Goal: Communication & Community: Answer question/provide support

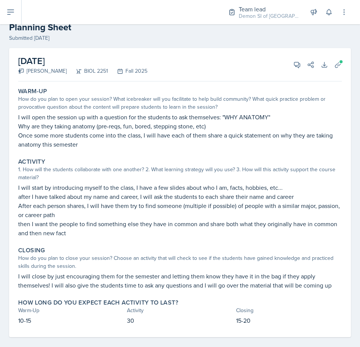
scroll to position [28, 0]
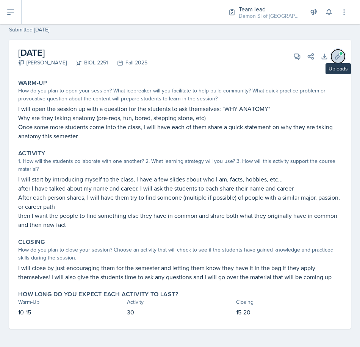
click at [334, 59] on icon at bounding box center [338, 57] width 8 height 8
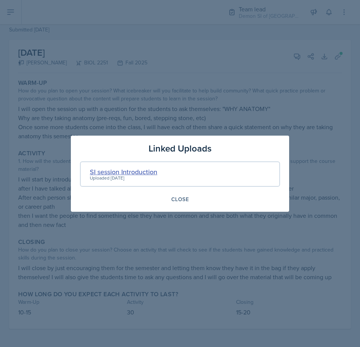
click at [149, 174] on div "SI session Introduction" at bounding box center [123, 172] width 67 height 10
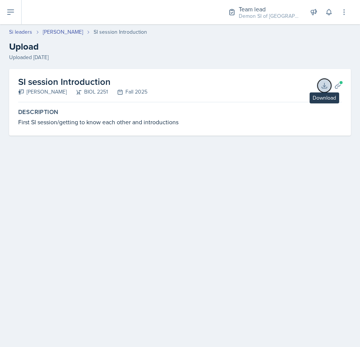
click at [326, 87] on icon at bounding box center [324, 86] width 8 height 8
click at [80, 175] on main "Si leaders [PERSON_NAME] SI session Introduction Upload Uploaded [DATE] SI sess…" at bounding box center [180, 185] width 360 height 323
click at [334, 89] on icon at bounding box center [338, 86] width 8 height 8
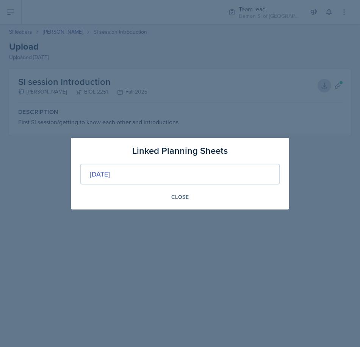
click at [110, 176] on div "[DATE]" at bounding box center [100, 174] width 20 height 10
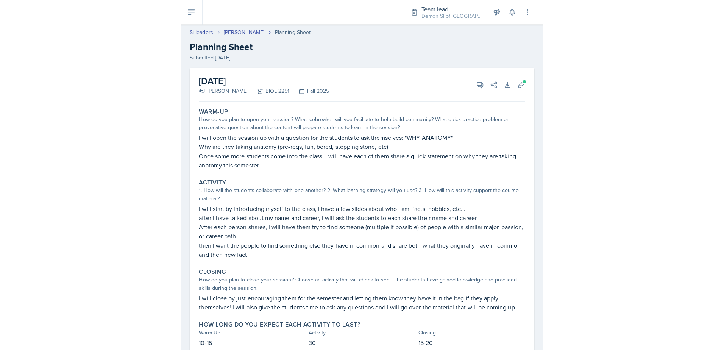
scroll to position [28, 0]
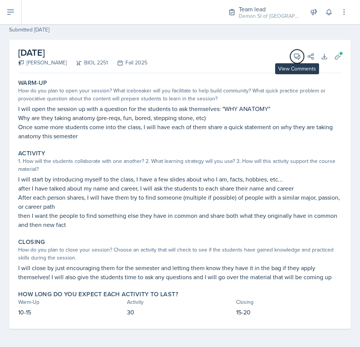
click at [295, 61] on button "View Comments" at bounding box center [297, 57] width 14 height 14
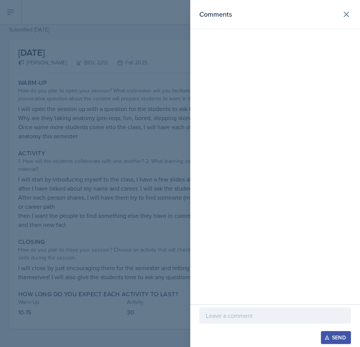
drag, startPoint x: 143, startPoint y: 123, endPoint x: 194, endPoint y: 98, distance: 56.2
click at [146, 122] on div at bounding box center [180, 173] width 360 height 347
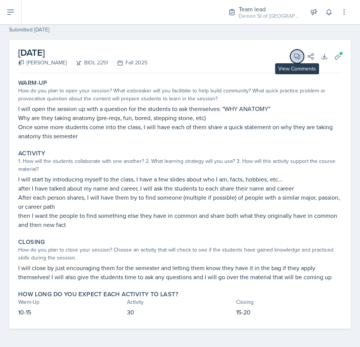
click at [293, 57] on icon at bounding box center [297, 57] width 8 height 8
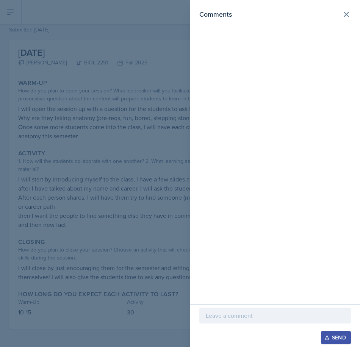
click at [228, 312] on p at bounding box center [275, 315] width 139 height 9
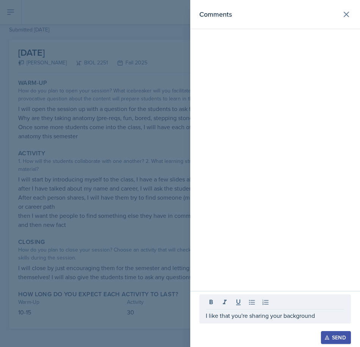
click at [91, 183] on div at bounding box center [180, 173] width 360 height 347
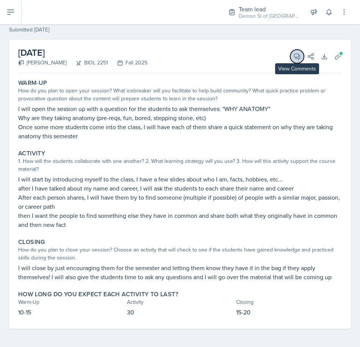
click at [293, 56] on icon at bounding box center [297, 57] width 8 height 8
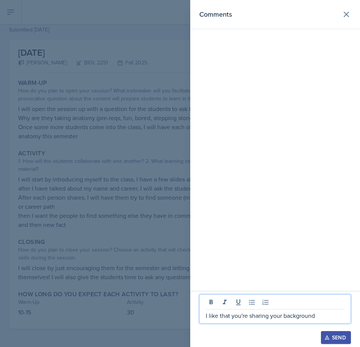
click at [321, 316] on p "I like that you're sharing your background" at bounding box center [275, 315] width 139 height 9
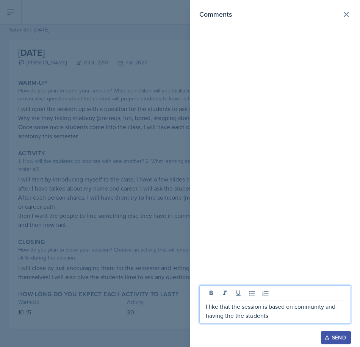
click at [274, 319] on p "I like that the session is based on community and having the the students" at bounding box center [275, 311] width 139 height 18
click at [241, 316] on p "I like that the session is based on community and having the the students" at bounding box center [275, 311] width 139 height 18
click at [262, 320] on p "I like that the session is based on community and having the students" at bounding box center [275, 311] width 139 height 18
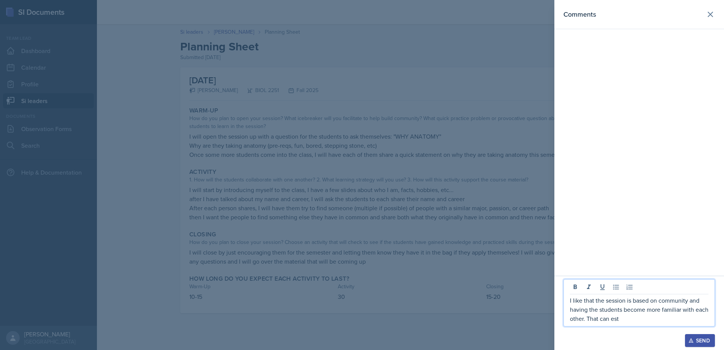
scroll to position [0, 0]
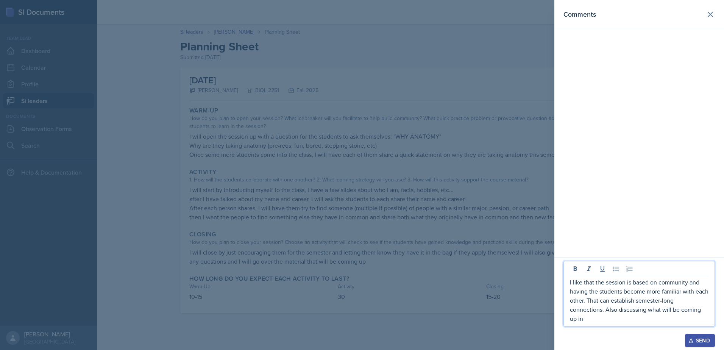
click at [578, 319] on p "I like that the session is based on community and having the students become mo…" at bounding box center [639, 300] width 139 height 45
drag, startPoint x: 586, startPoint y: 319, endPoint x: 542, endPoint y: 314, distance: 43.9
click at [542, 314] on div "Comments I like that the session is based on community and having the students …" at bounding box center [362, 175] width 724 height 350
drag, startPoint x: 616, startPoint y: 320, endPoint x: 564, endPoint y: 288, distance: 61.4
click at [564, 288] on div "I like that the session is based on community and having the students become mo…" at bounding box center [640, 304] width 152 height 43
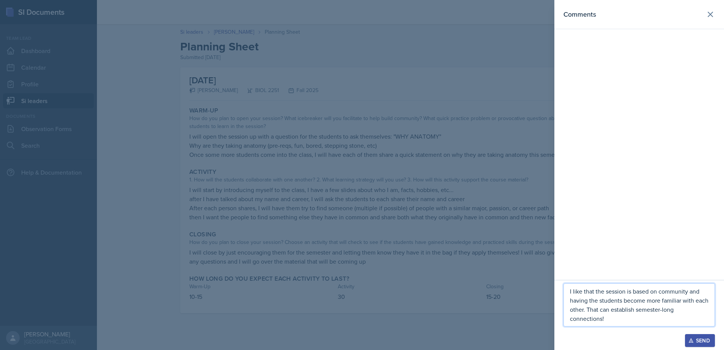
copy p "I like that the session is based on community and having the students become mo…"
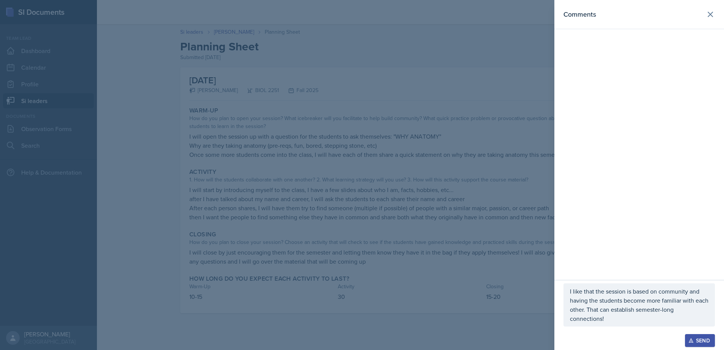
click at [694, 344] on button "Send" at bounding box center [700, 340] width 30 height 13
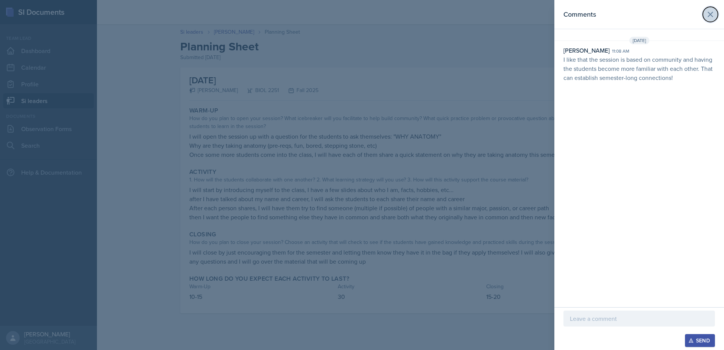
click at [711, 19] on button at bounding box center [710, 14] width 15 height 15
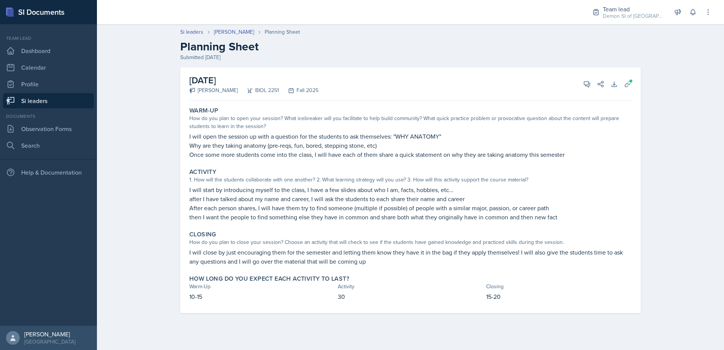
click at [52, 101] on link "Si leaders" at bounding box center [48, 100] width 91 height 15
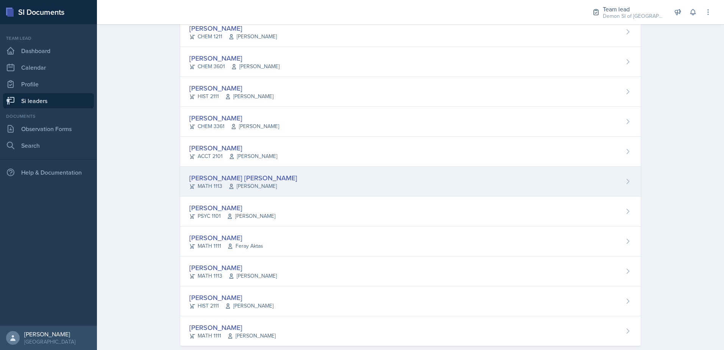
scroll to position [484, 0]
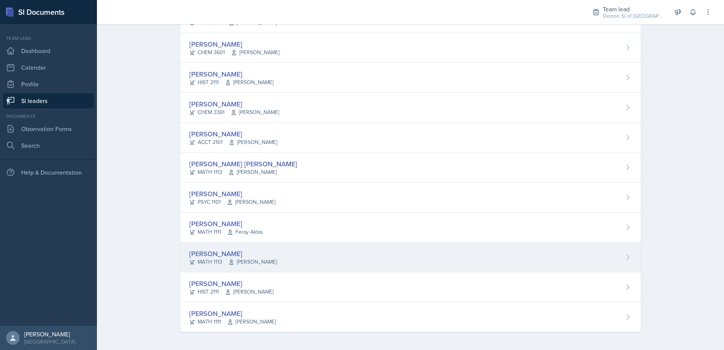
click at [205, 255] on div "[PERSON_NAME]" at bounding box center [232, 253] width 87 height 10
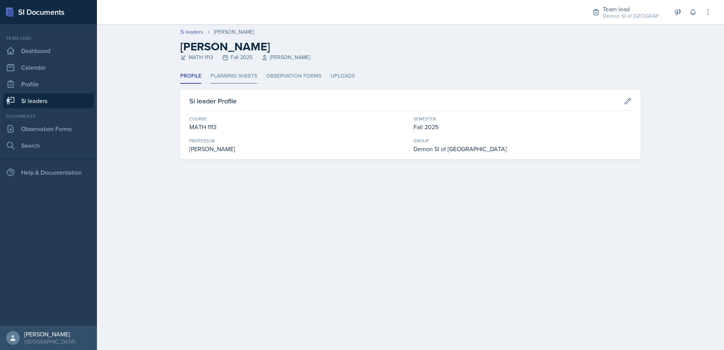
click at [230, 81] on li "Planning Sheets" at bounding box center [234, 76] width 47 height 15
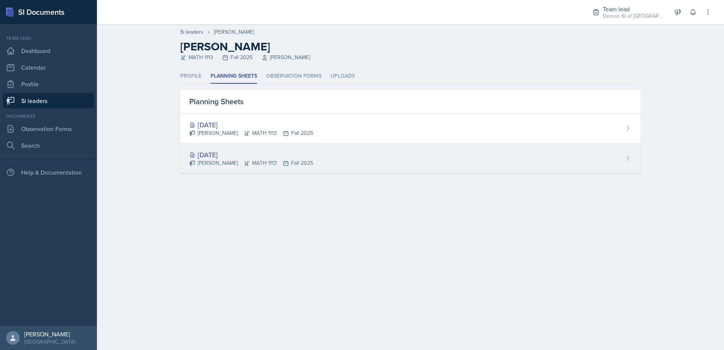
click at [626, 158] on icon at bounding box center [628, 159] width 8 height 8
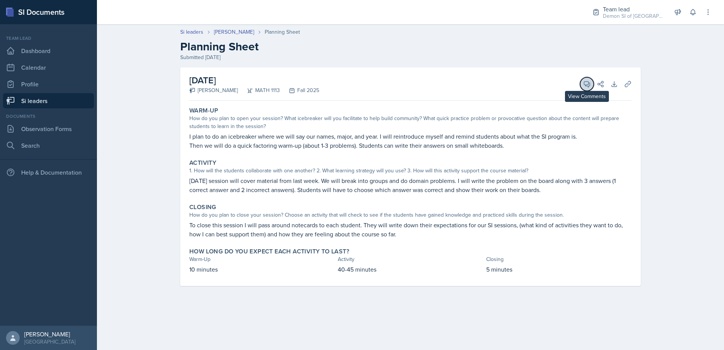
click at [590, 82] on span at bounding box center [590, 82] width 4 height 4
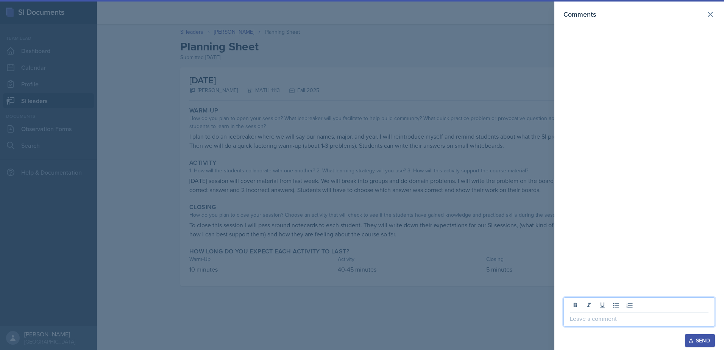
click at [594, 319] on p at bounding box center [639, 318] width 139 height 9
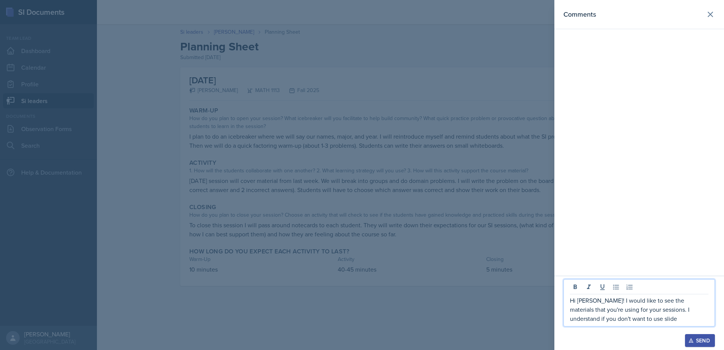
click at [596, 319] on p "Hi [PERSON_NAME]! I would like to see the materials that you're using for your …" at bounding box center [639, 309] width 139 height 27
click at [595, 319] on p "Hi [PERSON_NAME]! I would like to see the materials that you're using for your …" at bounding box center [639, 309] width 139 height 27
click at [589, 320] on p "Hi [PERSON_NAME]! I would like to see the materials that you're using for your …" at bounding box center [639, 309] width 139 height 27
click at [609, 318] on p "Hi [PERSON_NAME]! I would like to see the materials that you're using for your …" at bounding box center [639, 309] width 139 height 27
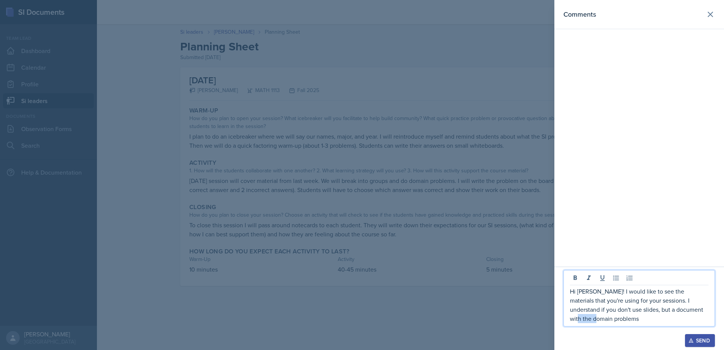
drag, startPoint x: 682, startPoint y: 310, endPoint x: 707, endPoint y: 312, distance: 24.7
click at [707, 312] on p "Hi [PERSON_NAME]! I would like to see the materials that you're using for your …" at bounding box center [639, 305] width 139 height 36
click at [615, 324] on div "Hi [PERSON_NAME]! I would like to see the materials that you're using for your …" at bounding box center [640, 298] width 152 height 56
click at [613, 323] on div "Hi [PERSON_NAME]! I would like to see the materials that you're using for your …" at bounding box center [640, 298] width 152 height 56
click at [619, 323] on p "Hi [PERSON_NAME]! I would like to see the materials that you're using for your …" at bounding box center [639, 305] width 139 height 36
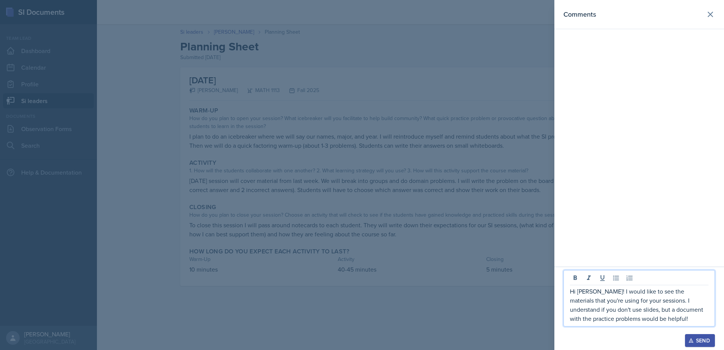
click at [662, 321] on p "Hi [PERSON_NAME]! I would like to see the materials that you're using for your …" at bounding box center [639, 305] width 139 height 36
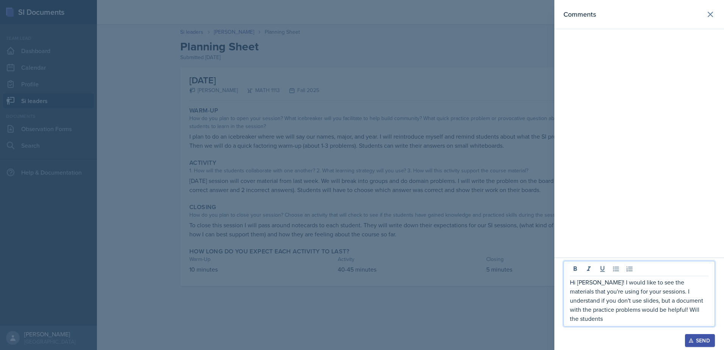
click at [691, 317] on p "Hi [PERSON_NAME]! I would like to see the materials that you're using for your …" at bounding box center [639, 300] width 139 height 45
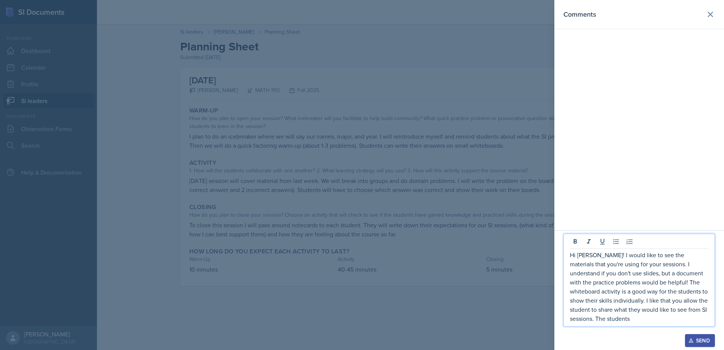
click at [684, 302] on p "Hi [PERSON_NAME]! I would like to see the materials that you're using for your …" at bounding box center [639, 286] width 139 height 73
click at [614, 318] on p "Hi [PERSON_NAME]! I would like to see the materials that you're using for your …" at bounding box center [639, 286] width 139 height 73
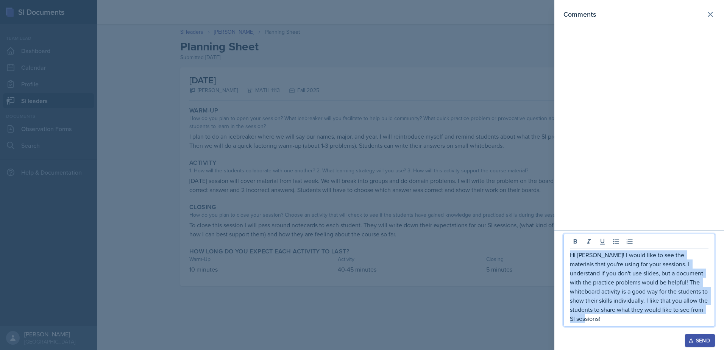
drag, startPoint x: 571, startPoint y: 266, endPoint x: 723, endPoint y: 341, distance: 169.6
click at [723, 341] on div "Hi [PERSON_NAME]! I would like to see the materials that you're using for your …" at bounding box center [640, 290] width 170 height 120
copy p "Hi [PERSON_NAME]! I would like to see the materials that you're using for your …"
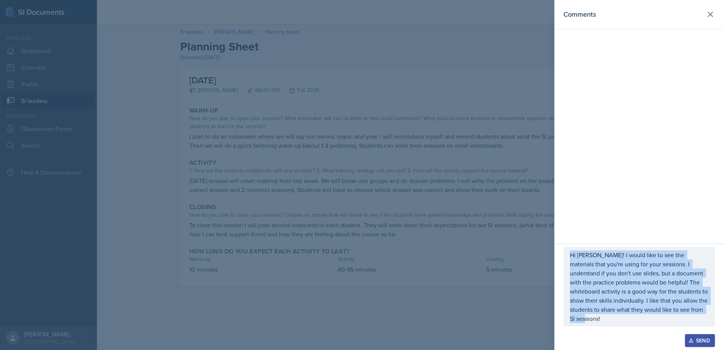
click at [709, 337] on div "Send" at bounding box center [700, 340] width 20 height 6
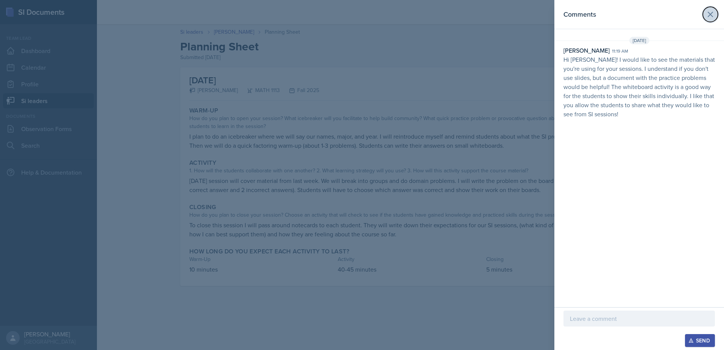
click at [709, 14] on icon at bounding box center [710, 14] width 9 height 9
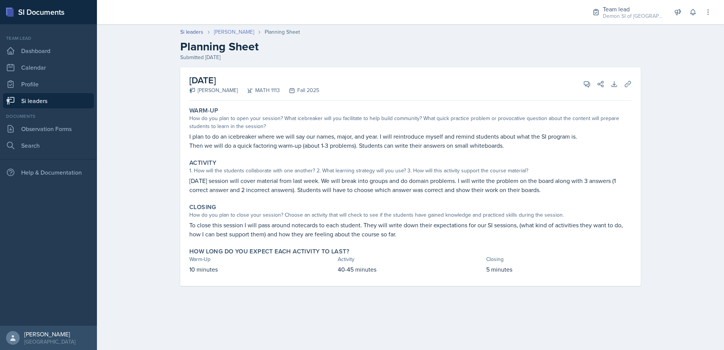
click at [222, 31] on link "[PERSON_NAME]" at bounding box center [234, 32] width 40 height 8
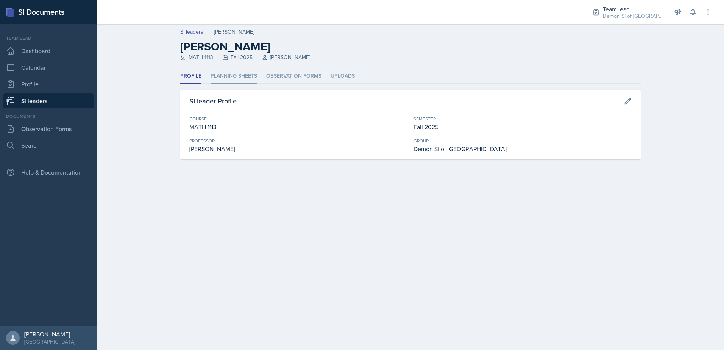
click at [234, 79] on li "Planning Sheets" at bounding box center [234, 76] width 47 height 15
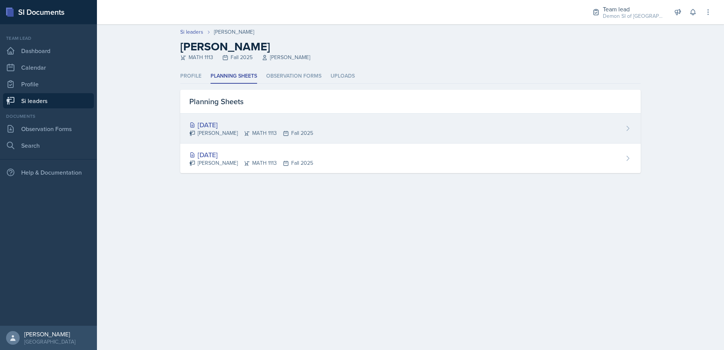
click at [232, 128] on div "[DATE]" at bounding box center [251, 125] width 124 height 10
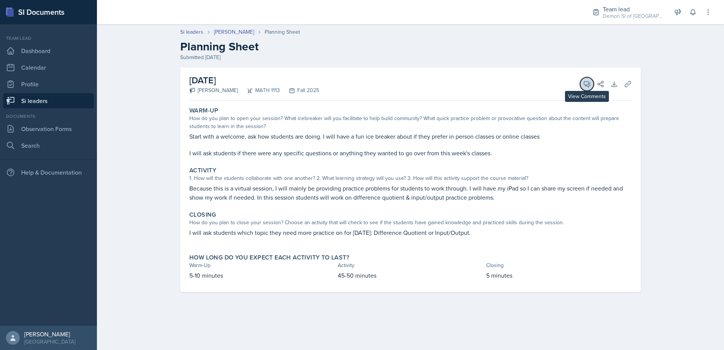
click at [585, 85] on icon at bounding box center [587, 84] width 6 height 6
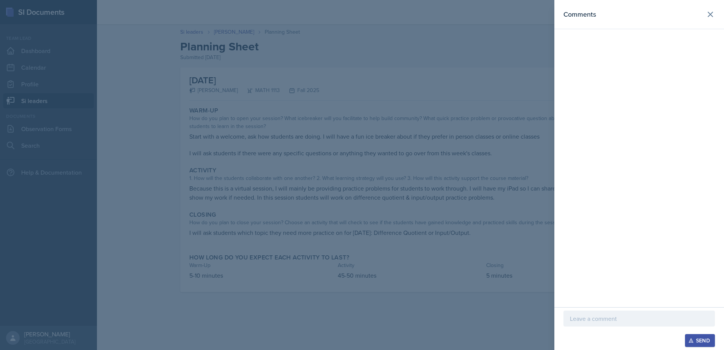
click at [584, 323] on div at bounding box center [640, 319] width 152 height 16
click at [711, 10] on icon at bounding box center [710, 14] width 9 height 9
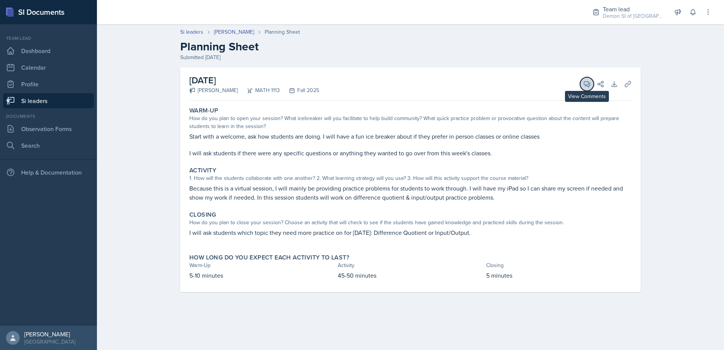
click at [586, 84] on icon at bounding box center [587, 84] width 8 height 8
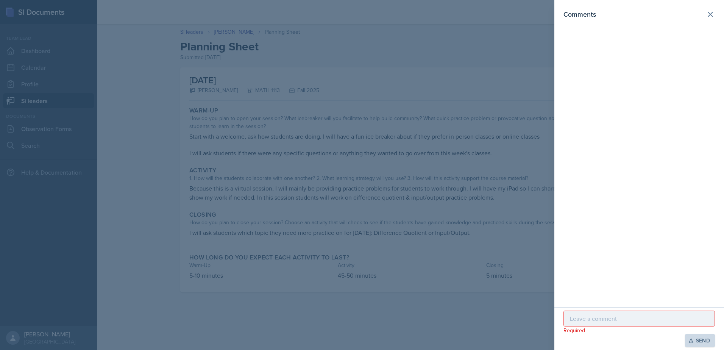
click at [580, 77] on button "View Comments" at bounding box center [587, 84] width 14 height 14
click at [633, 319] on p at bounding box center [639, 318] width 139 height 9
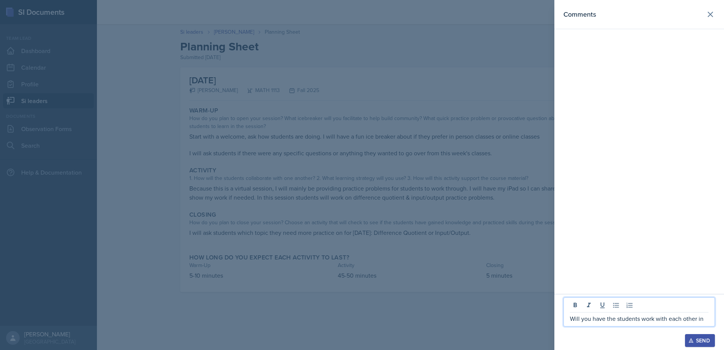
click at [708, 320] on p "Will you have the students work with each other in" at bounding box center [639, 318] width 139 height 9
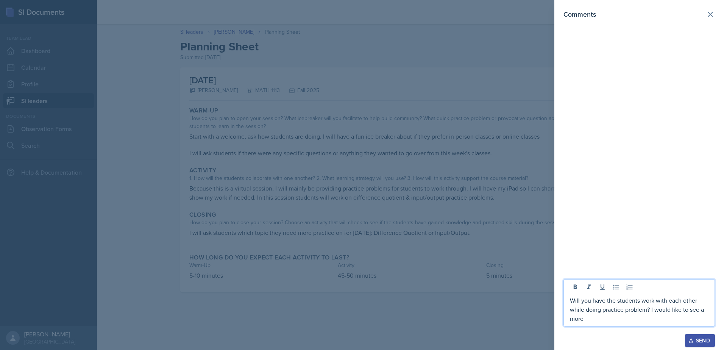
click at [597, 303] on p "Will you have the students work with each other while doing practice problem? I…" at bounding box center [639, 309] width 139 height 27
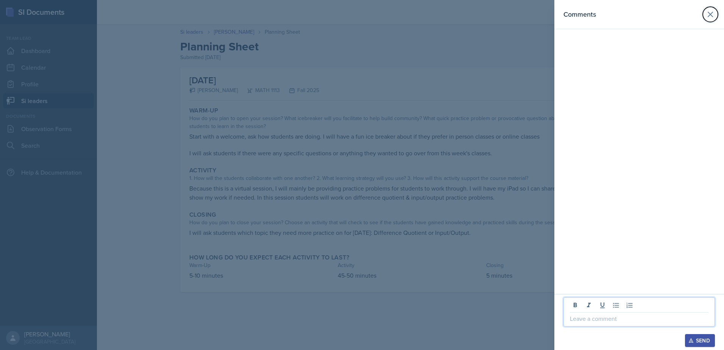
click at [705, 13] on button at bounding box center [710, 14] width 15 height 15
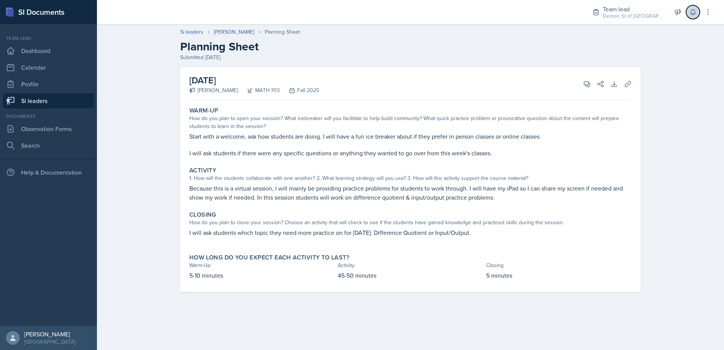
click at [696, 9] on icon at bounding box center [693, 12] width 8 height 8
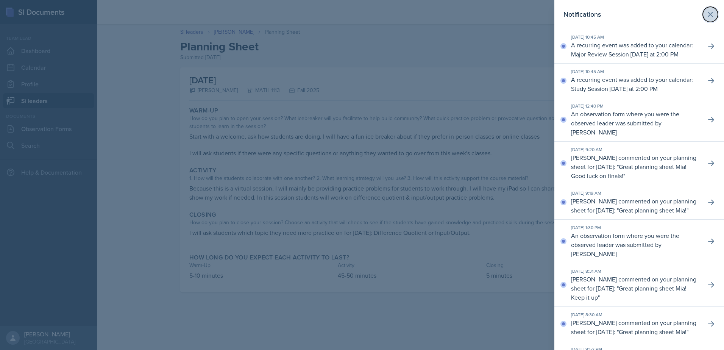
click at [706, 16] on icon at bounding box center [710, 14] width 9 height 9
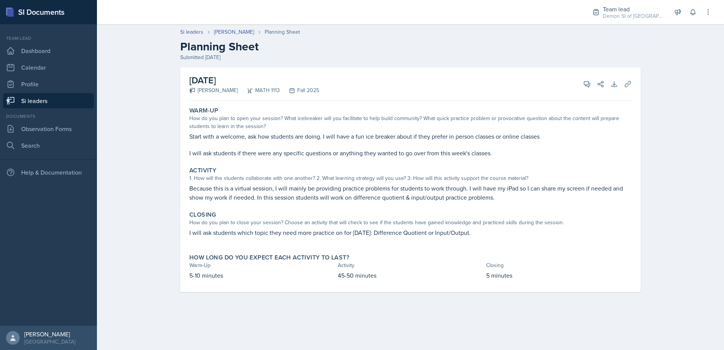
click at [724, 127] on html "SI Documents Team lead Dashboard Calendar Profile Si leaders Documents Observat…" at bounding box center [362, 175] width 724 height 350
click at [587, 84] on icon at bounding box center [587, 84] width 6 height 6
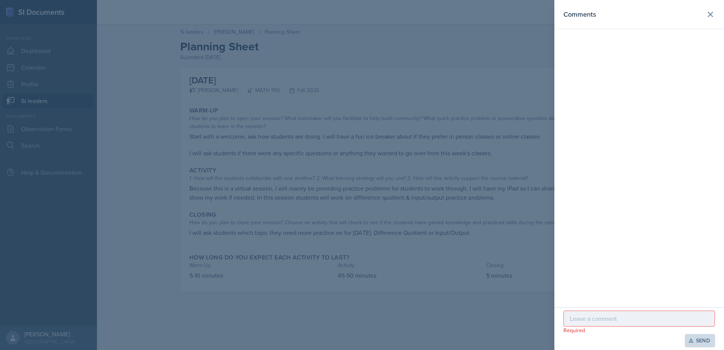
click at [470, 182] on div at bounding box center [362, 175] width 724 height 350
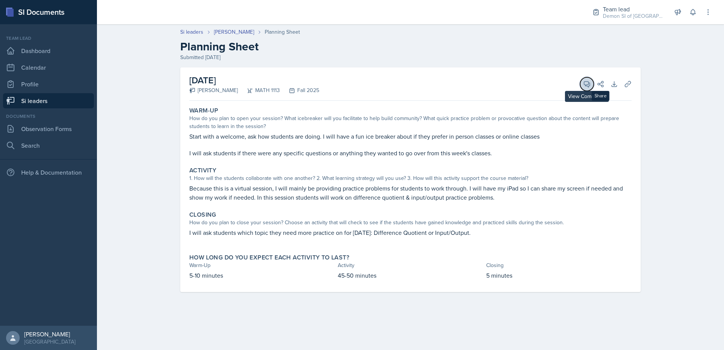
click at [587, 83] on icon at bounding box center [587, 84] width 8 height 8
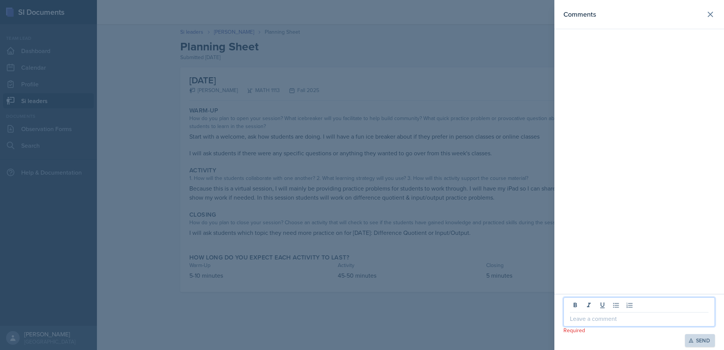
click at [592, 314] on p at bounding box center [639, 318] width 139 height 9
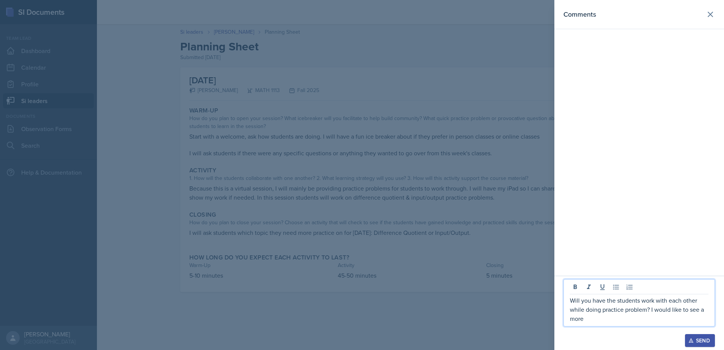
click at [648, 311] on p "Will you have the students work with each other while doing practice problem? I…" at bounding box center [639, 309] width 139 height 27
click at [655, 310] on p "Will you have the students work with each other while doing practice problems? …" at bounding box center [639, 309] width 139 height 27
drag, startPoint x: 651, startPoint y: 310, endPoint x: 655, endPoint y: 323, distance: 13.9
click at [651, 311] on p "Will you have the students work with each other while doing practice problems? …" at bounding box center [639, 309] width 139 height 27
drag, startPoint x: 637, startPoint y: 319, endPoint x: 569, endPoint y: 323, distance: 68.3
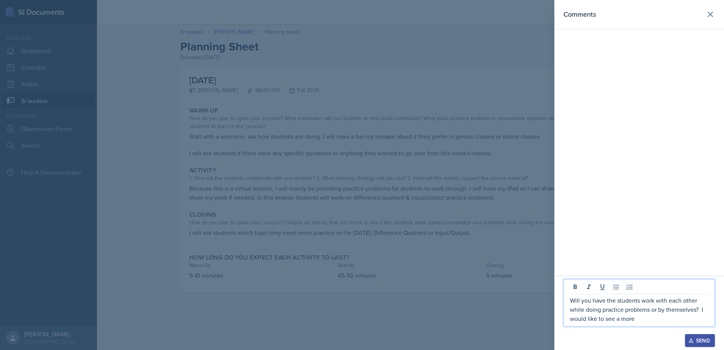
click at [569, 323] on div "Will you have the students work with each other while doing practice problems o…" at bounding box center [640, 302] width 152 height 47
click at [704, 319] on p "Will you have the students work with each other while doing practice problems o…" at bounding box center [639, 314] width 139 height 18
click at [700, 319] on p "Will you have the students work with each other while doing practice problems o…" at bounding box center [639, 314] width 139 height 18
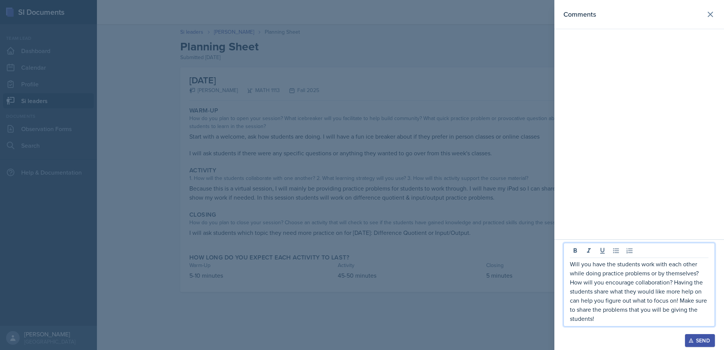
click at [603, 311] on p "Will you have the students work with each other while doing practice problems o…" at bounding box center [639, 291] width 139 height 64
click at [600, 311] on p "Will you have the students work with each other while doing practice problems o…" at bounding box center [639, 291] width 139 height 64
click at [596, 309] on p "Will you have the students work with each other while doing practice problems o…" at bounding box center [639, 291] width 139 height 64
click at [597, 309] on p "Will you have the students work with each other while doing practice problems o…" at bounding box center [639, 291] width 139 height 64
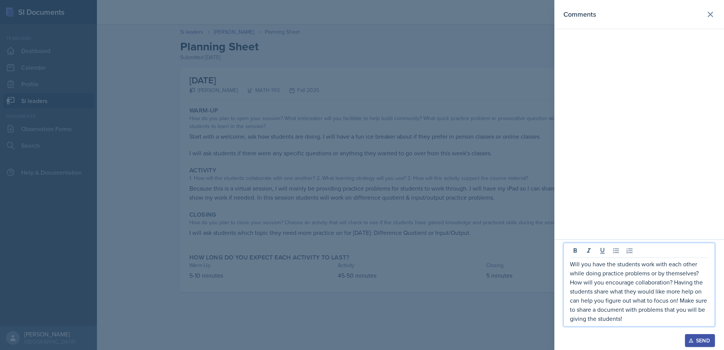
drag, startPoint x: 645, startPoint y: 316, endPoint x: 561, endPoint y: 254, distance: 104.5
click at [561, 254] on div "Will you have the students work with each other while doing practice problems o…" at bounding box center [640, 294] width 170 height 111
copy p "Will you have the students work with each other while doing practice problems o…"
click at [694, 338] on div "Send" at bounding box center [700, 340] width 20 height 6
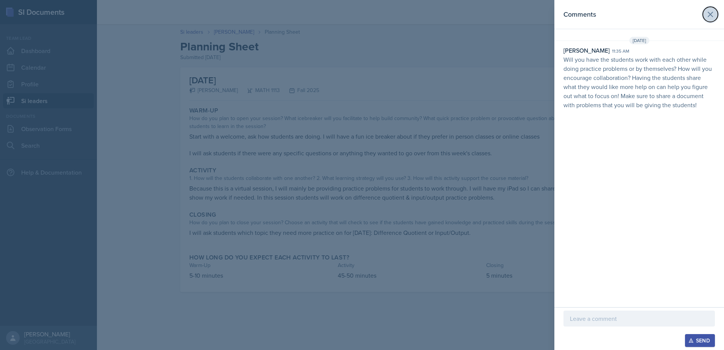
click at [709, 12] on icon at bounding box center [710, 14] width 9 height 9
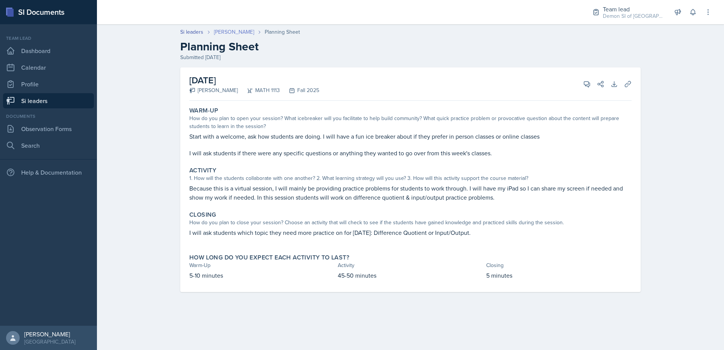
click at [234, 34] on link "[PERSON_NAME]" at bounding box center [234, 32] width 40 height 8
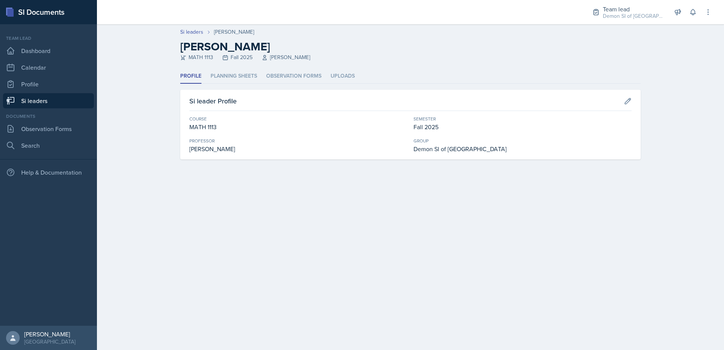
click at [64, 101] on link "Si leaders" at bounding box center [48, 100] width 91 height 15
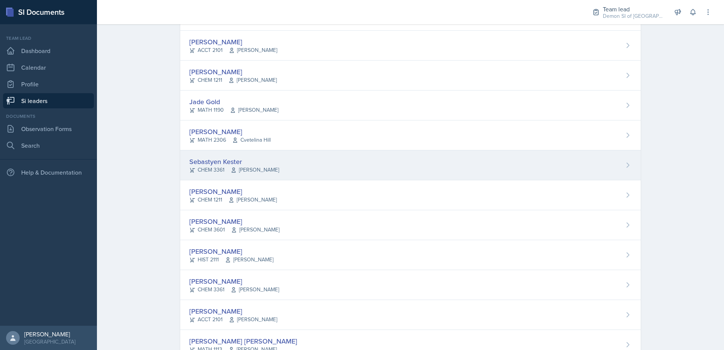
scroll to position [295, 0]
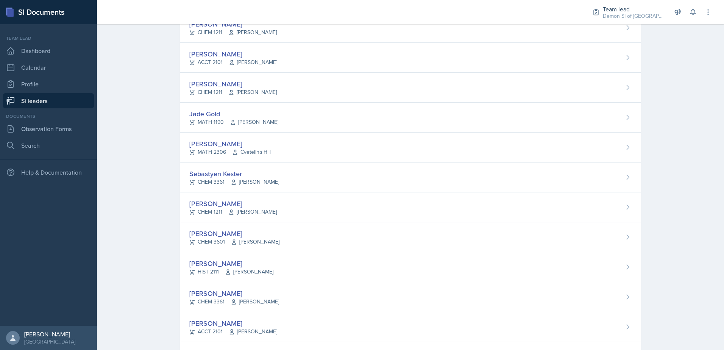
click at [264, 182] on span "[PERSON_NAME]" at bounding box center [255, 182] width 48 height 8
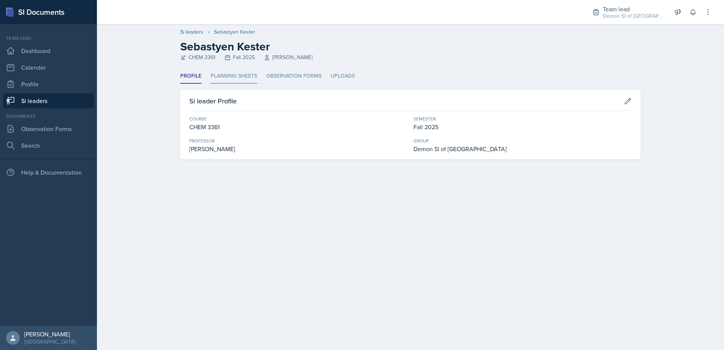
click at [228, 76] on li "Planning Sheets" at bounding box center [234, 76] width 47 height 15
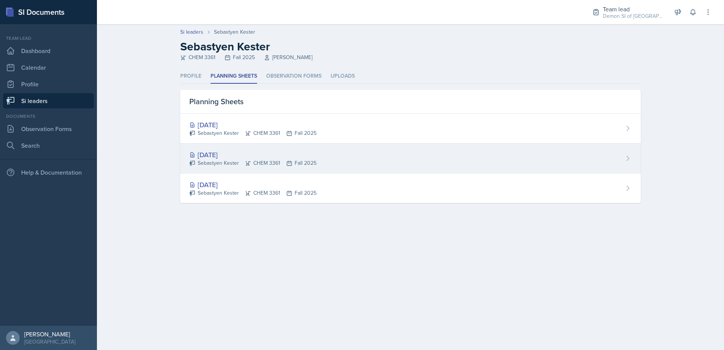
click at [275, 166] on div "Sebastyen Kester CHEM 3361 Fall 2025" at bounding box center [252, 163] width 127 height 8
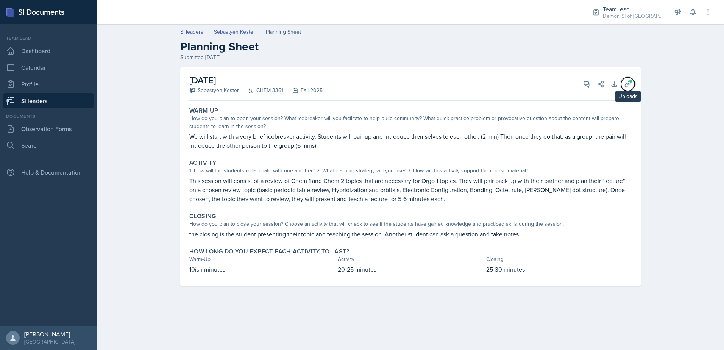
click at [633, 84] on button "Uploads" at bounding box center [628, 84] width 14 height 14
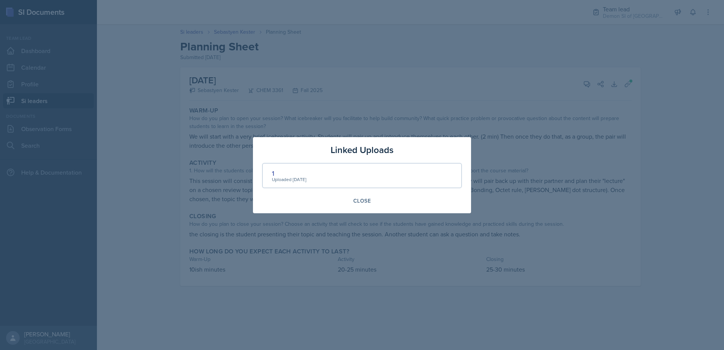
click at [306, 176] on div "1 Uploaded [DATE]" at bounding box center [289, 175] width 34 height 15
drag, startPoint x: 306, startPoint y: 176, endPoint x: 275, endPoint y: 172, distance: 31.0
click at [275, 172] on div "1" at bounding box center [289, 173] width 34 height 10
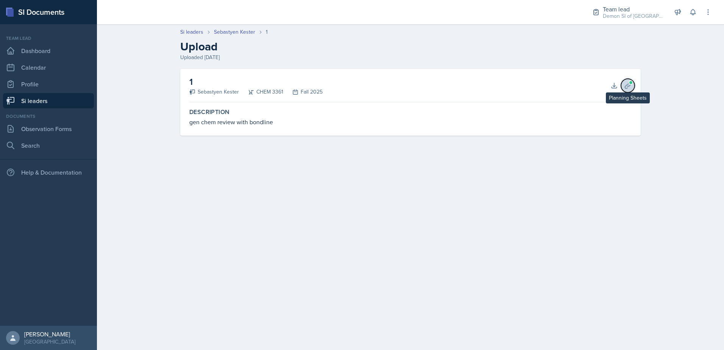
click at [628, 82] on icon at bounding box center [628, 86] width 8 height 8
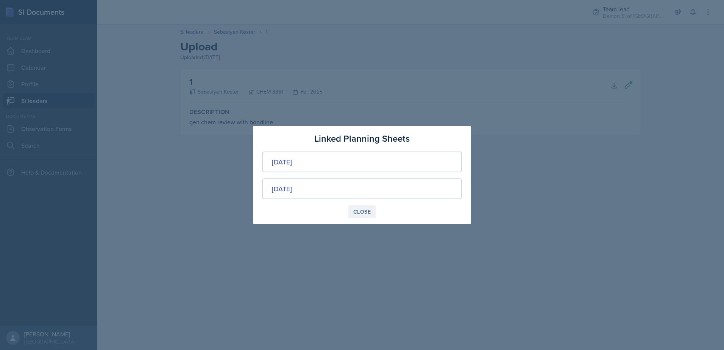
click at [358, 214] on div "Close" at bounding box center [361, 212] width 17 height 6
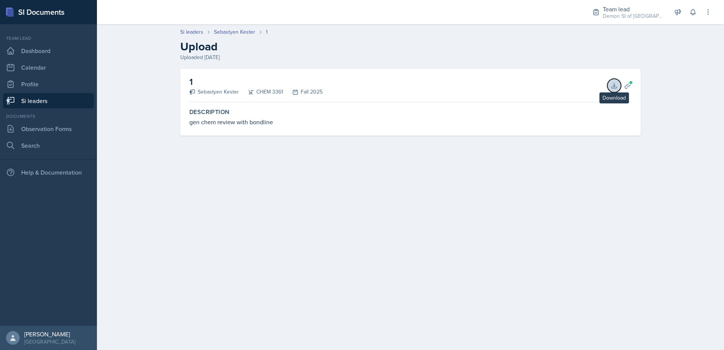
click at [612, 85] on icon at bounding box center [615, 86] width 8 height 8
drag, startPoint x: 390, startPoint y: 183, endPoint x: 400, endPoint y: 171, distance: 15.9
click at [386, 183] on main "Si leaders [PERSON_NAME] 1 Upload Uploaded [DATE] 1 Sebastyen Kester CHEM 3361 …" at bounding box center [410, 187] width 627 height 326
click at [628, 85] on icon at bounding box center [628, 86] width 8 height 8
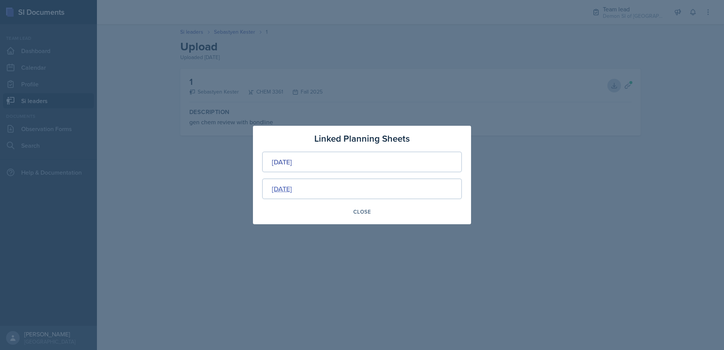
click at [292, 189] on div "[DATE]" at bounding box center [282, 189] width 20 height 10
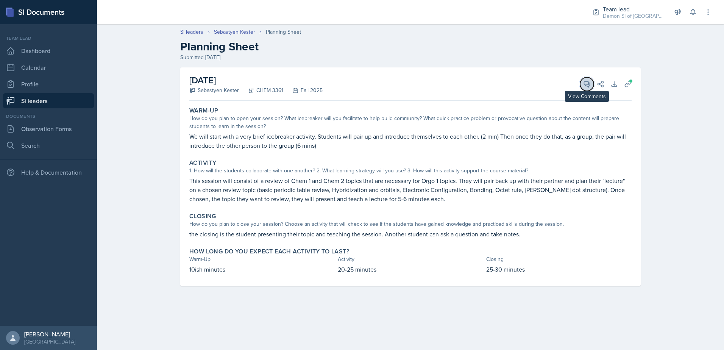
click at [587, 88] on button "View Comments" at bounding box center [587, 84] width 14 height 14
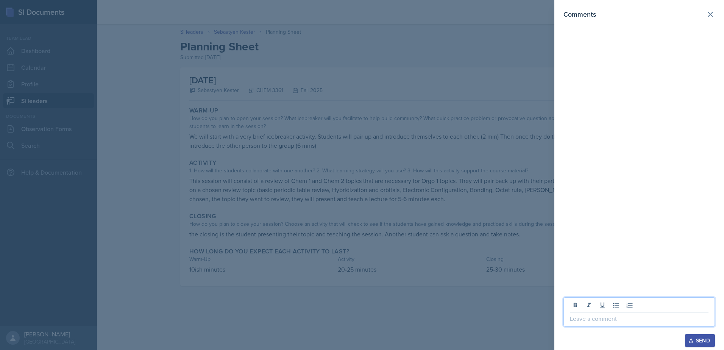
click at [606, 320] on p at bounding box center [639, 318] width 139 height 9
click at [585, 319] on p "Having the students" at bounding box center [639, 318] width 139 height 9
click at [645, 315] on p "Pairing the students" at bounding box center [639, 318] width 139 height 9
click at [644, 309] on p "Pairing the students and hvaing them introduce each other is" at bounding box center [639, 314] width 139 height 18
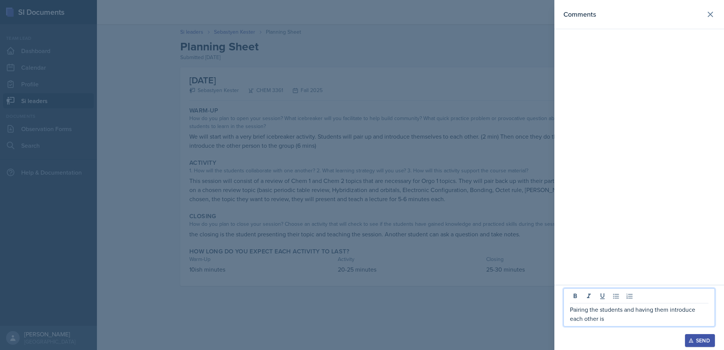
click at [608, 317] on p "Pairing the students and having them introduce each other is" at bounding box center [639, 314] width 139 height 18
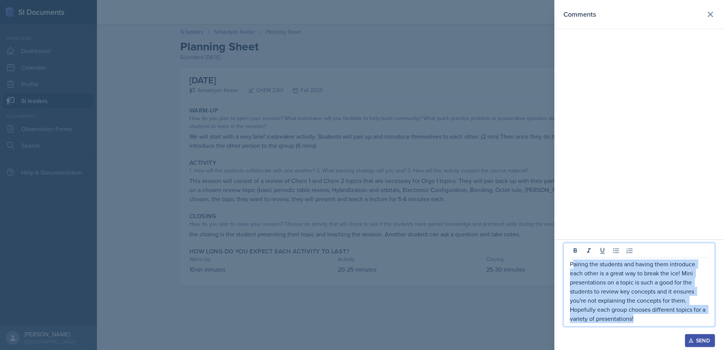
drag, startPoint x: 635, startPoint y: 323, endPoint x: 573, endPoint y: 258, distance: 90.0
click at [573, 258] on div "Pairing the students and having them introduce each other is a great way to bre…" at bounding box center [640, 285] width 152 height 84
click at [576, 272] on p "Pairing the students and having them introduce each other is a great way to bre…" at bounding box center [639, 291] width 139 height 64
click at [628, 282] on p "Pairing the students and having them introduce each other is a great way to bre…" at bounding box center [639, 291] width 139 height 64
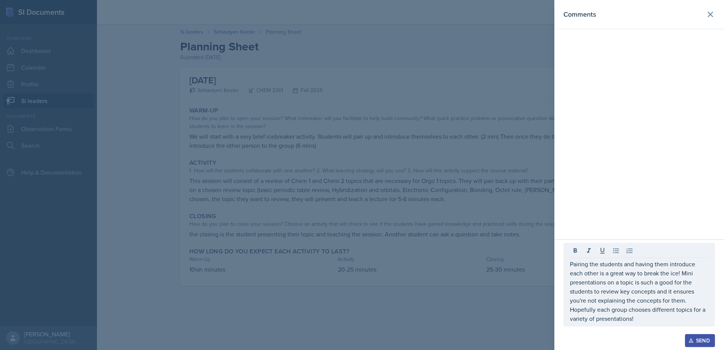
drag, startPoint x: 572, startPoint y: 264, endPoint x: 654, endPoint y: 310, distance: 94.1
click at [654, 310] on div "Pairing the students and having them introduce each other is a great way to bre…" at bounding box center [640, 285] width 152 height 84
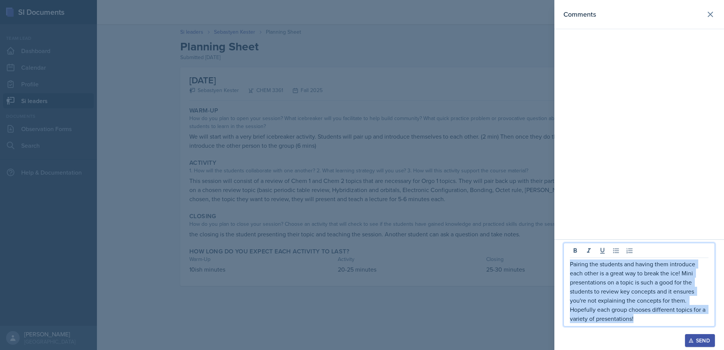
drag, startPoint x: 570, startPoint y: 266, endPoint x: 621, endPoint y: 313, distance: 69.4
click at [644, 325] on div "Pairing the students and having them introduce each other is a great way to bre…" at bounding box center [640, 285] width 152 height 84
copy p "Pairing the students and having them introduce each other is a great way to bre…"
click at [667, 289] on p "Pairing the students and having them introduce each other is a great way to bre…" at bounding box center [639, 291] width 139 height 64
click at [658, 289] on p "Pairing the students and having them introduce each other is a great way to bre…" at bounding box center [639, 291] width 139 height 64
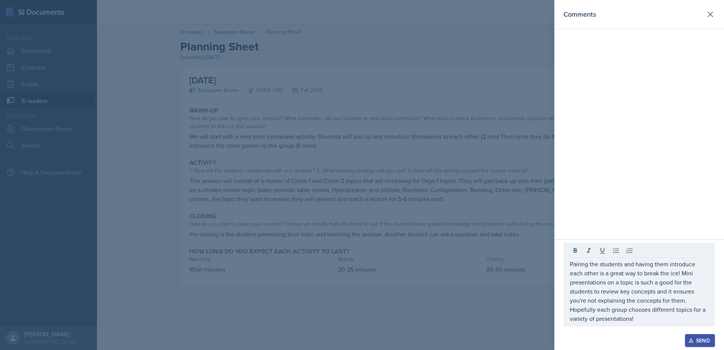
click at [696, 336] on button "Send" at bounding box center [700, 340] width 30 height 13
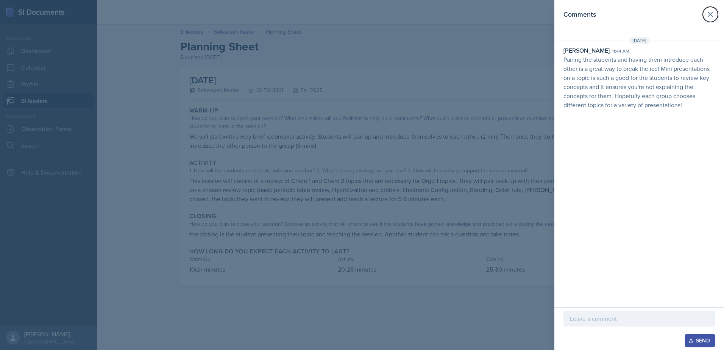
click at [704, 13] on button at bounding box center [710, 14] width 15 height 15
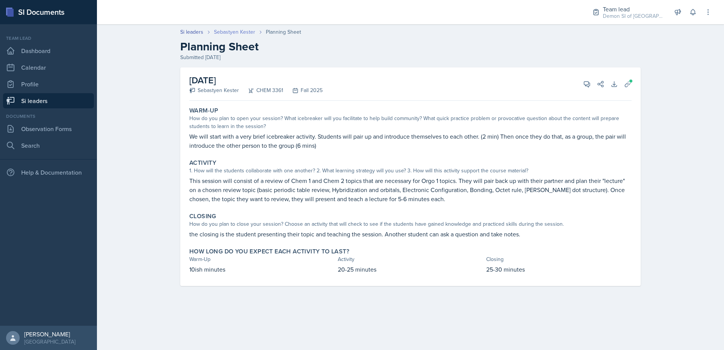
click at [242, 33] on link "Sebastyen Kester" at bounding box center [234, 32] width 41 height 8
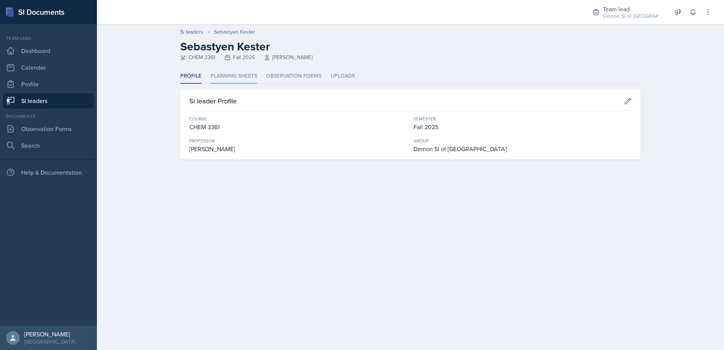
click at [222, 78] on li "Planning Sheets" at bounding box center [234, 76] width 47 height 15
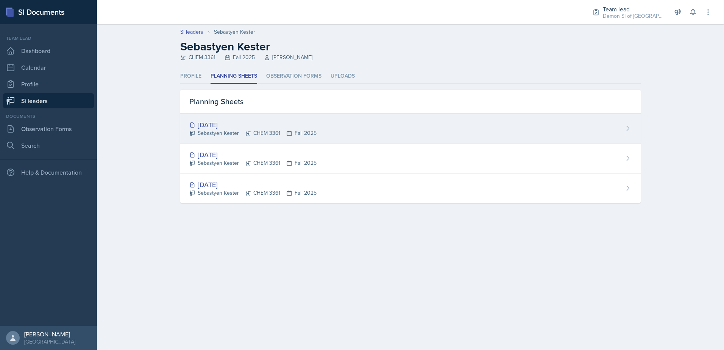
click at [222, 133] on div "Sebastyen Kester CHEM 3361 Fall 2025" at bounding box center [252, 133] width 127 height 8
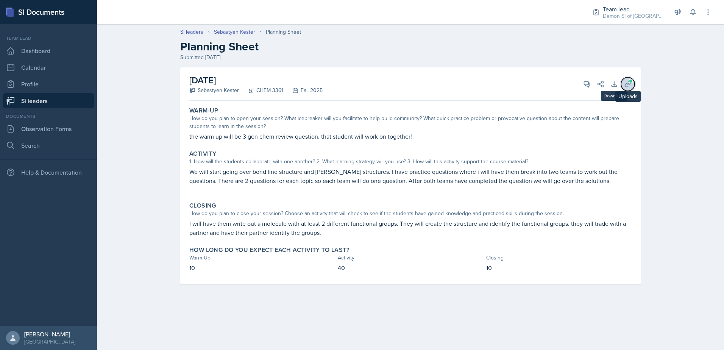
click at [626, 85] on icon at bounding box center [628, 84] width 8 height 8
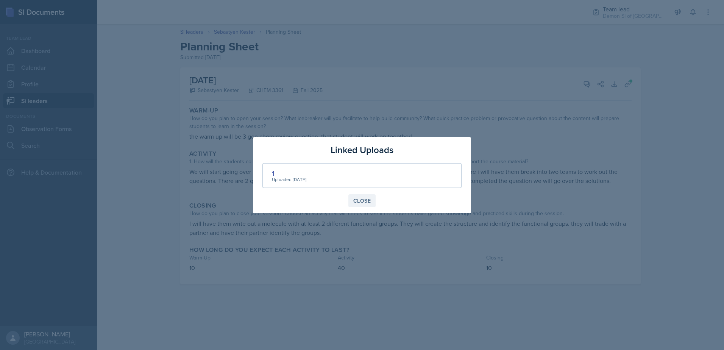
click at [367, 195] on button "Close" at bounding box center [361, 200] width 27 height 13
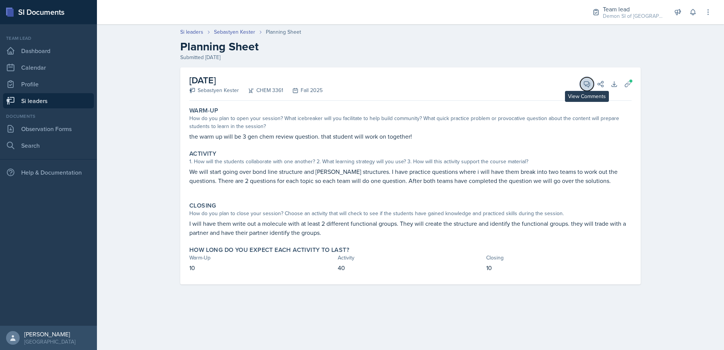
click at [582, 84] on button "View Comments" at bounding box center [587, 84] width 14 height 14
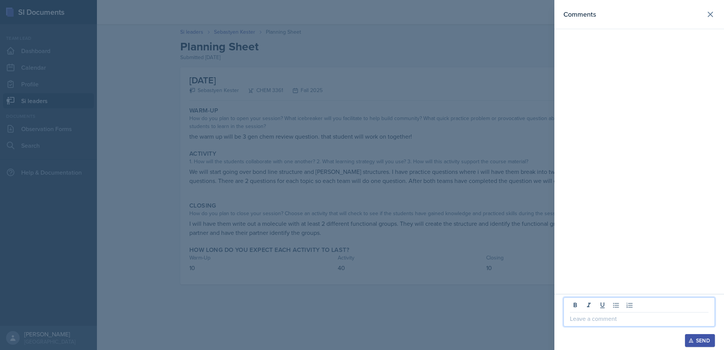
click at [664, 323] on p at bounding box center [639, 318] width 139 height 9
click at [653, 309] on p "The opening activity is solod. Fir the first IMF question will you be" at bounding box center [639, 314] width 139 height 18
click at [632, 316] on p "The opening activity is solod. For the first IMF question will you be" at bounding box center [639, 314] width 139 height 18
click at [642, 320] on p "The opening activity is solod. For the" at bounding box center [639, 318] width 139 height 9
drag, startPoint x: 648, startPoint y: 318, endPoint x: 685, endPoint y: 320, distance: 37.5
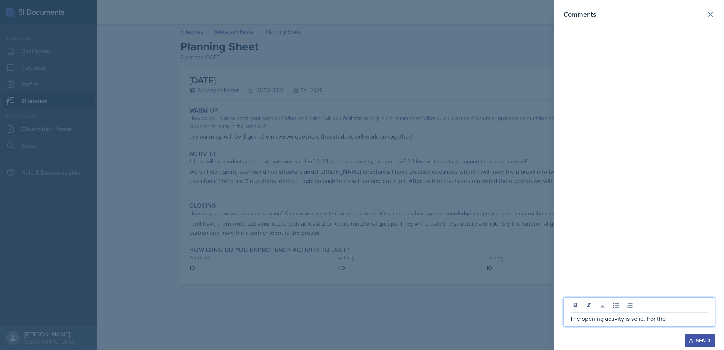
click at [685, 320] on p "The opening activity is solid. For the" at bounding box center [639, 318] width 139 height 9
click at [693, 321] on p "The opening activity is solid. Will you be provin" at bounding box center [639, 318] width 139 height 9
click at [687, 318] on p "The opening activity is solid. Will you be provin" at bounding box center [639, 318] width 139 height 9
click at [647, 312] on p "The opening activity is solid. Will you be providing the structures for the stu…" at bounding box center [639, 314] width 139 height 18
click at [573, 318] on p "The opening activity is solid. For the first question Will you be providing the…" at bounding box center [639, 314] width 139 height 18
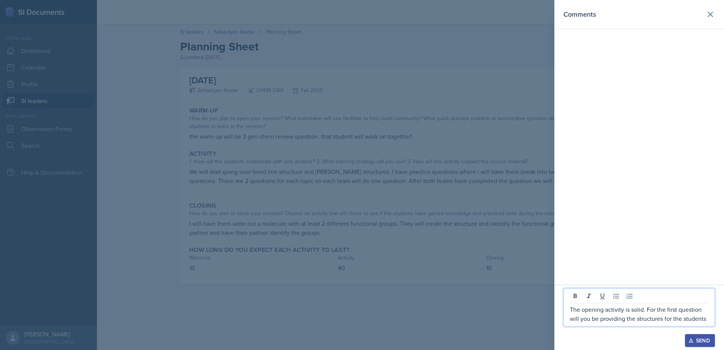
click at [707, 319] on p "The opening activity is solid. For the first question will you be providing the…" at bounding box center [639, 314] width 139 height 18
drag, startPoint x: 664, startPoint y: 317, endPoint x: 718, endPoint y: 326, distance: 55.4
click at [712, 321] on div "The opening activity is solid. For the first question will you be providing the…" at bounding box center [640, 307] width 152 height 38
click at [695, 320] on p "The opening activity is solid. For the first question will you be providing the…" at bounding box center [639, 309] width 139 height 27
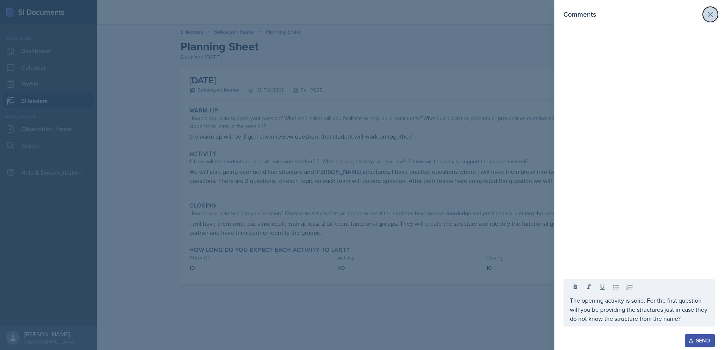
click at [708, 15] on icon at bounding box center [710, 14] width 9 height 9
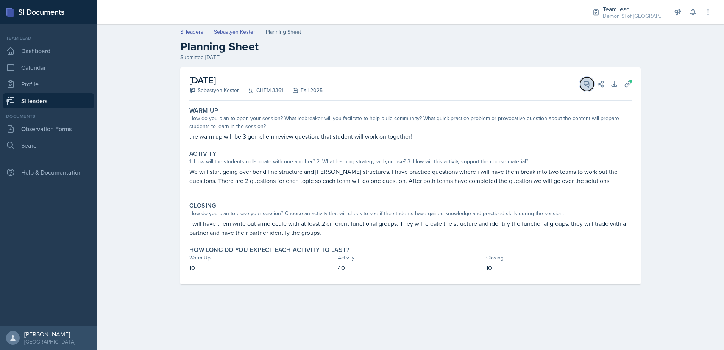
click at [583, 86] on icon at bounding box center [587, 84] width 8 height 8
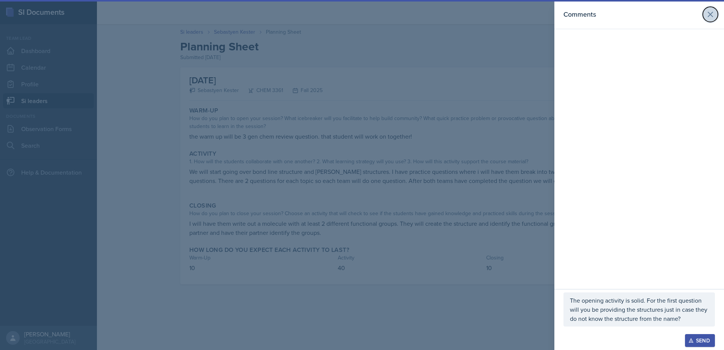
drag, startPoint x: 707, startPoint y: 17, endPoint x: 700, endPoint y: 25, distance: 11.3
click at [708, 17] on icon at bounding box center [710, 14] width 9 height 9
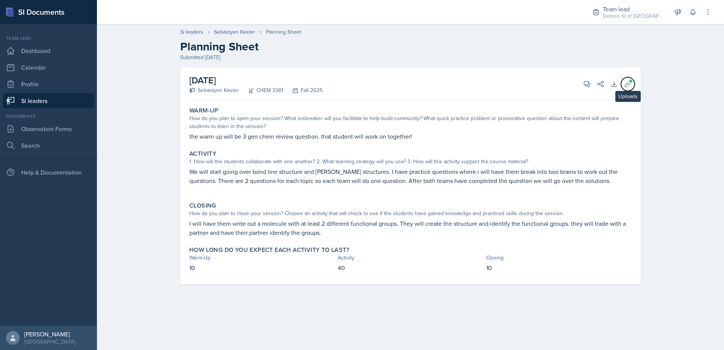
click at [630, 88] on button "Uploads" at bounding box center [628, 84] width 14 height 14
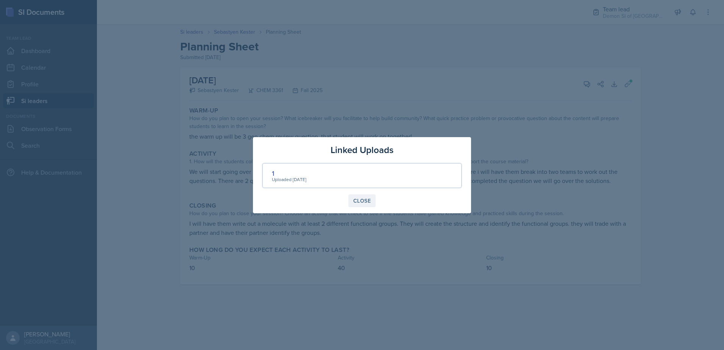
click at [354, 202] on div "Close" at bounding box center [361, 201] width 17 height 6
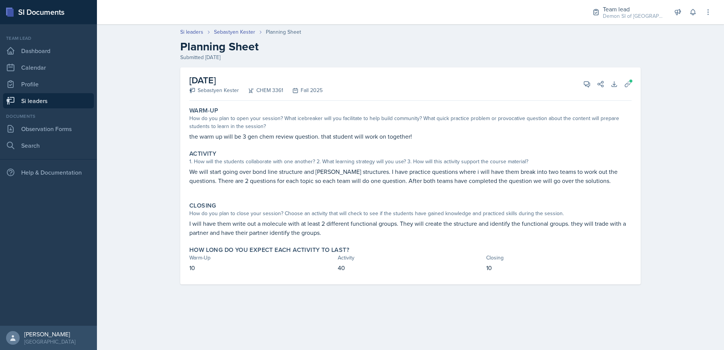
click at [579, 79] on div "[DATE] Sebastyen Kester CHEM 3361 Fall 2025 View Comments Comments The opening …" at bounding box center [410, 83] width 442 height 33
click at [583, 80] on button "View Comments" at bounding box center [587, 84] width 14 height 14
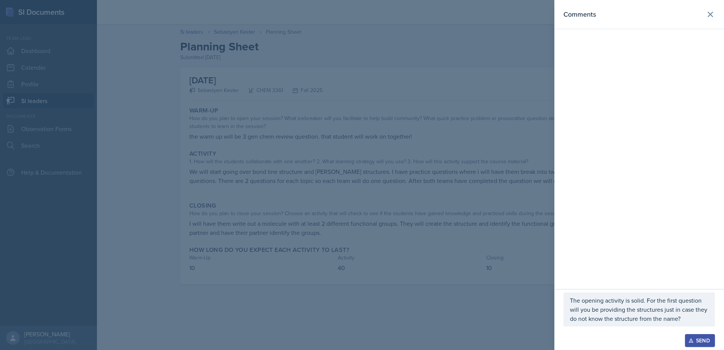
click at [687, 318] on p "The opening activity is solid. For the first question will you be providing the…" at bounding box center [639, 309] width 139 height 27
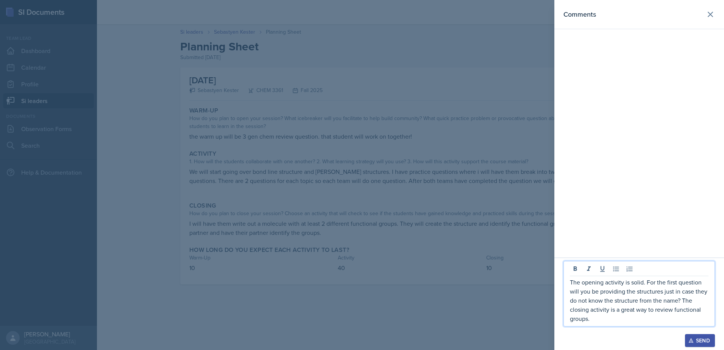
click at [589, 319] on p "The opening activity is solid. For the first question will you be providing the…" at bounding box center [639, 300] width 139 height 45
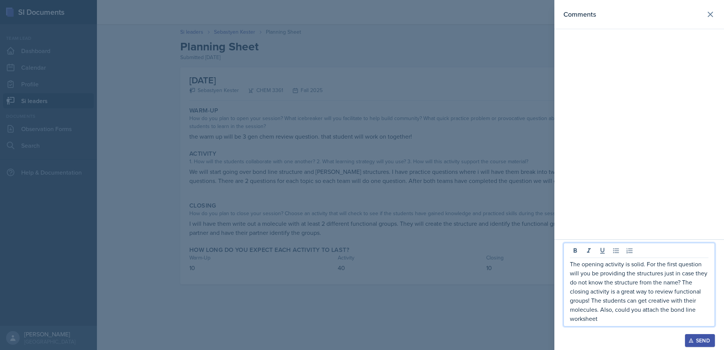
click at [598, 318] on p "The opening activity is solid. For the first question will you be providing the…" at bounding box center [639, 291] width 139 height 64
drag, startPoint x: 598, startPoint y: 319, endPoint x: 600, endPoint y: 326, distance: 7.4
click at [599, 320] on p "The opening activity is solid. For the first question will you be providing the…" at bounding box center [639, 291] width 139 height 64
drag, startPoint x: 640, startPoint y: 319, endPoint x: 555, endPoint y: 257, distance: 104.9
click at [553, 257] on div "Comments The opening activity is solid. For the first question will you be prov…" at bounding box center [362, 175] width 724 height 350
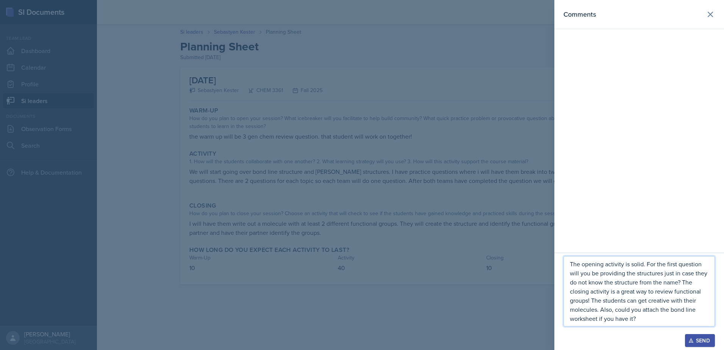
copy p "The opening activity is solid. For the first question will you be providing the…"
click at [698, 337] on div "Send" at bounding box center [700, 340] width 20 height 6
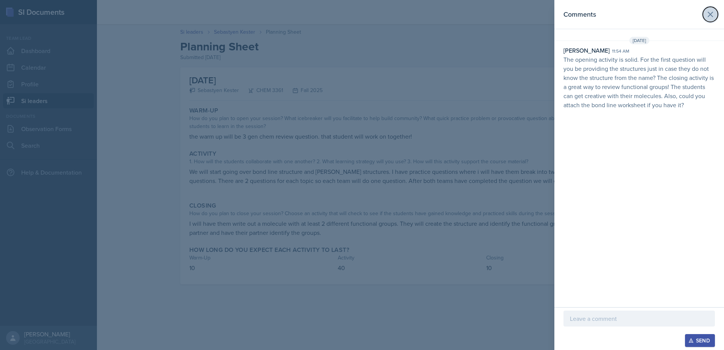
click at [710, 18] on icon at bounding box center [710, 14] width 9 height 9
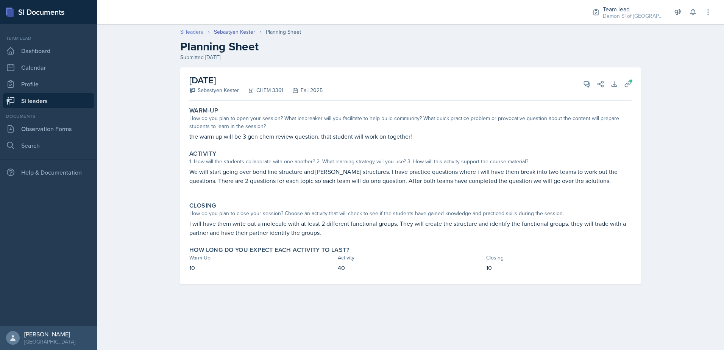
click at [192, 32] on link "Si leaders" at bounding box center [191, 32] width 23 height 8
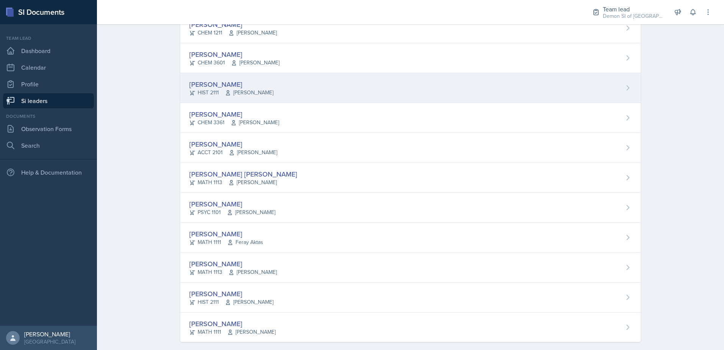
scroll to position [484, 0]
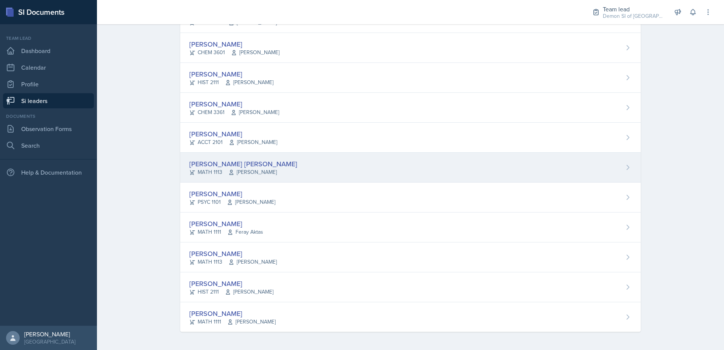
click at [289, 162] on div "[PERSON_NAME] [PERSON_NAME]" at bounding box center [243, 164] width 108 height 10
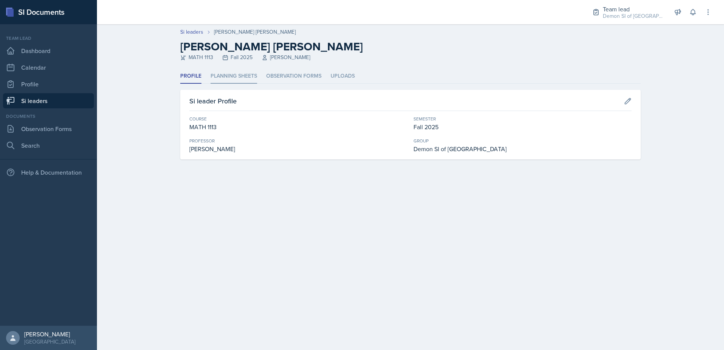
click at [225, 77] on li "Planning Sheets" at bounding box center [234, 76] width 47 height 15
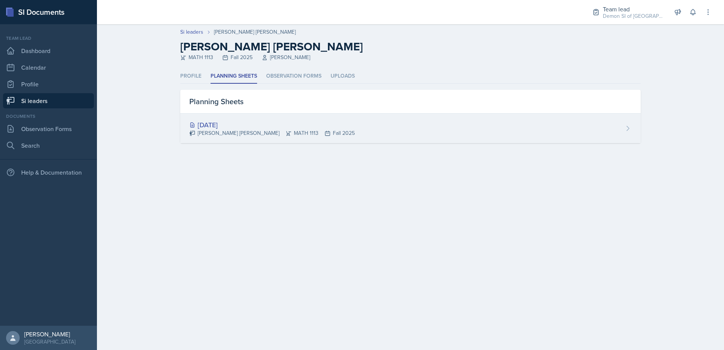
click at [239, 137] on div "[DATE] [PERSON_NAME] [PERSON_NAME] MATH 1113 Fall 2025" at bounding box center [410, 129] width 461 height 30
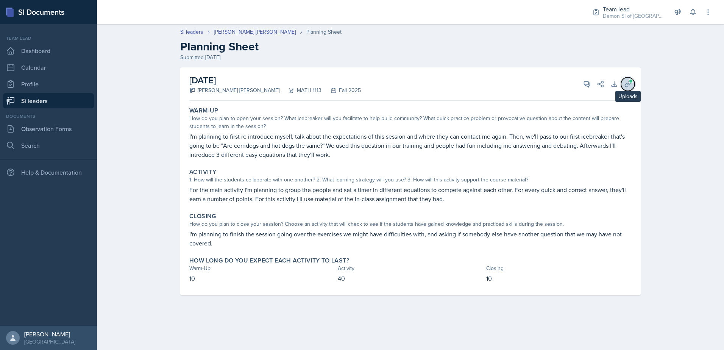
click at [629, 79] on button "Uploads" at bounding box center [628, 84] width 14 height 14
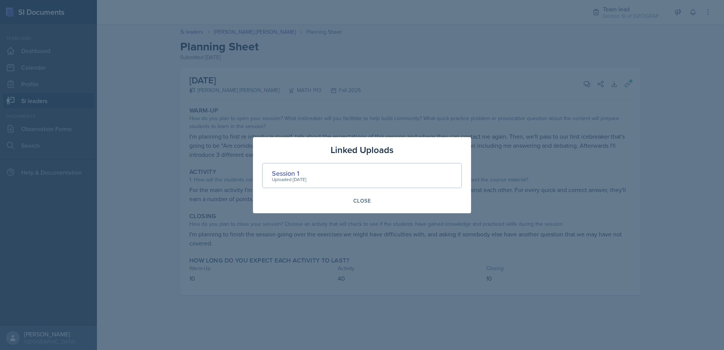
click at [358, 180] on div "Session 1 Uploaded [DATE]" at bounding box center [362, 175] width 200 height 25
click at [285, 172] on div "Session 1" at bounding box center [289, 173] width 34 height 10
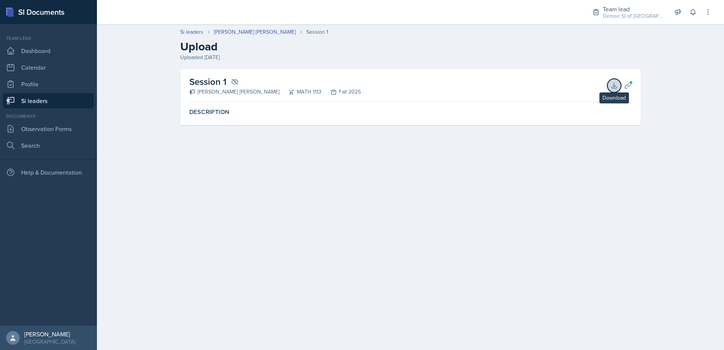
click at [615, 86] on icon at bounding box center [615, 86] width 8 height 8
click at [600, 98] on div "Session 1 [PERSON_NAME] [PERSON_NAME] MATH 1113 Fall 2025 Download Planning She…" at bounding box center [410, 85] width 442 height 33
click at [275, 29] on link "[PERSON_NAME] [PERSON_NAME]" at bounding box center [255, 32] width 82 height 8
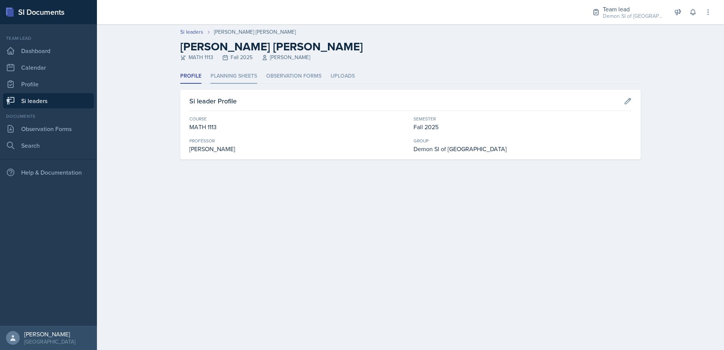
click at [247, 73] on li "Planning Sheets" at bounding box center [234, 76] width 47 height 15
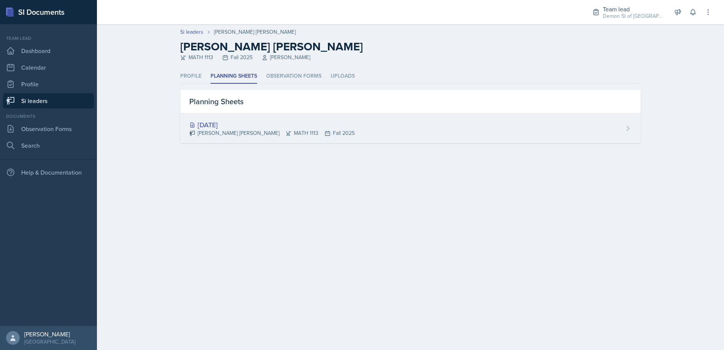
click at [222, 123] on div "[DATE]" at bounding box center [272, 125] width 166 height 10
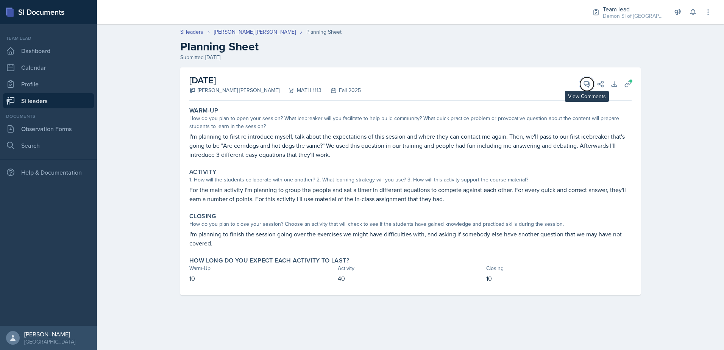
click at [584, 86] on icon at bounding box center [587, 84] width 8 height 8
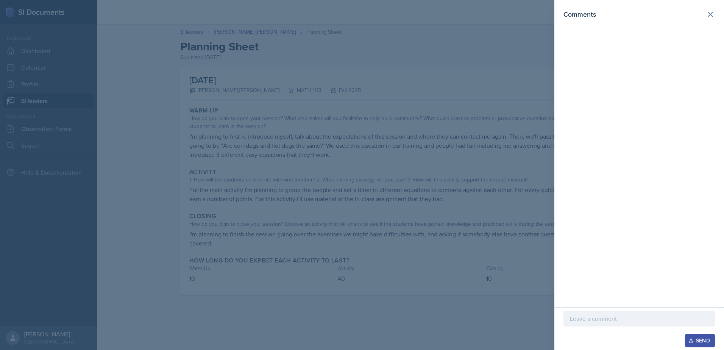
click at [604, 324] on div at bounding box center [640, 319] width 152 height 16
click at [660, 319] on p "Hi [PERSON_NAME]! Love the throwback to the mock sessions it was a fun discussi…" at bounding box center [639, 314] width 139 height 18
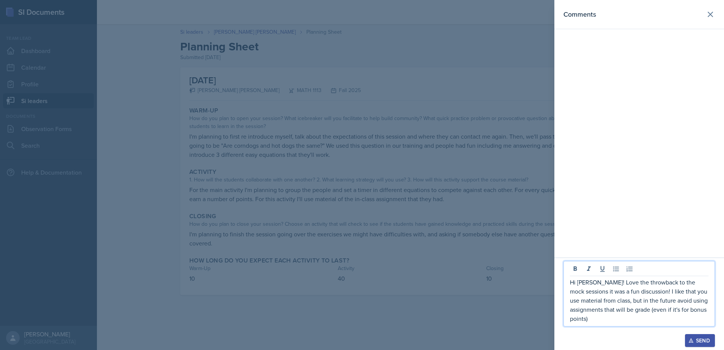
click at [587, 319] on p "Hi [PERSON_NAME]! Love the throwback to the mock sessions it was a fun discussi…" at bounding box center [639, 300] width 139 height 45
click at [636, 310] on p "Hi [PERSON_NAME]! Love the throwback to the mock sessions it was a fun discussi…" at bounding box center [639, 300] width 139 height 45
click at [607, 315] on p "Hi [PERSON_NAME]! Love the throwback to the mock sessions it was a fun discussi…" at bounding box center [639, 300] width 139 height 45
click at [621, 301] on p "Hi [PERSON_NAME]! Love the throwback to the mock sessions it was a fun discussi…" at bounding box center [639, 300] width 139 height 45
click at [618, 303] on p "Hi [PERSON_NAME]! Love the throwback to the mock sessions it was a fun discussi…" at bounding box center [639, 300] width 139 height 45
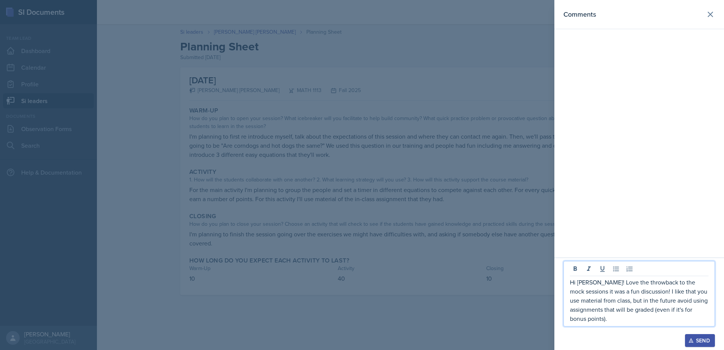
click at [620, 301] on p "Hi [PERSON_NAME]! Love the throwback to the mock sessions it was a fun discussi…" at bounding box center [639, 300] width 139 height 45
click at [619, 317] on p "Hi [PERSON_NAME]! Love the throwback to the mock sessions it was a fun discussi…" at bounding box center [639, 296] width 139 height 55
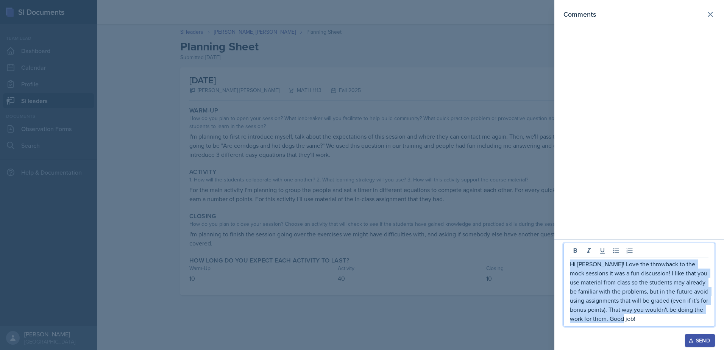
drag, startPoint x: 644, startPoint y: 319, endPoint x: 583, endPoint y: 276, distance: 74.2
click at [559, 257] on div "Hi [PERSON_NAME]! Love the throwback to the mock sessions it was a fun discussi…" at bounding box center [640, 294] width 170 height 111
copy p "Hi [PERSON_NAME]! Love the throwback to the mock sessions it was a fun discussi…"
click at [700, 342] on div "Send" at bounding box center [700, 340] width 20 height 6
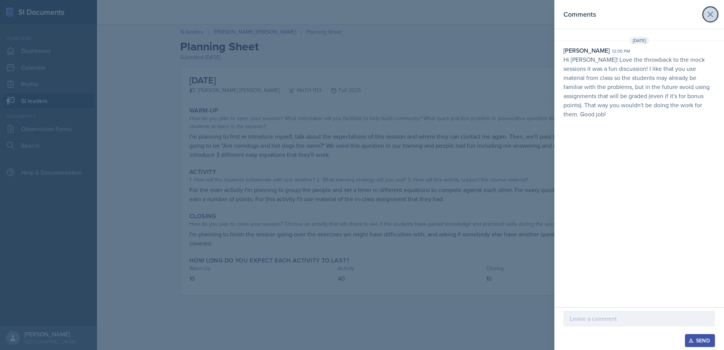
click at [707, 14] on icon at bounding box center [710, 14] width 9 height 9
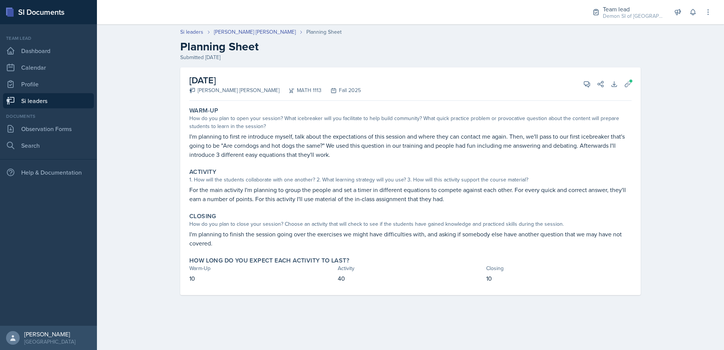
click at [86, 96] on link "Si leaders" at bounding box center [48, 100] width 91 height 15
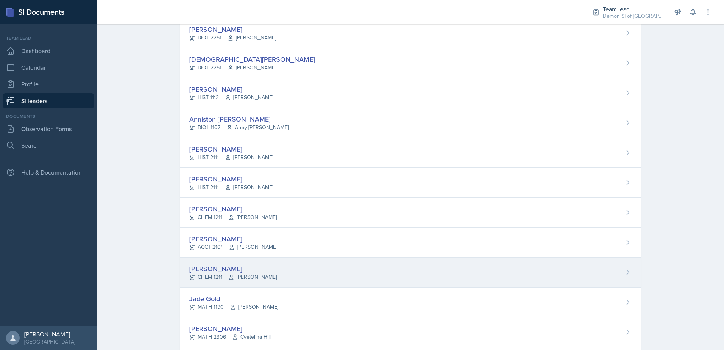
scroll to position [106, 0]
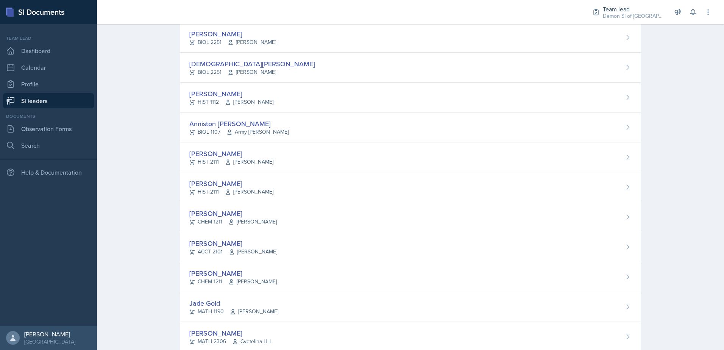
click at [237, 124] on div "Anniston [PERSON_NAME]" at bounding box center [238, 124] width 99 height 10
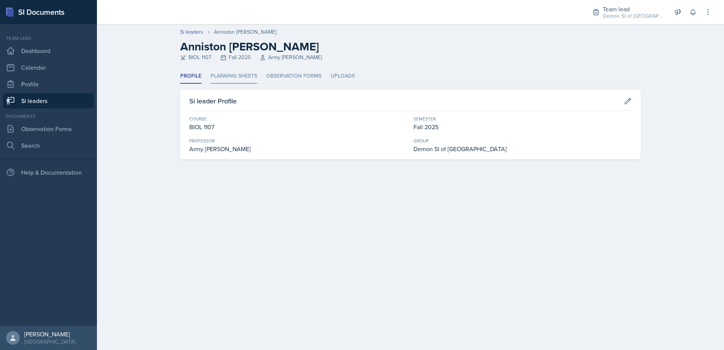
click at [233, 75] on li "Planning Sheets" at bounding box center [234, 76] width 47 height 15
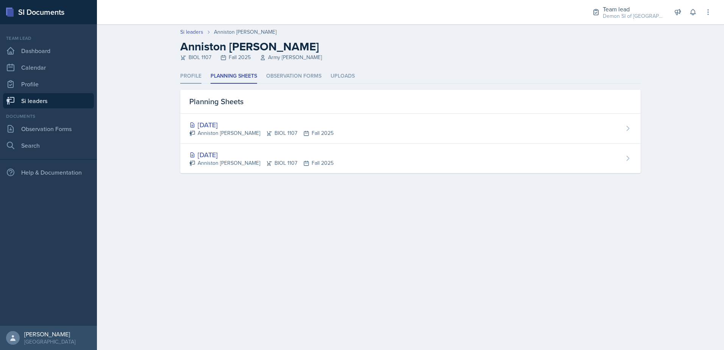
click at [196, 79] on li "Profile" at bounding box center [190, 76] width 21 height 15
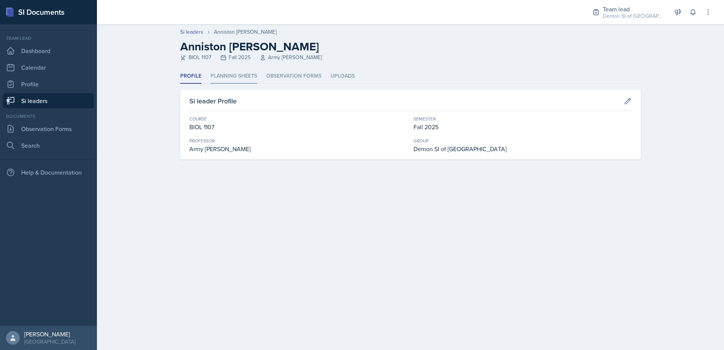
click at [237, 81] on li "Planning Sheets" at bounding box center [234, 76] width 47 height 15
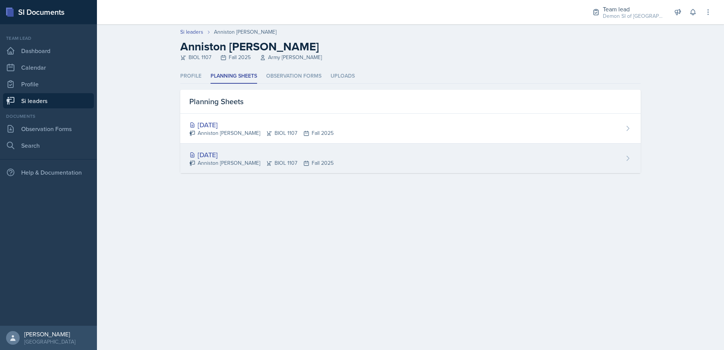
click at [235, 163] on div "Anniston [PERSON_NAME] BIOL 1107 Fall 2025" at bounding box center [261, 163] width 144 height 8
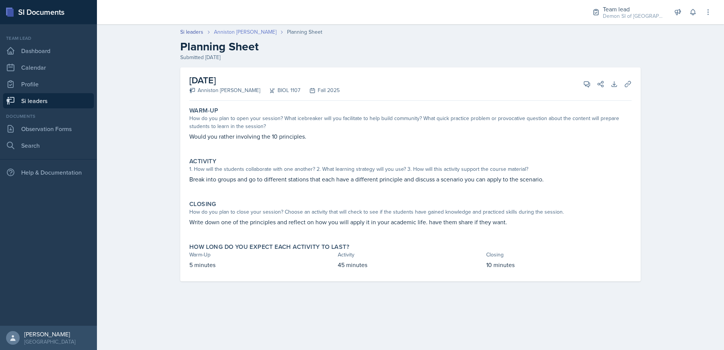
click at [229, 33] on link "Anniston [PERSON_NAME]" at bounding box center [245, 32] width 62 height 8
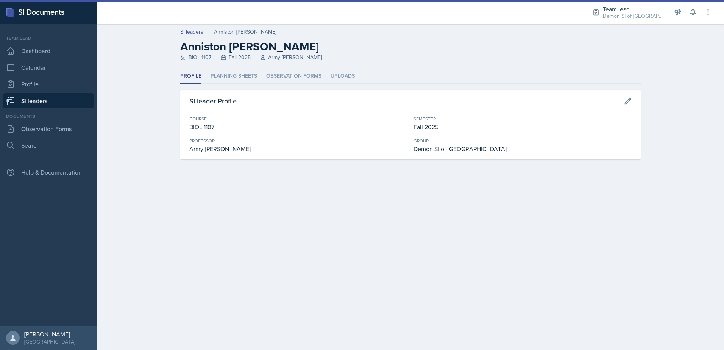
click at [233, 127] on div "BIOL 1107" at bounding box center [298, 126] width 218 height 9
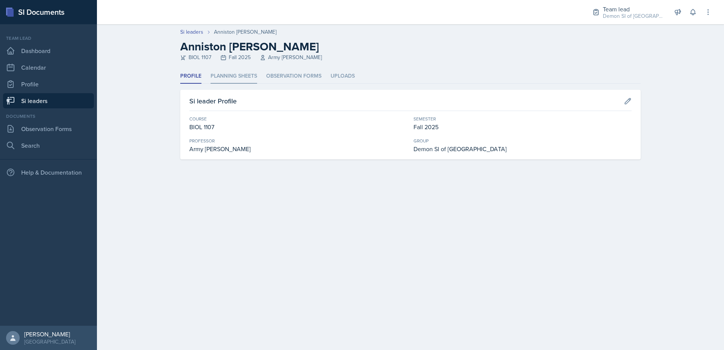
click at [215, 75] on li "Planning Sheets" at bounding box center [234, 76] width 47 height 15
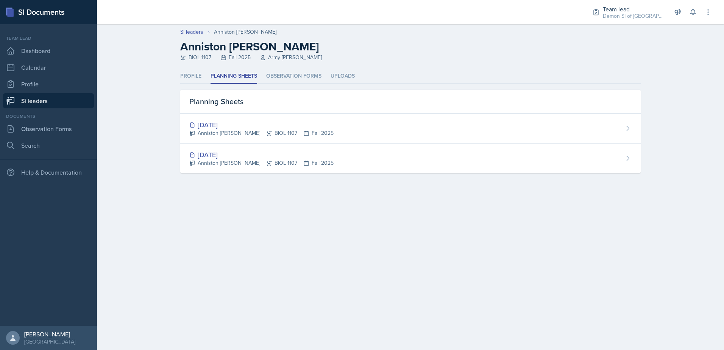
click at [228, 124] on div "[DATE]" at bounding box center [261, 125] width 144 height 10
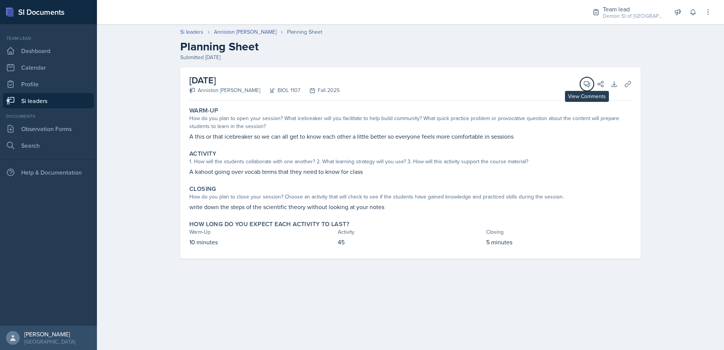
click at [586, 84] on icon at bounding box center [587, 84] width 8 height 8
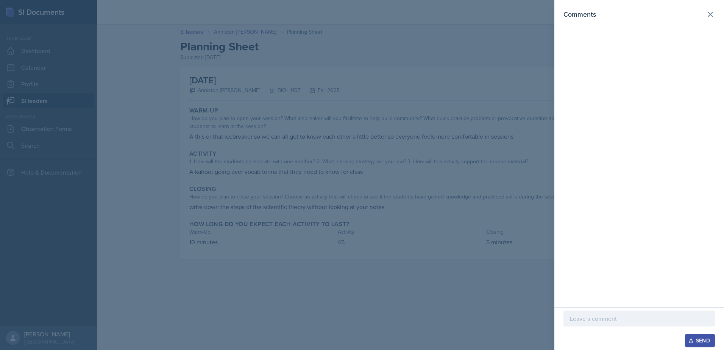
click at [590, 323] on div at bounding box center [640, 319] width 152 height 16
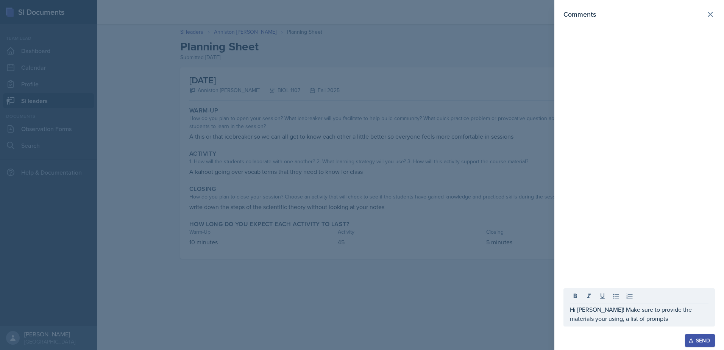
click at [645, 323] on div "Hi [PERSON_NAME]! Make sure to provide the materials your using, a list of prom…" at bounding box center [640, 307] width 152 height 38
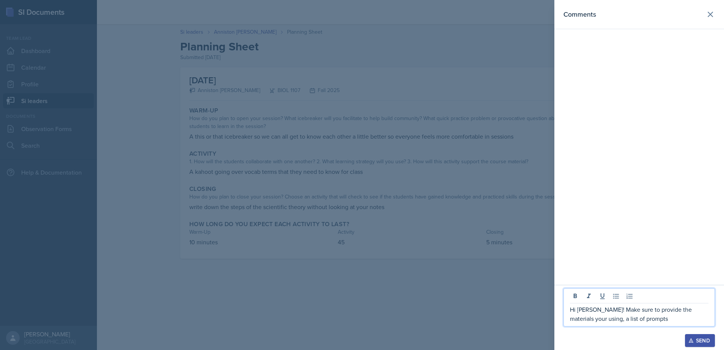
drag, startPoint x: 647, startPoint y: 317, endPoint x: 653, endPoint y: 333, distance: 17.7
click at [647, 317] on p "Hi [PERSON_NAME]! Make sure to provide the materials your using, a list of prom…" at bounding box center [639, 314] width 139 height 18
click at [614, 320] on p "Hi [PERSON_NAME]! Make sure to provide the materials your using, a list of prom…" at bounding box center [639, 309] width 139 height 27
drag, startPoint x: 673, startPoint y: 311, endPoint x: 676, endPoint y: 318, distance: 7.5
click at [673, 312] on p "Hi [PERSON_NAME]! Make sure to provide the materials your using, a list of prom…" at bounding box center [639, 309] width 139 height 27
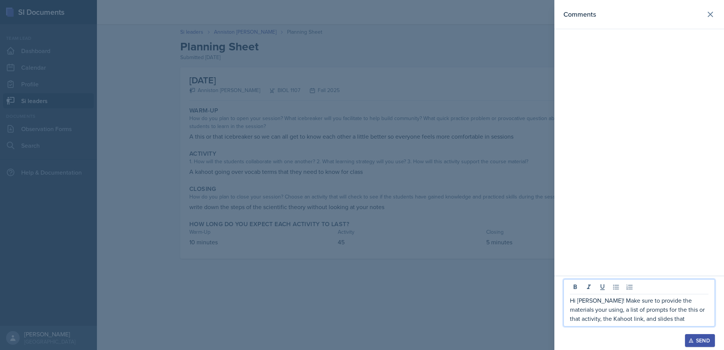
click at [602, 311] on p "Hi [PERSON_NAME]! Make sure to provide the materials your using, a list of prom…" at bounding box center [639, 309] width 139 height 27
click at [600, 311] on p "Hi [PERSON_NAME]! Make sure to provide the materials your using, a list of prom…" at bounding box center [639, 309] width 139 height 27
click at [650, 301] on p "Hi [PERSON_NAME]! Make sure to provide the materials your using (a list of prom…" at bounding box center [639, 309] width 139 height 27
drag, startPoint x: 658, startPoint y: 319, endPoint x: 659, endPoint y: 324, distance: 5.4
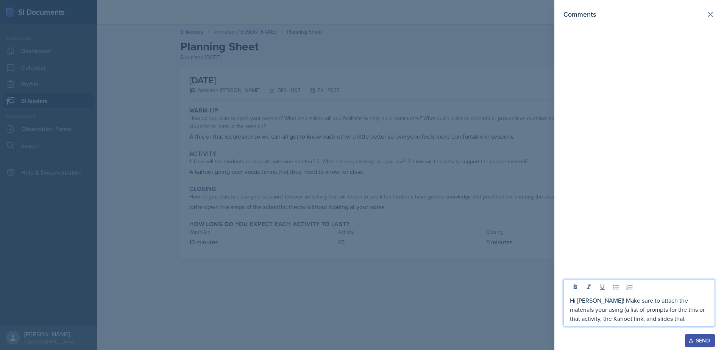
click at [658, 322] on p "Hi [PERSON_NAME]! Make sure to attach the materials your using (a list of promp…" at bounding box center [639, 309] width 139 height 27
drag, startPoint x: 625, startPoint y: 319, endPoint x: 658, endPoint y: 321, distance: 33.4
click at [658, 321] on p "Hi [PERSON_NAME]! Make sure to attach the materials your using (a list of promp…" at bounding box center [639, 309] width 139 height 27
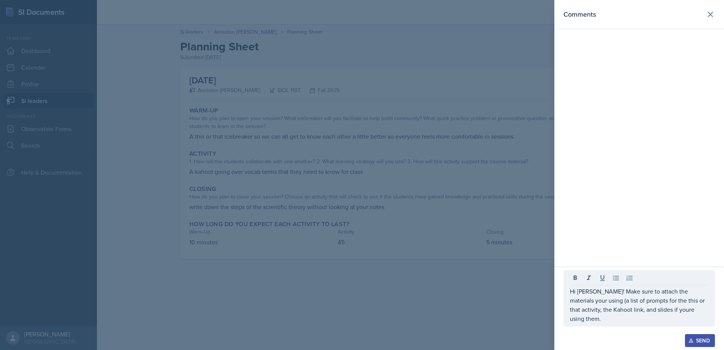
click at [655, 324] on div "Hi [PERSON_NAME]! Make sure to attach the materials your using (a list of promp…" at bounding box center [640, 298] width 152 height 56
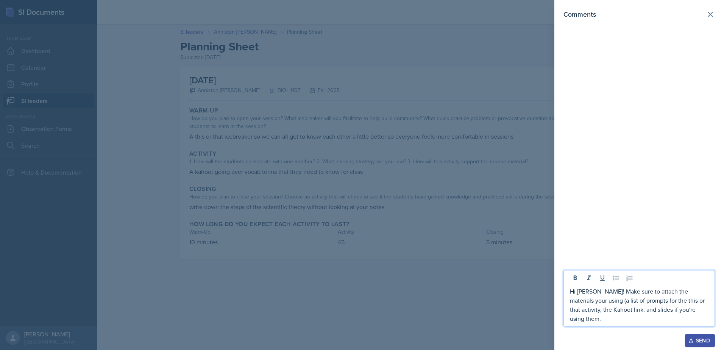
click at [705, 319] on p "Hi [PERSON_NAME]! Make sure to attach the materials your using (a list of promp…" at bounding box center [639, 305] width 139 height 36
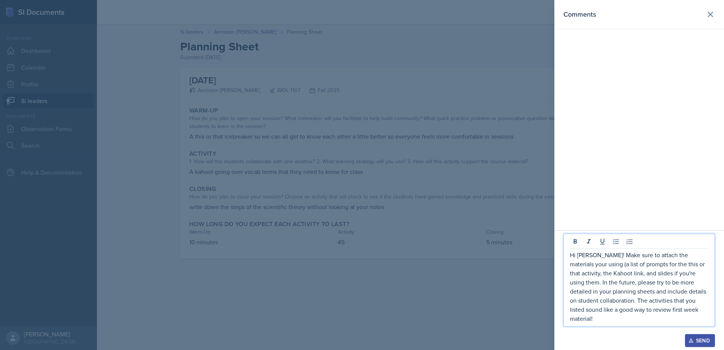
click at [609, 320] on p "Hi [PERSON_NAME]! Make sure to attach the materials your using (a list of promp…" at bounding box center [639, 286] width 139 height 73
click at [611, 320] on p "Hi [PERSON_NAME]! Make sure to attach the materials your using (a list of promp…" at bounding box center [639, 286] width 139 height 73
click at [584, 317] on p "Hi [PERSON_NAME]! Make sure to attach the materials your using (a list of promp…" at bounding box center [639, 286] width 139 height 73
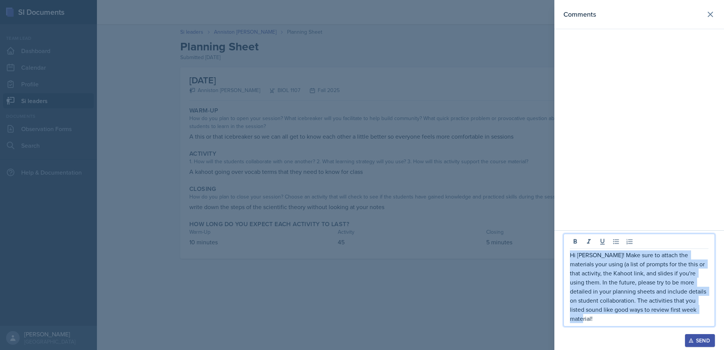
drag, startPoint x: 694, startPoint y: 321, endPoint x: 554, endPoint y: 263, distance: 151.5
click at [554, 263] on div "Comments Hi [PERSON_NAME]! Make sure to attach the materials your using (a list…" at bounding box center [362, 175] width 724 height 350
copy p "Hi [PERSON_NAME]! Make sure to attach the materials your using (a list of promp…"
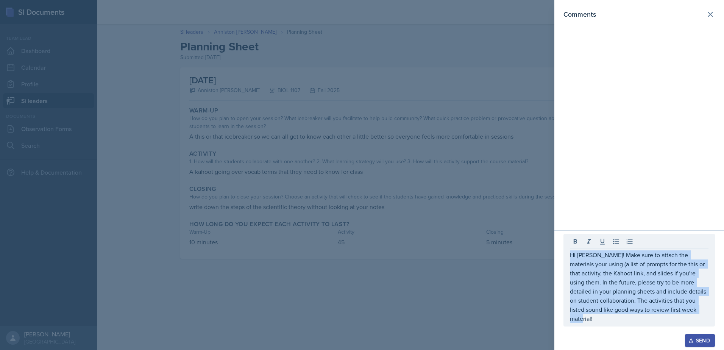
click at [708, 342] on div "Send" at bounding box center [700, 340] width 20 height 6
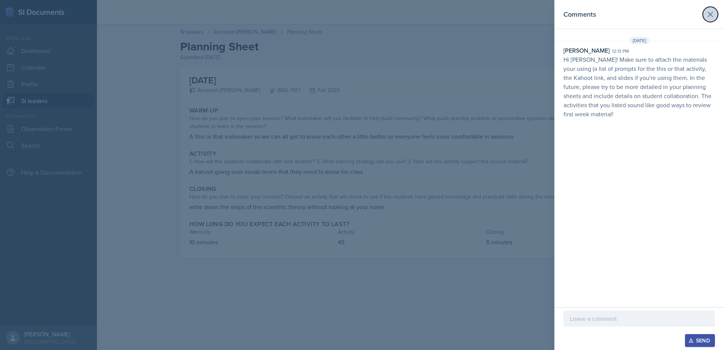
click at [704, 14] on button at bounding box center [710, 14] width 15 height 15
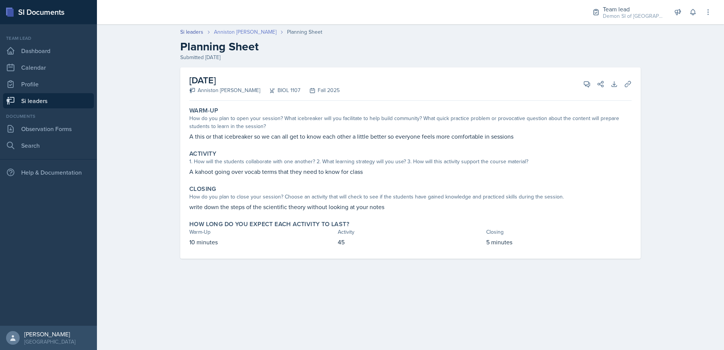
click at [227, 33] on link "Anniston [PERSON_NAME]" at bounding box center [245, 32] width 62 height 8
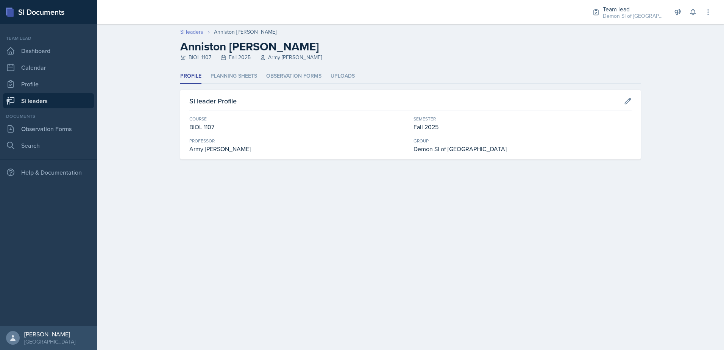
click at [188, 31] on link "Si leaders" at bounding box center [191, 32] width 23 height 8
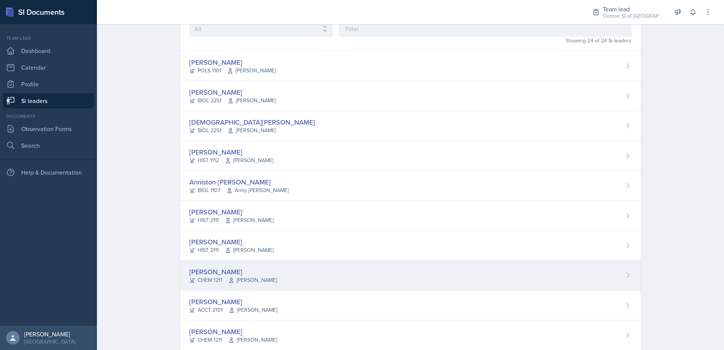
scroll to position [30, 0]
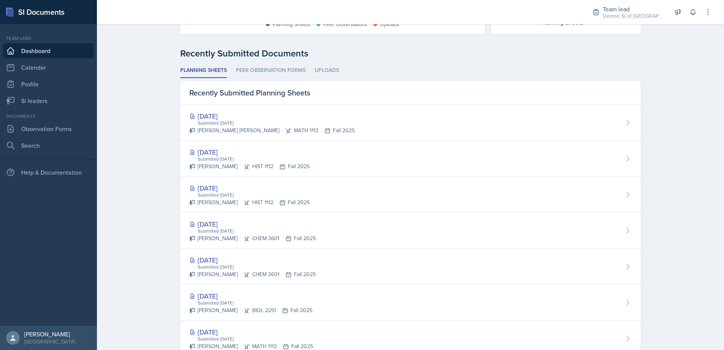
scroll to position [81, 0]
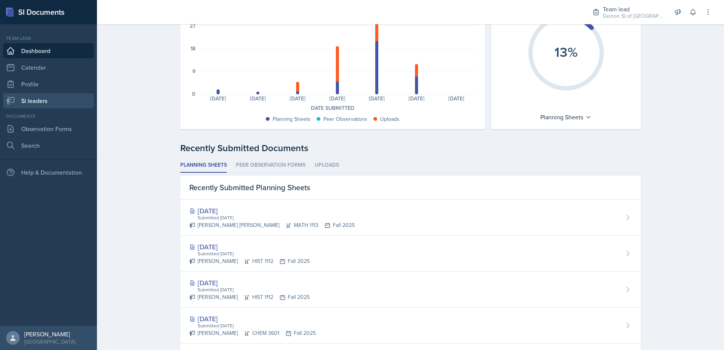
click at [38, 105] on link "Si leaders" at bounding box center [48, 100] width 91 height 15
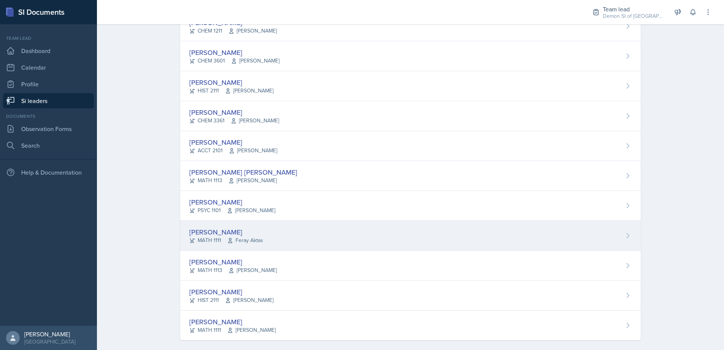
scroll to position [484, 0]
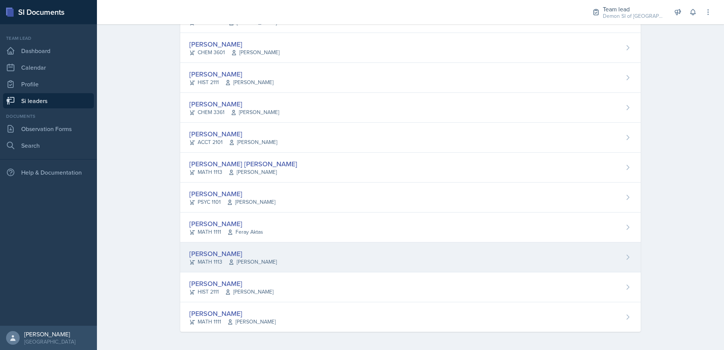
click at [229, 256] on div "[PERSON_NAME]" at bounding box center [232, 253] width 87 height 10
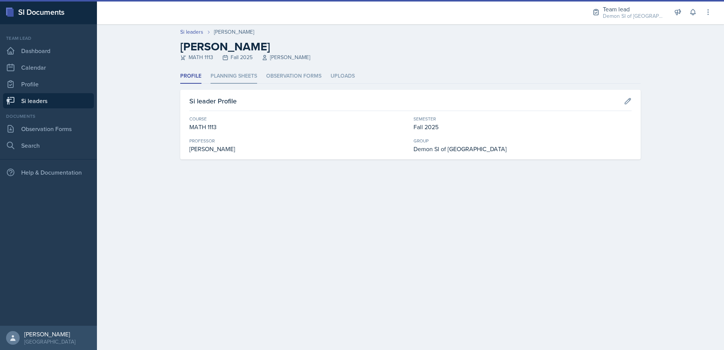
click at [223, 74] on li "Planning Sheets" at bounding box center [234, 76] width 47 height 15
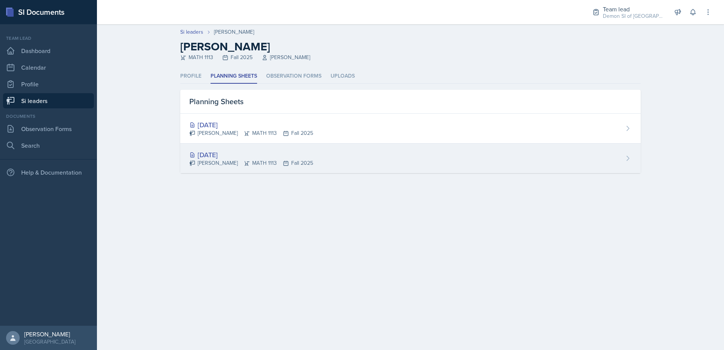
click at [231, 148] on div "[DATE] [PERSON_NAME] MATH 1113 Fall 2025" at bounding box center [410, 159] width 461 height 30
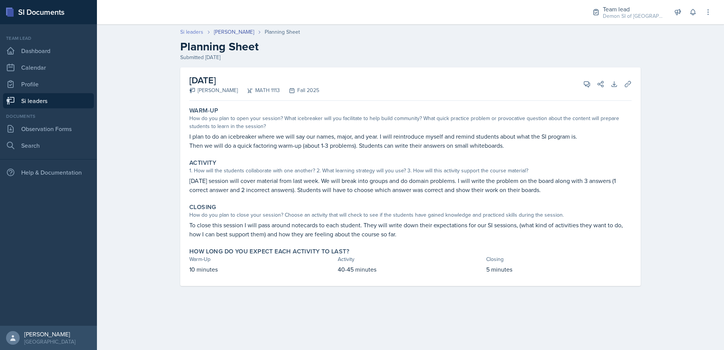
click at [196, 31] on link "Si leaders" at bounding box center [191, 32] width 23 height 8
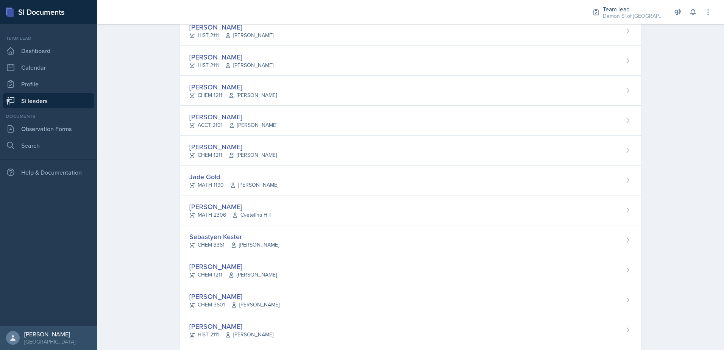
scroll to position [219, 0]
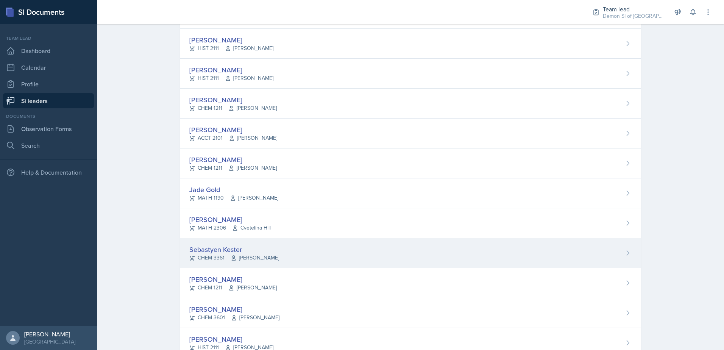
click at [247, 262] on div "Sebastyen Kester CHEM 3361 [PERSON_NAME]" at bounding box center [410, 253] width 461 height 30
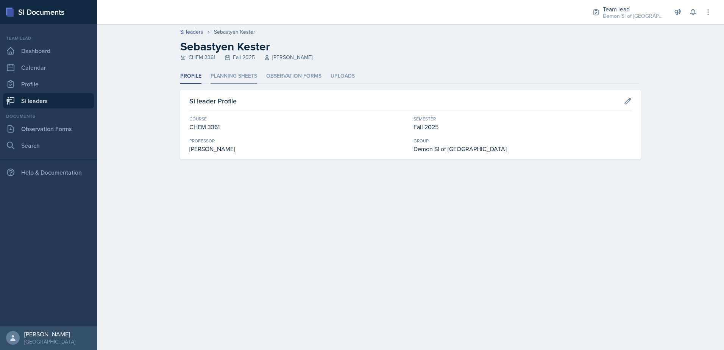
click at [227, 74] on li "Planning Sheets" at bounding box center [234, 76] width 47 height 15
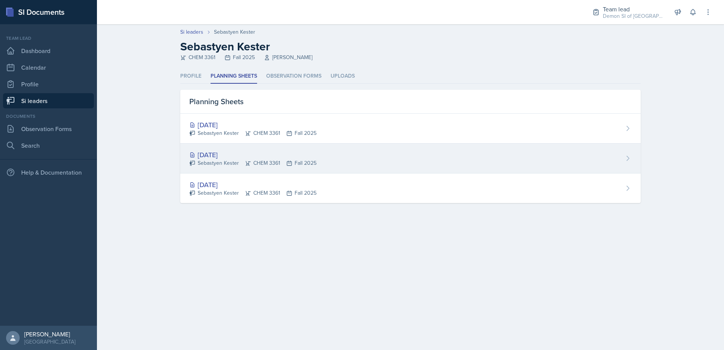
click at [221, 155] on div "[DATE]" at bounding box center [252, 155] width 127 height 10
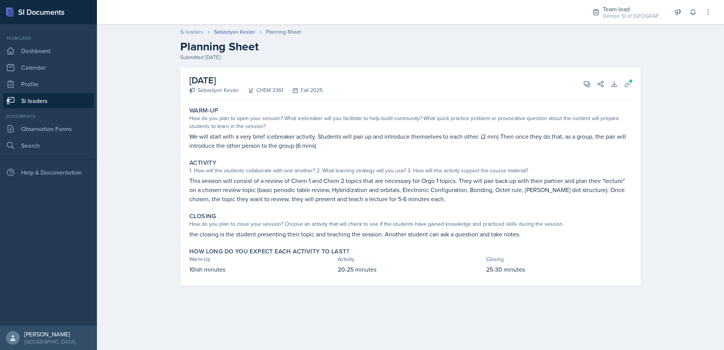
click at [202, 35] on link "Si leaders" at bounding box center [191, 32] width 23 height 8
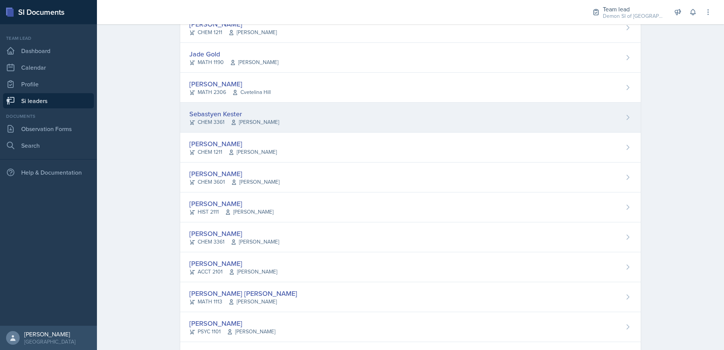
scroll to position [341, 0]
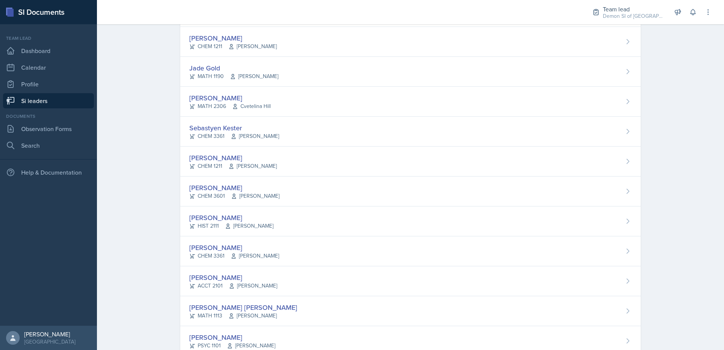
click at [231, 123] on div "Sebastyen Kester" at bounding box center [234, 128] width 90 height 10
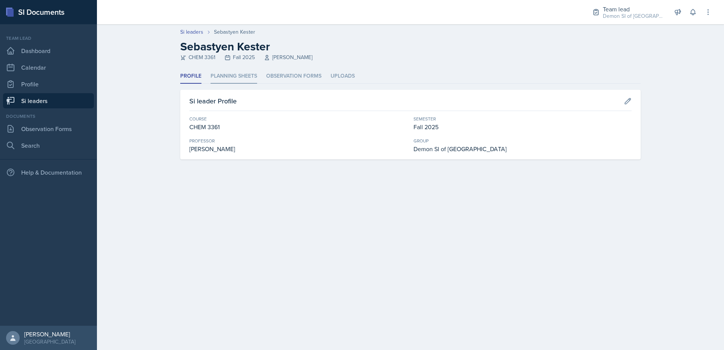
click at [226, 73] on li "Planning Sheets" at bounding box center [234, 76] width 47 height 15
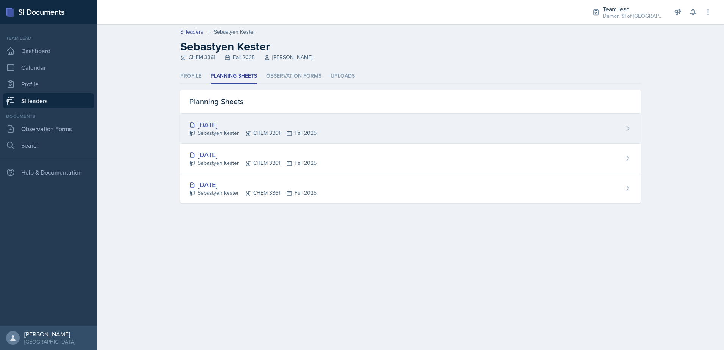
click at [216, 132] on div "Sebastyen Kester CHEM 3361 Fall 2025" at bounding box center [252, 133] width 127 height 8
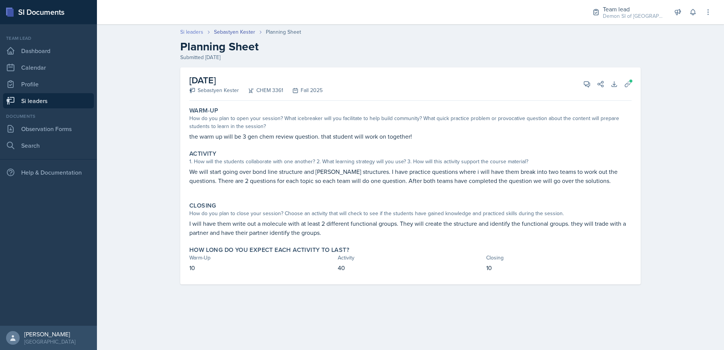
click at [194, 32] on link "Si leaders" at bounding box center [191, 32] width 23 height 8
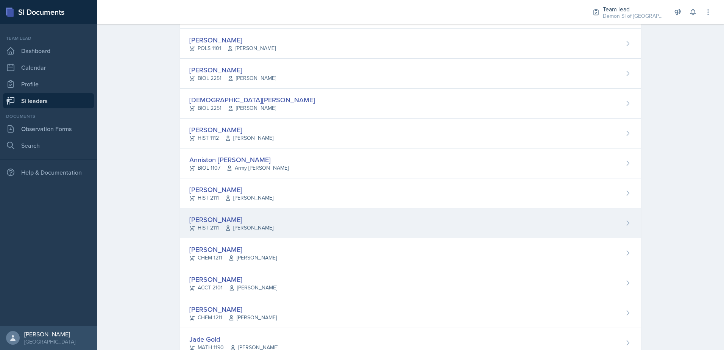
scroll to position [76, 0]
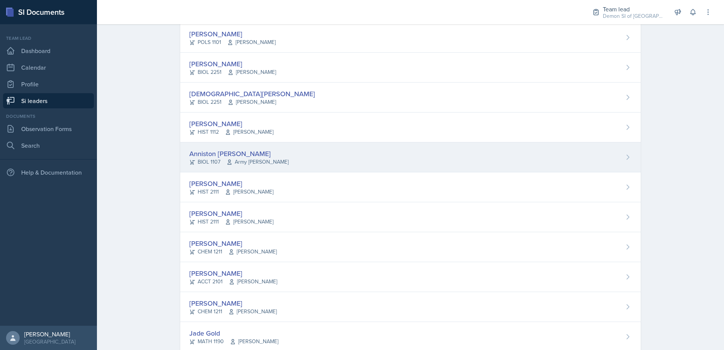
click at [237, 168] on div "Anniston [PERSON_NAME] BIOL 1107 Army [PERSON_NAME]" at bounding box center [410, 157] width 461 height 30
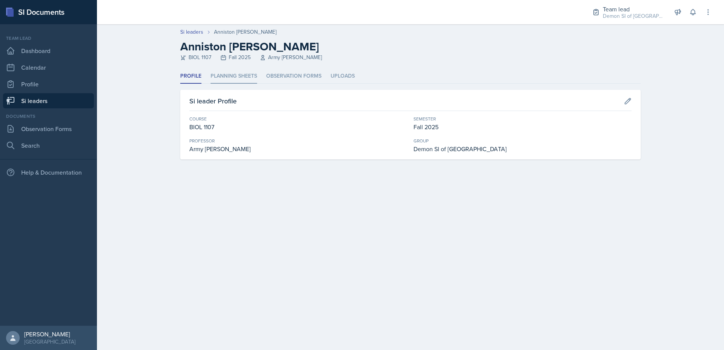
click at [222, 72] on li "Planning Sheets" at bounding box center [234, 76] width 47 height 15
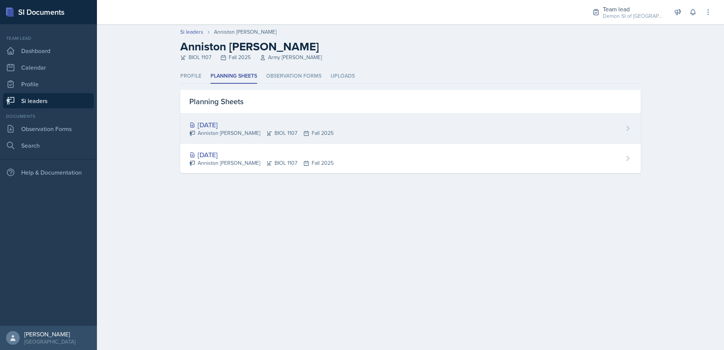
click at [228, 128] on div "[DATE]" at bounding box center [261, 125] width 144 height 10
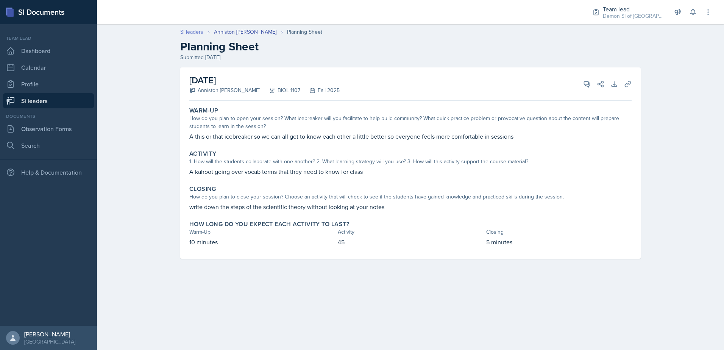
click at [195, 33] on link "Si leaders" at bounding box center [191, 32] width 23 height 8
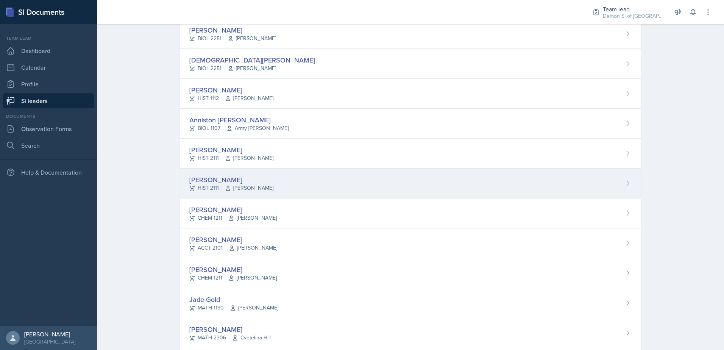
scroll to position [114, 0]
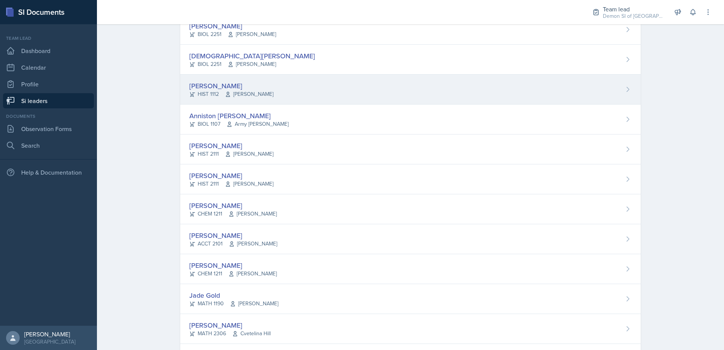
click at [212, 86] on div "[PERSON_NAME]" at bounding box center [231, 86] width 84 height 10
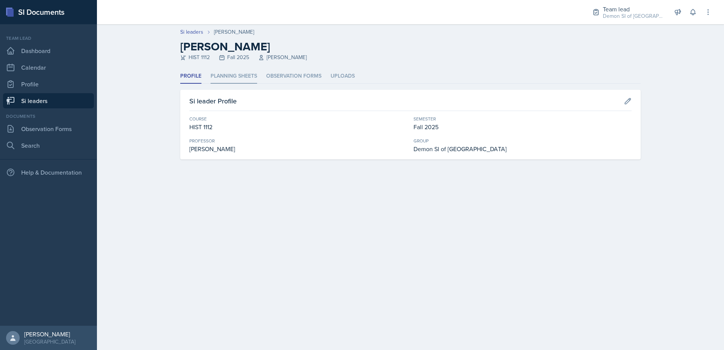
click at [223, 70] on li "Planning Sheets" at bounding box center [234, 76] width 47 height 15
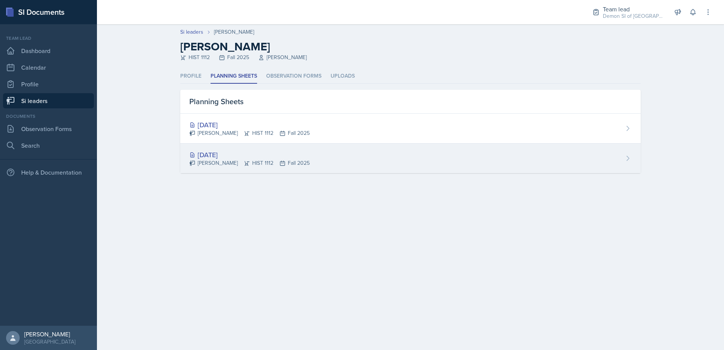
click at [220, 157] on div "[DATE]" at bounding box center [249, 155] width 120 height 10
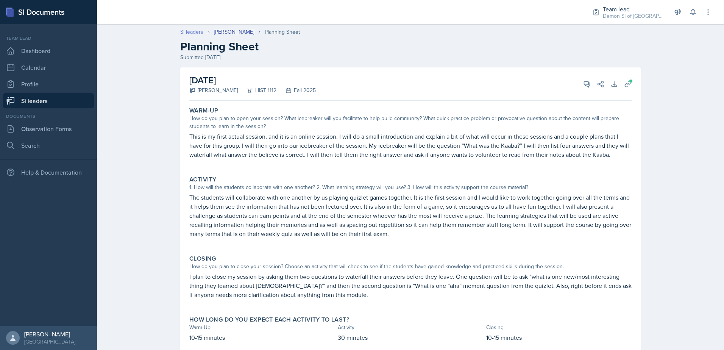
click at [197, 33] on link "Si leaders" at bounding box center [191, 32] width 23 height 8
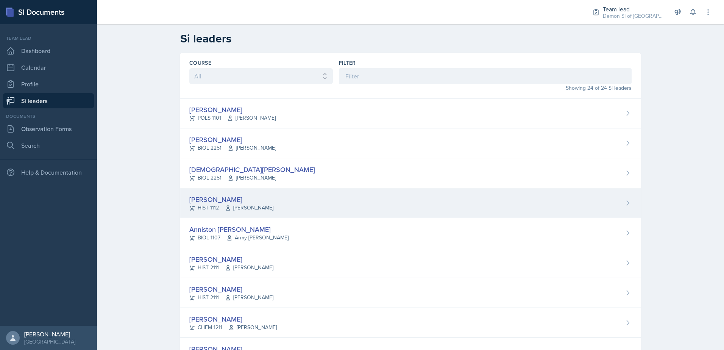
click at [226, 204] on span "[PERSON_NAME]" at bounding box center [249, 208] width 48 height 8
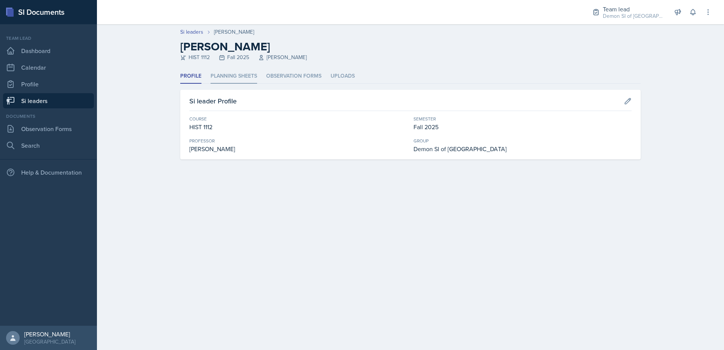
click at [247, 80] on li "Planning Sheets" at bounding box center [234, 76] width 47 height 15
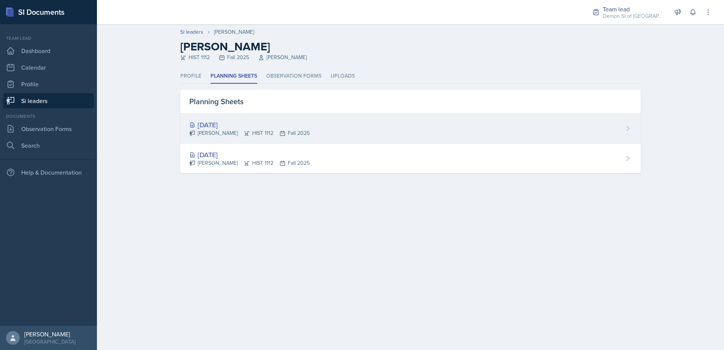
click at [238, 126] on div "[DATE]" at bounding box center [249, 125] width 120 height 10
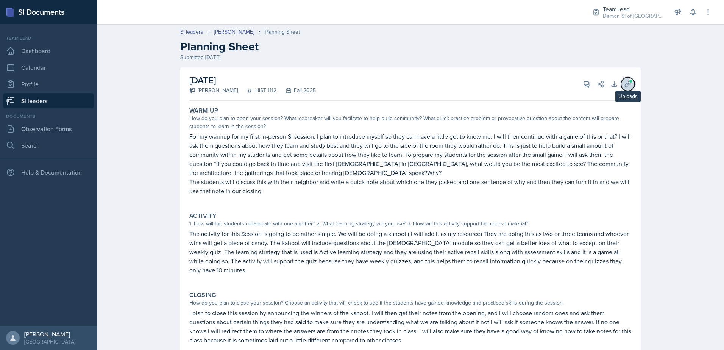
click at [625, 86] on icon at bounding box center [628, 84] width 6 height 6
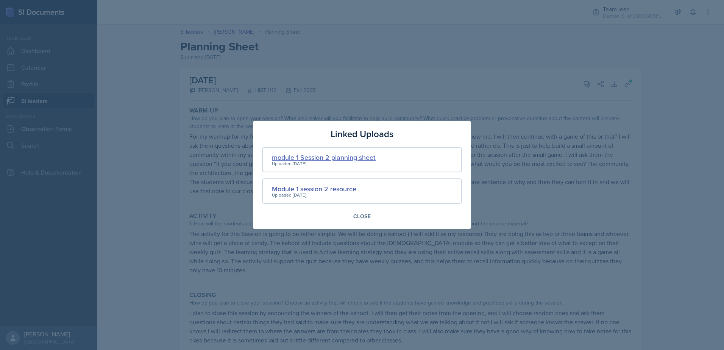
click at [309, 157] on div "module 1 Session 2 planning sheet" at bounding box center [324, 157] width 104 height 10
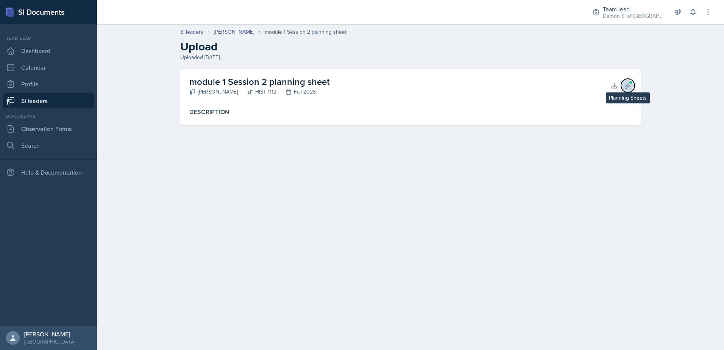
click at [626, 87] on icon at bounding box center [628, 86] width 8 height 8
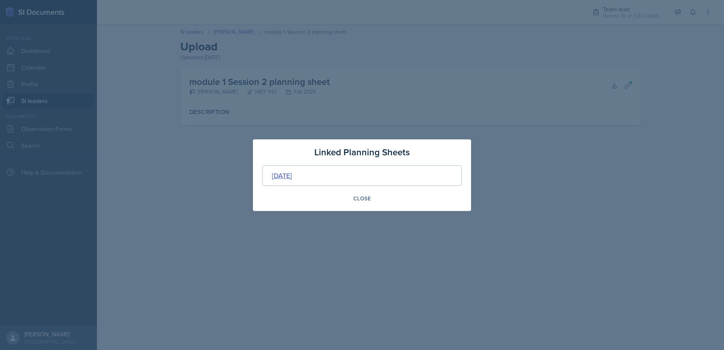
click at [292, 171] on div "[DATE]" at bounding box center [282, 175] width 20 height 10
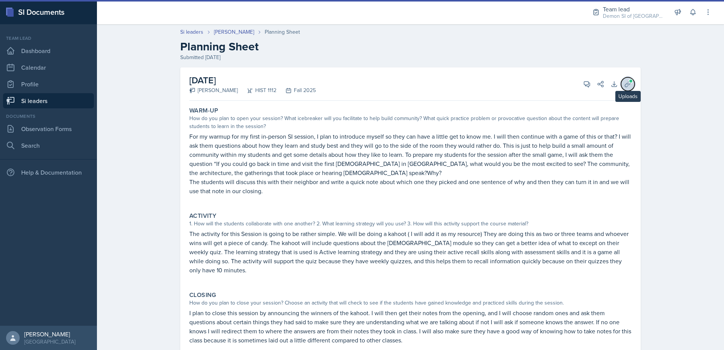
click at [625, 86] on icon at bounding box center [628, 84] width 8 height 8
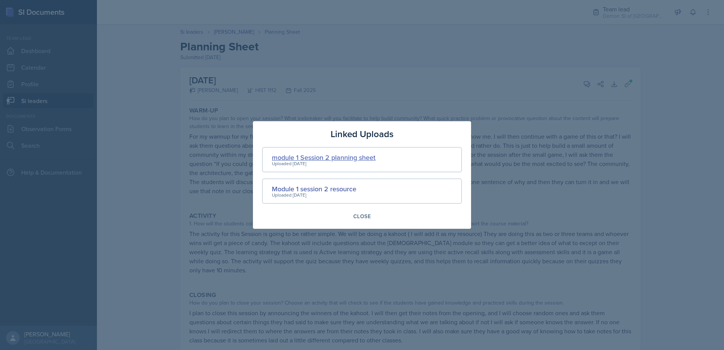
click at [329, 158] on div "module 1 Session 2 planning sheet" at bounding box center [324, 157] width 104 height 10
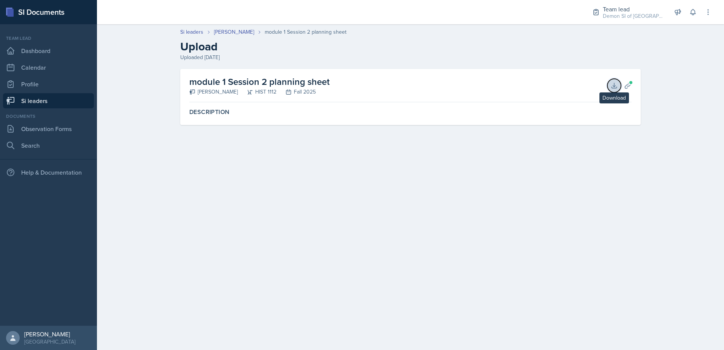
click at [614, 86] on icon at bounding box center [614, 85] width 5 height 5
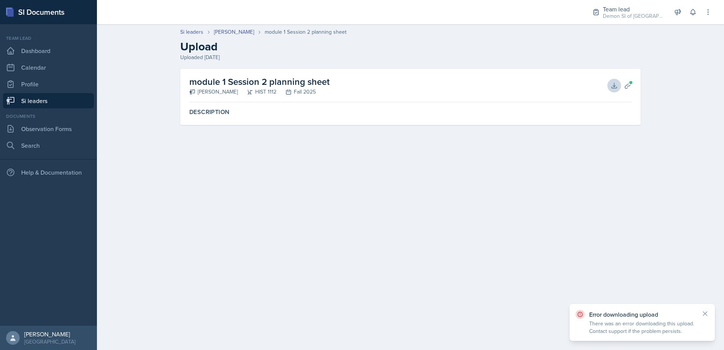
click at [611, 161] on main "Si leaders Darby Bowen module 1 Session 2 planning sheet Upload Uploaded Aug 23…" at bounding box center [410, 187] width 627 height 326
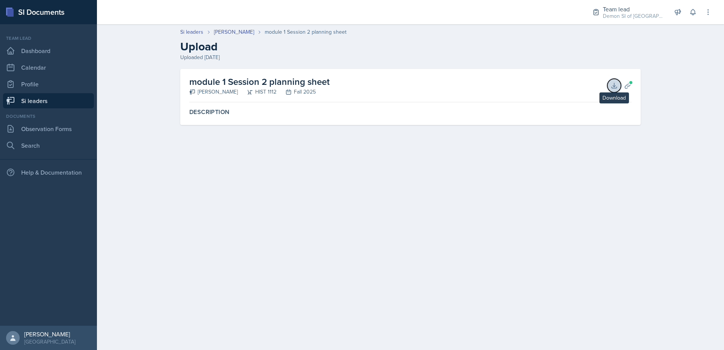
click at [619, 84] on button "Download" at bounding box center [615, 86] width 14 height 14
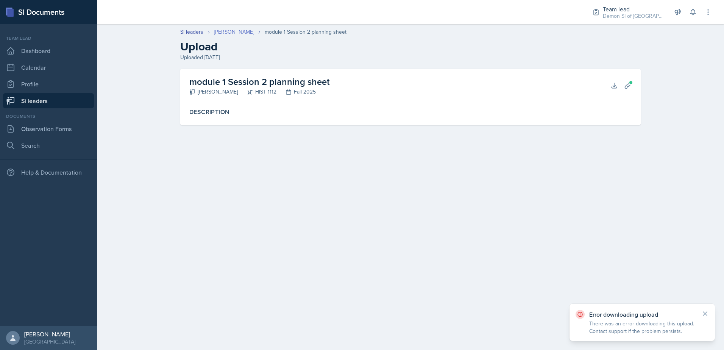
click at [244, 31] on link "[PERSON_NAME]" at bounding box center [234, 32] width 40 height 8
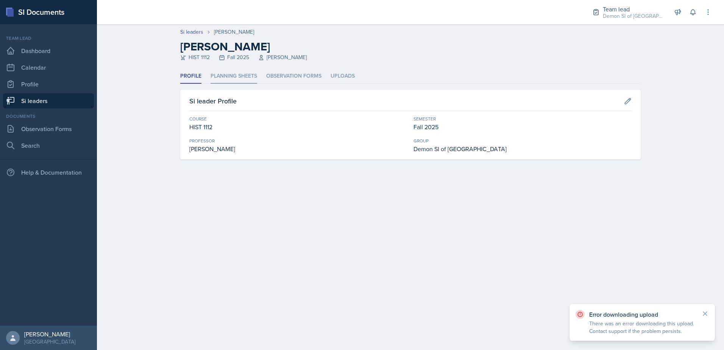
click at [220, 78] on li "Planning Sheets" at bounding box center [234, 76] width 47 height 15
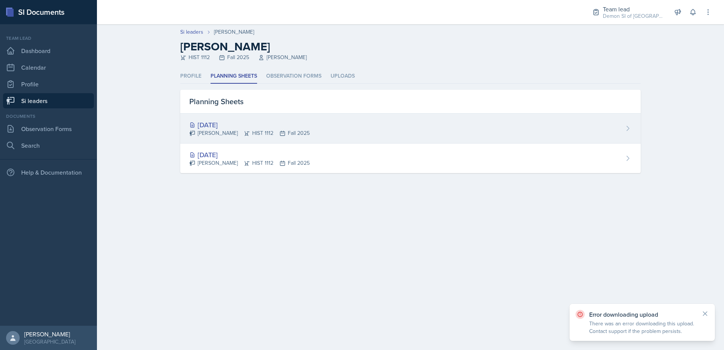
click at [239, 128] on div "[DATE]" at bounding box center [249, 125] width 120 height 10
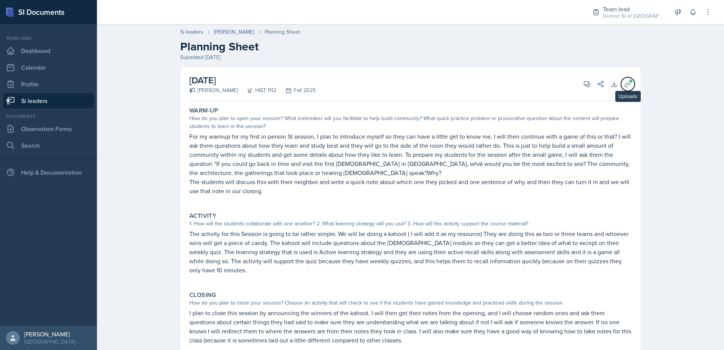
click at [625, 91] on button "Uploads" at bounding box center [628, 84] width 14 height 14
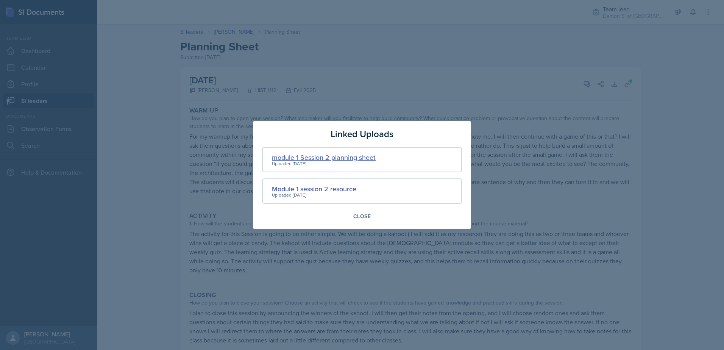
click at [358, 159] on div "module 1 Session 2 planning sheet" at bounding box center [324, 157] width 104 height 10
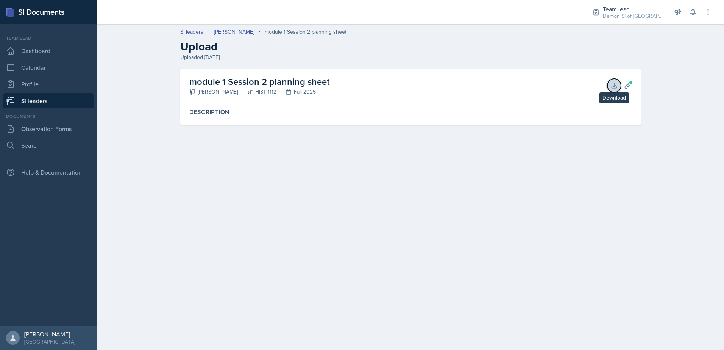
click at [614, 89] on icon at bounding box center [615, 86] width 8 height 8
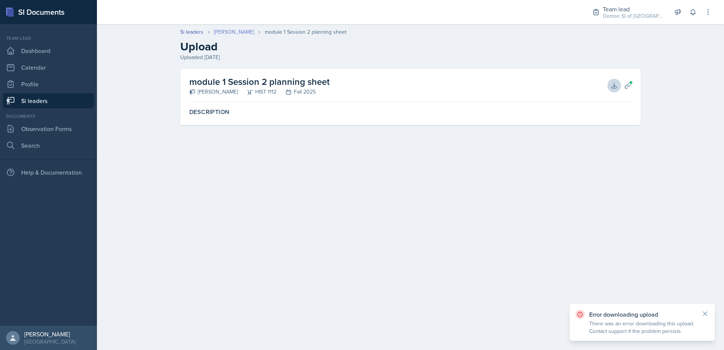
click at [222, 34] on link "[PERSON_NAME]" at bounding box center [234, 32] width 40 height 8
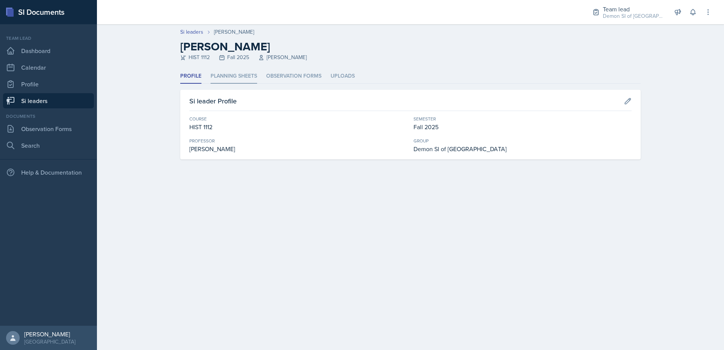
click at [220, 81] on li "Planning Sheets" at bounding box center [234, 76] width 47 height 15
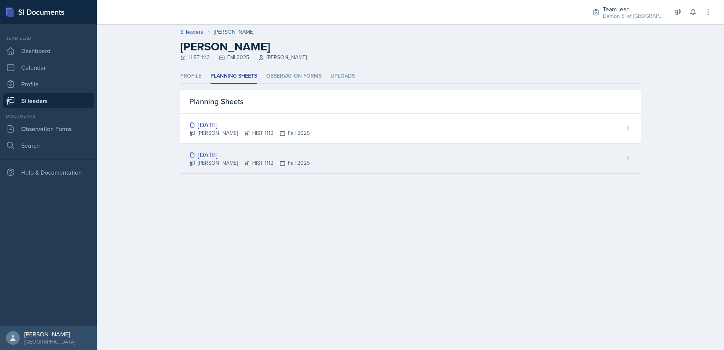
click at [226, 153] on div "[DATE]" at bounding box center [249, 155] width 120 height 10
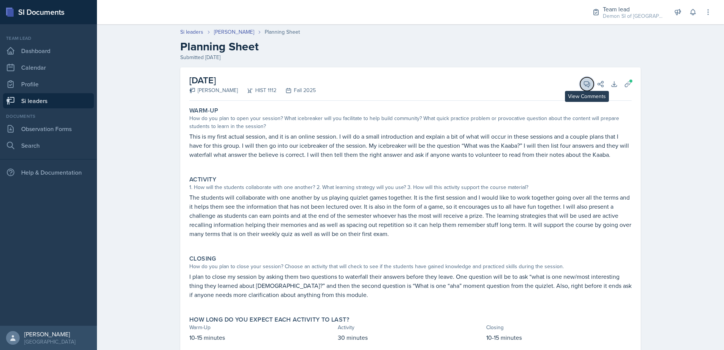
click at [586, 84] on icon at bounding box center [587, 84] width 6 height 6
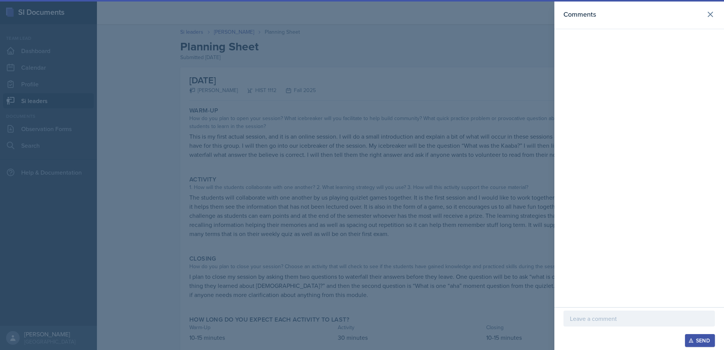
click at [647, 322] on p at bounding box center [639, 318] width 139 height 9
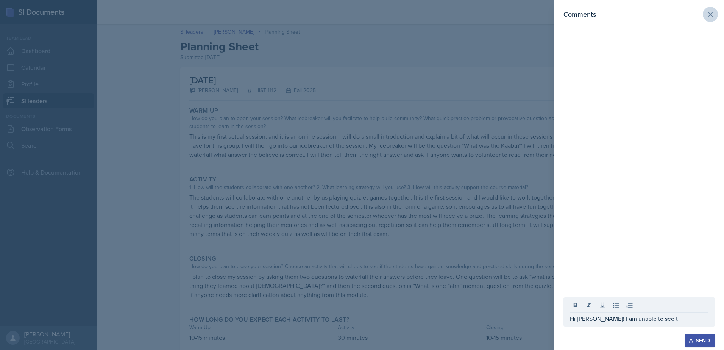
click at [716, 9] on header "Comments" at bounding box center [640, 14] width 170 height 29
click at [716, 11] on button at bounding box center [710, 14] width 15 height 15
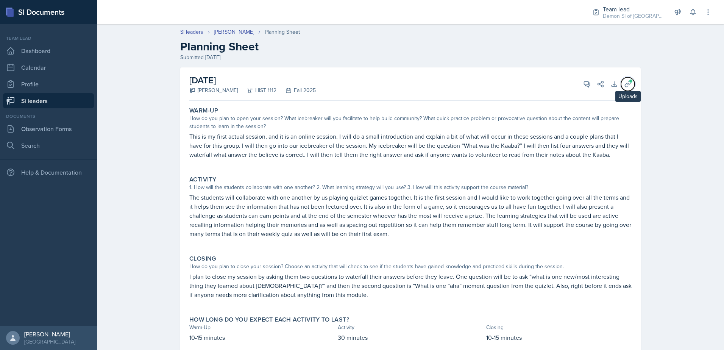
click at [630, 79] on span at bounding box center [631, 81] width 5 height 5
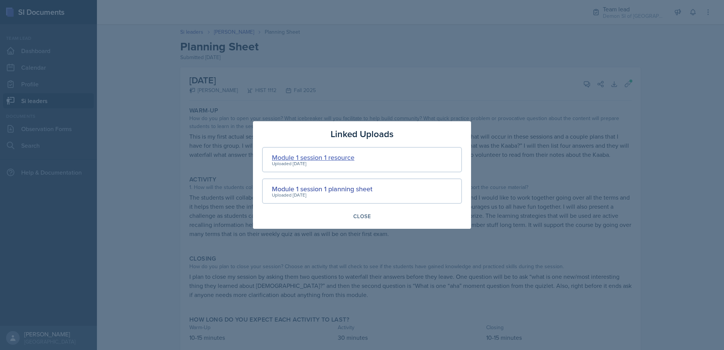
click at [335, 156] on div "Module 1 session 1 resource" at bounding box center [313, 157] width 83 height 10
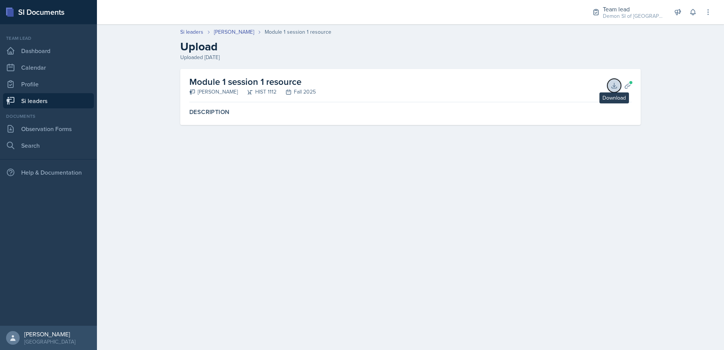
click at [612, 86] on icon at bounding box center [615, 86] width 8 height 8
click at [434, 189] on main "Si leaders Darby Bowen Module 1 session 1 resource Upload Uploaded Aug 23rd, 20…" at bounding box center [410, 187] width 627 height 326
click at [230, 27] on header "Si leaders Darby Bowen Module 1 session 1 resource Upload Uploaded Aug 23rd, 20…" at bounding box center [410, 44] width 627 height 48
click at [230, 31] on link "[PERSON_NAME]" at bounding box center [234, 32] width 40 height 8
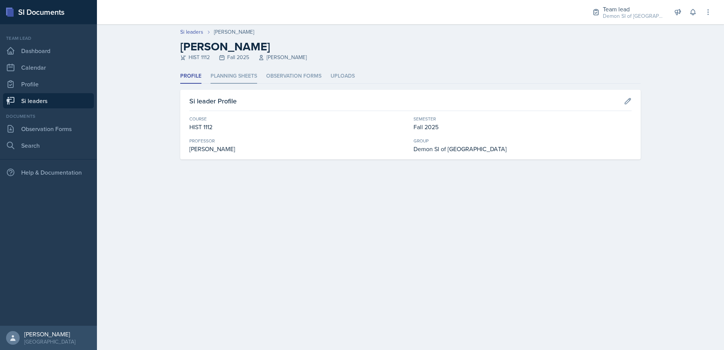
click at [255, 77] on li "Planning Sheets" at bounding box center [234, 76] width 47 height 15
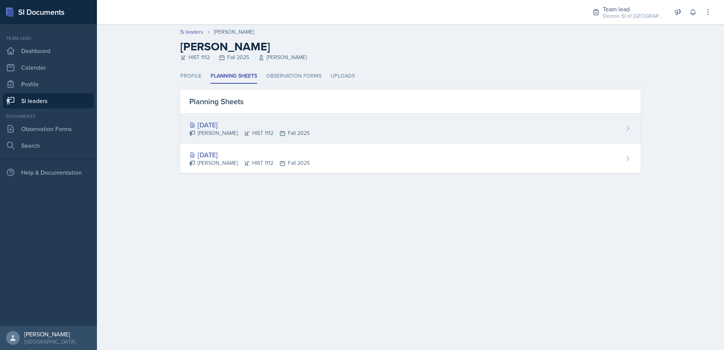
click at [212, 128] on div "[DATE]" at bounding box center [249, 125] width 120 height 10
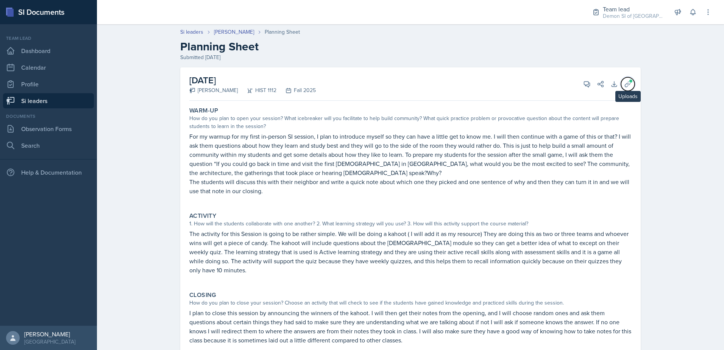
click at [627, 84] on icon at bounding box center [628, 84] width 8 height 8
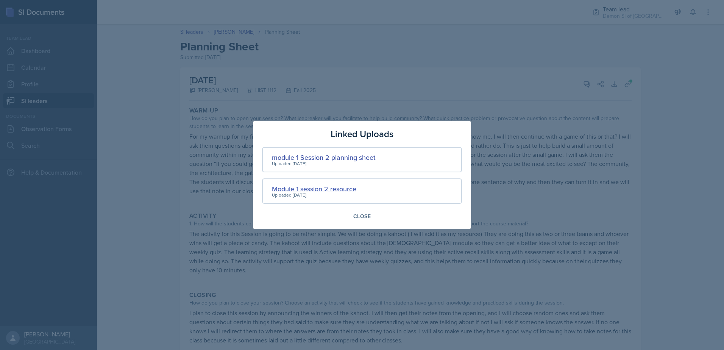
click at [337, 190] on div "Module 1 session 2 resource" at bounding box center [314, 189] width 84 height 10
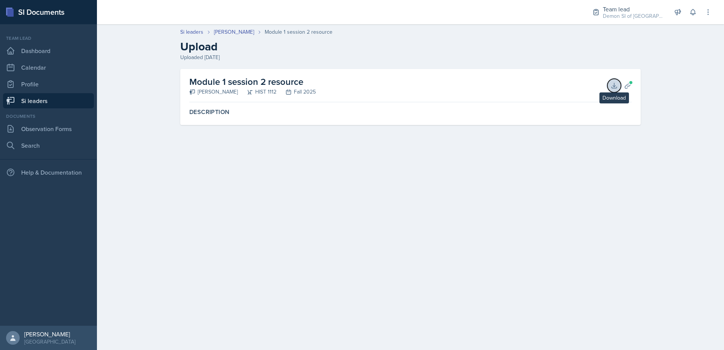
click at [614, 83] on icon at bounding box center [615, 86] width 8 height 8
click at [222, 30] on link "[PERSON_NAME]" at bounding box center [234, 32] width 40 height 8
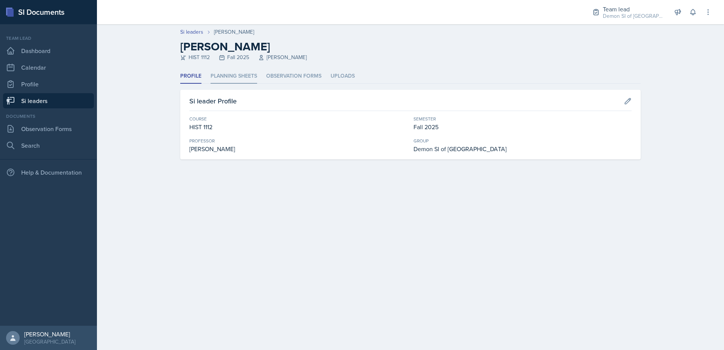
click at [217, 73] on li "Planning Sheets" at bounding box center [234, 76] width 47 height 15
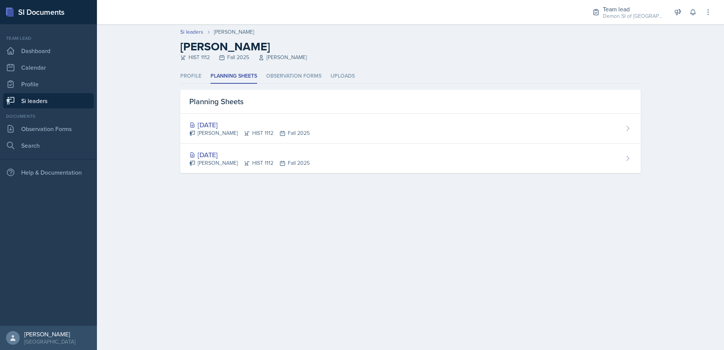
click at [222, 121] on div "[DATE]" at bounding box center [249, 125] width 120 height 10
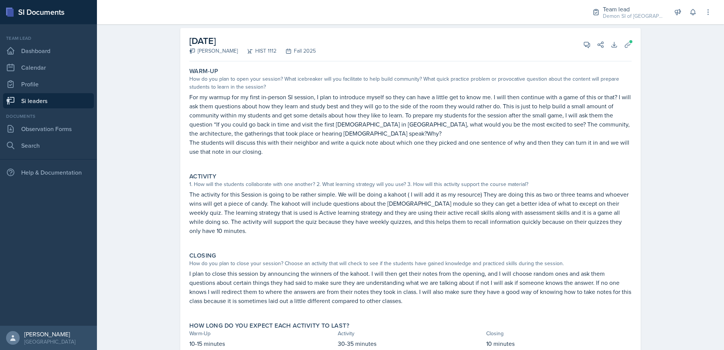
scroll to position [21, 0]
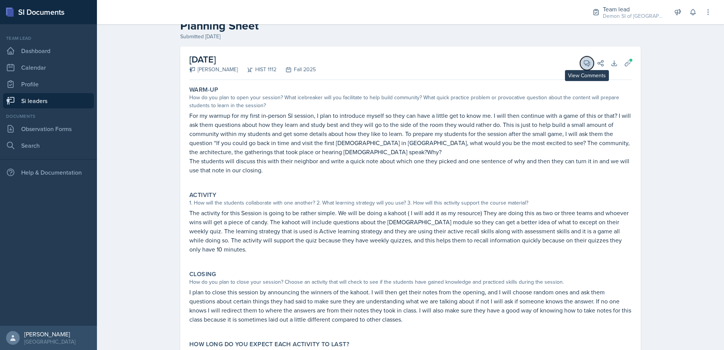
click at [580, 63] on button "View Comments" at bounding box center [587, 63] width 14 height 14
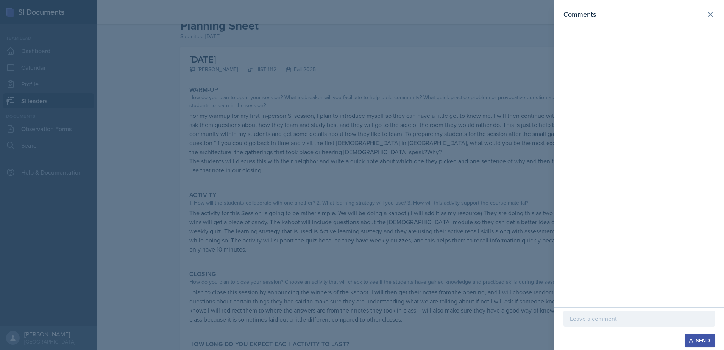
click at [602, 321] on p at bounding box center [639, 318] width 139 height 9
click at [708, 17] on icon at bounding box center [710, 14] width 9 height 9
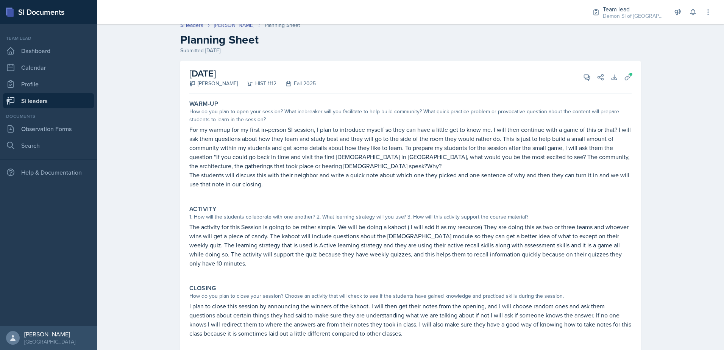
scroll to position [0, 0]
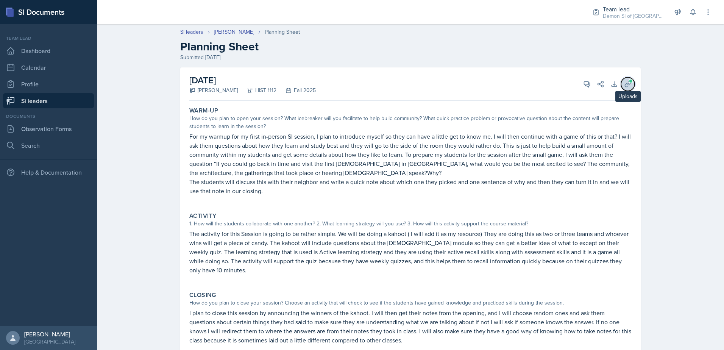
click at [624, 86] on icon at bounding box center [628, 84] width 8 height 8
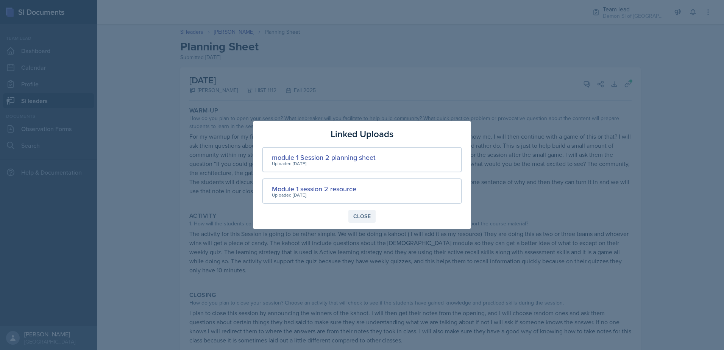
click at [359, 217] on div "Close" at bounding box center [361, 216] width 17 height 6
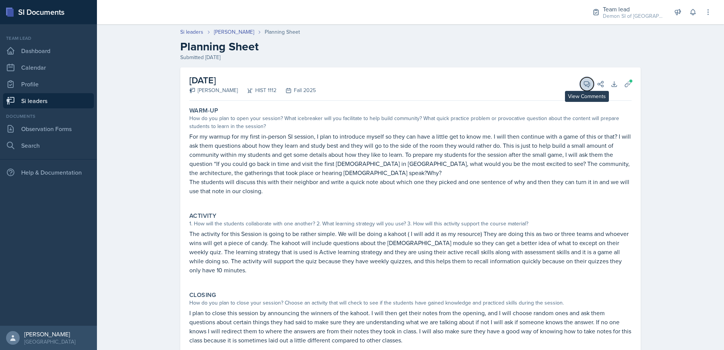
click at [588, 84] on button "View Comments" at bounding box center [587, 84] width 14 height 14
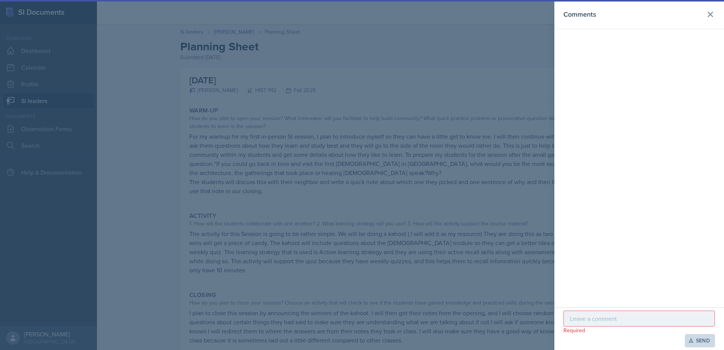
click at [634, 318] on p at bounding box center [639, 318] width 139 height 9
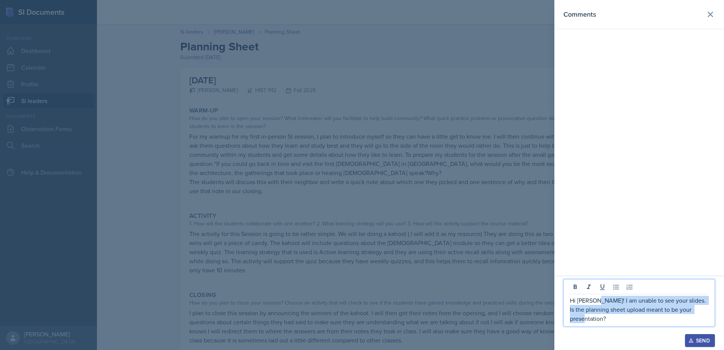
drag, startPoint x: 597, startPoint y: 300, endPoint x: 622, endPoint y: 323, distance: 34.0
click at [622, 323] on div "Hi Darby! I am unable to see your slides. Is the planning sheet upload meant to…" at bounding box center [640, 302] width 152 height 47
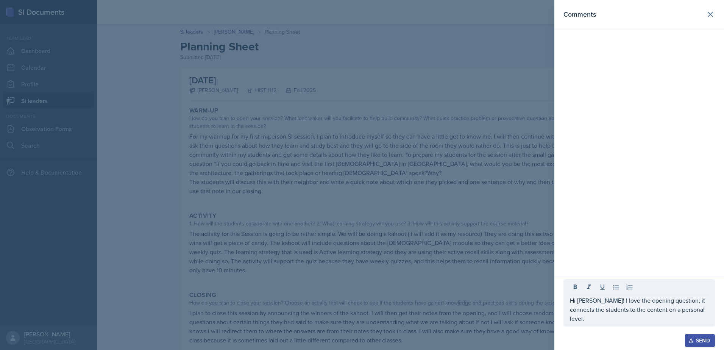
click at [701, 17] on div "Comments" at bounding box center [640, 14] width 152 height 11
drag, startPoint x: 709, startPoint y: 11, endPoint x: 706, endPoint y: 12, distance: 4.1
click at [709, 11] on icon at bounding box center [710, 14] width 9 height 9
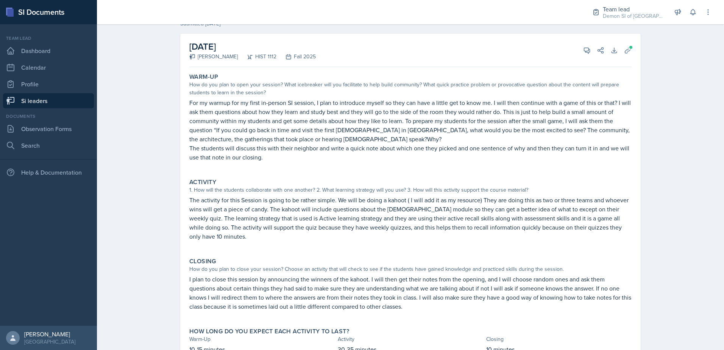
scroll to position [21, 0]
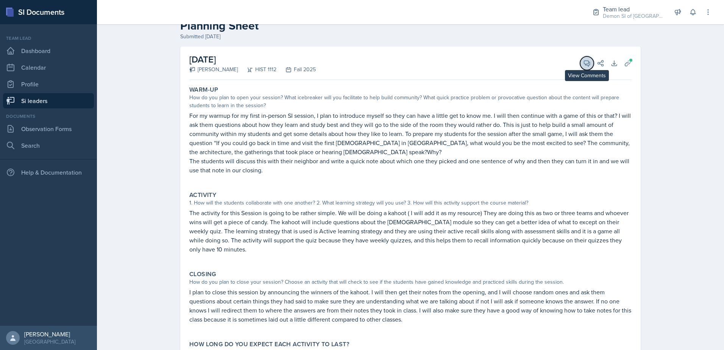
click at [588, 62] on span at bounding box center [590, 61] width 4 height 4
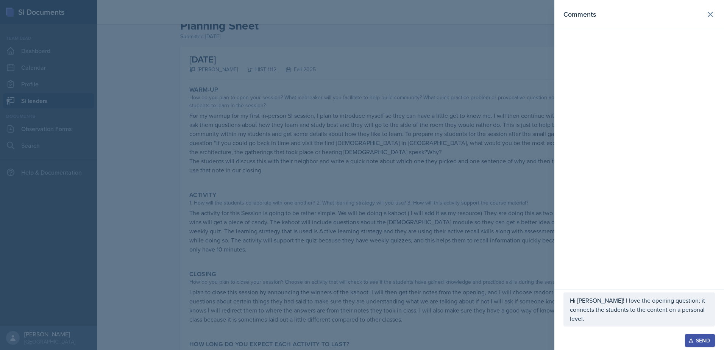
click at [699, 321] on p "Hi Darby! I love the opening question; it connects the students to the content …" at bounding box center [639, 309] width 139 height 27
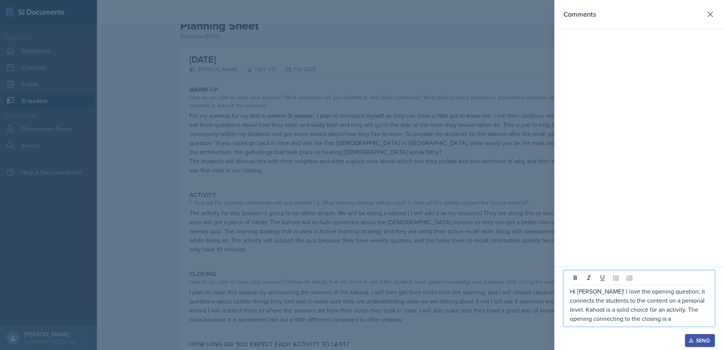
click at [647, 319] on p "Hi Darby! I love the opening question; it connects the students to the content …" at bounding box center [639, 305] width 139 height 36
click at [658, 319] on p "Hi Darby! I love the opening question; it connects the students to the content …" at bounding box center [639, 305] width 139 height 36
click at [681, 308] on p "Hi Darby! I love the opening question; it connects the students to the content …" at bounding box center [639, 305] width 139 height 36
click at [684, 311] on p "Hi Darby! I love the opening question; it connects the students to the content …" at bounding box center [639, 305] width 139 height 36
click at [634, 320] on p "Hi Darby! I love the opening question; it connects the students to the content …" at bounding box center [639, 305] width 139 height 36
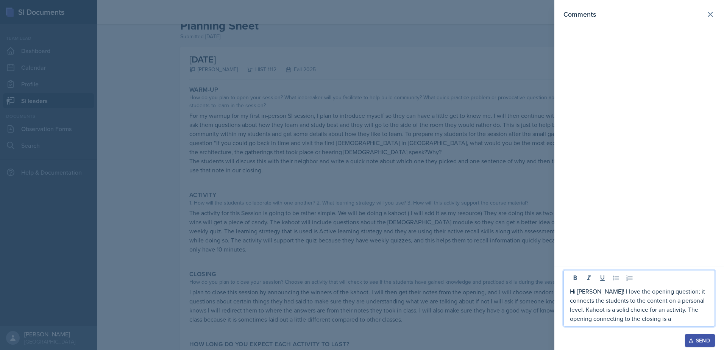
click at [647, 319] on p "Hi Darby! I love the opening question; it connects the students to the content …" at bounding box center [639, 305] width 139 height 36
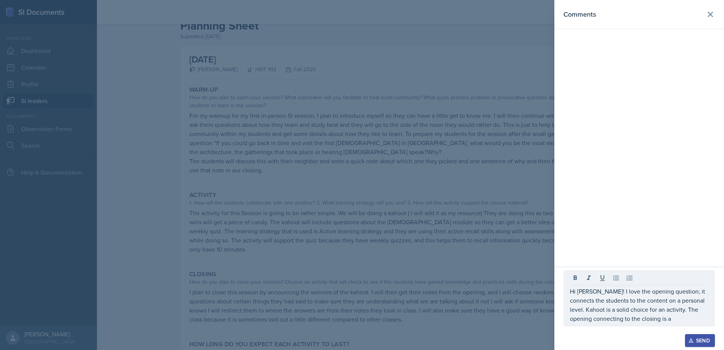
click at [657, 323] on div "Hi Darby! I love the opening question; it connects the students to the content …" at bounding box center [640, 298] width 152 height 56
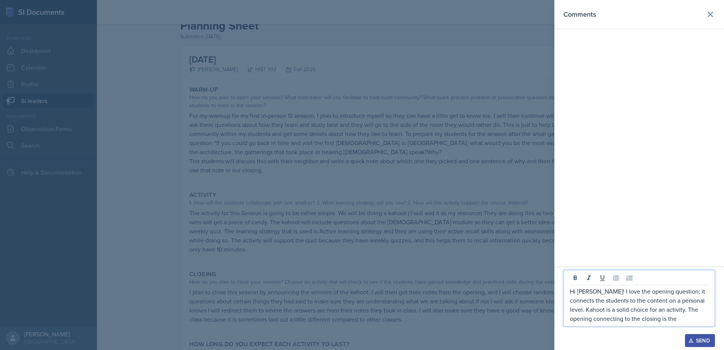
click at [660, 320] on p "Hi Darby! I love the opening question; it connects the students to the content …" at bounding box center [639, 305] width 139 height 36
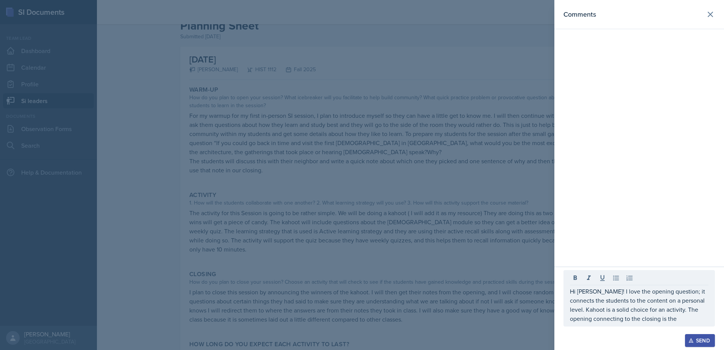
click at [652, 327] on div "Hi Darby! I love the opening question; it connects the students to the content …" at bounding box center [640, 302] width 152 height 64
click at [653, 320] on p "Hi Darby! I love the opening question; it connects the students to the content …" at bounding box center [639, 305] width 139 height 36
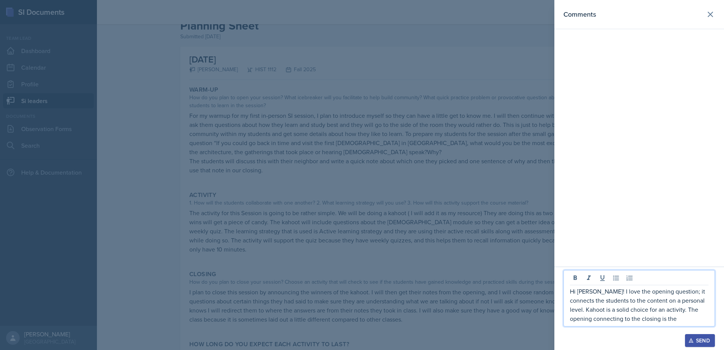
click at [651, 310] on p "Hi Darby! I love the opening question; it connects the students to the content …" at bounding box center [639, 305] width 139 height 36
click at [680, 320] on p "Hi Darby! I love the opening question; it connects the students to the content …" at bounding box center [639, 305] width 139 height 36
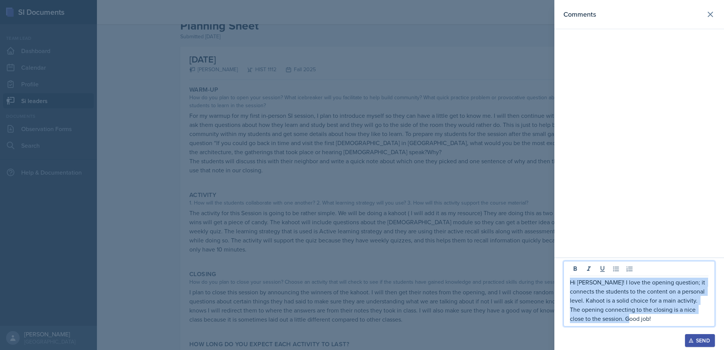
drag, startPoint x: 636, startPoint y: 323, endPoint x: 565, endPoint y: 282, distance: 81.8
click at [565, 283] on div "Hi Darby! I love the opening question; it connects the students to the content …" at bounding box center [640, 294] width 152 height 66
copy p "Hi Darby! I love the opening question; it connects the students to the content …"
click at [713, 341] on button "Send" at bounding box center [700, 340] width 30 height 13
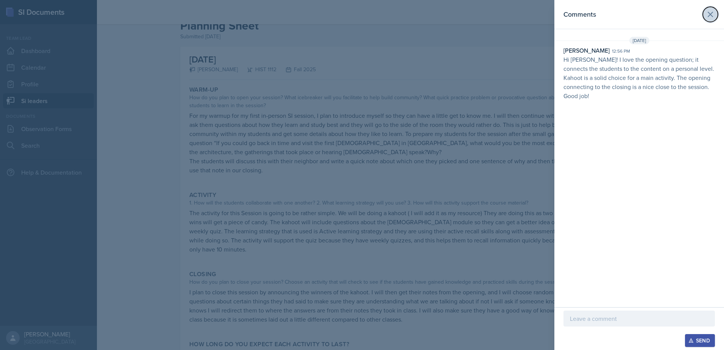
click at [710, 19] on icon at bounding box center [710, 14] width 9 height 9
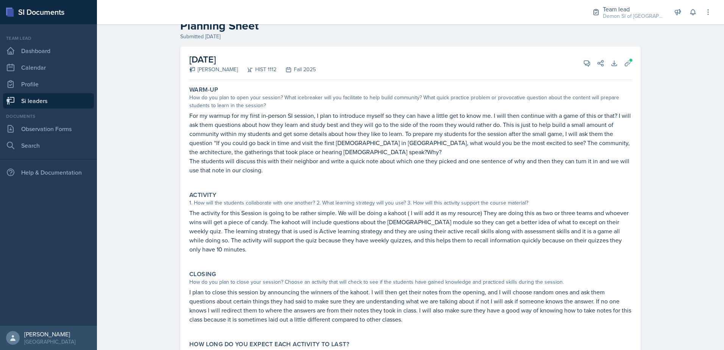
scroll to position [0, 0]
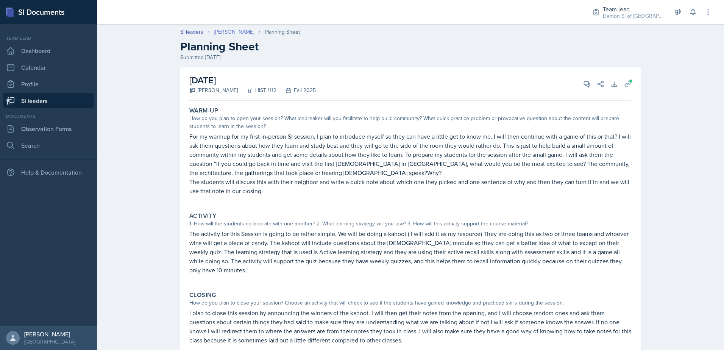
click at [223, 33] on link "[PERSON_NAME]" at bounding box center [234, 32] width 40 height 8
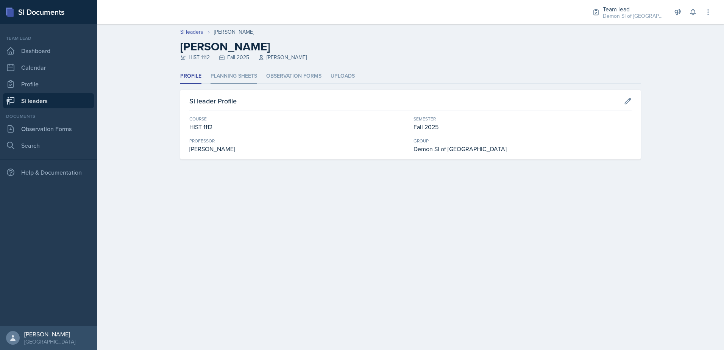
click at [249, 74] on li "Planning Sheets" at bounding box center [234, 76] width 47 height 15
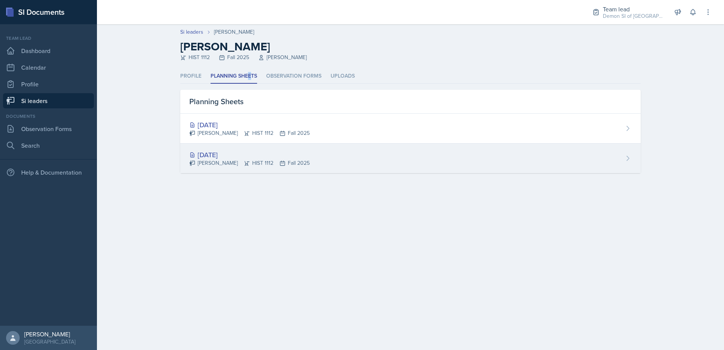
click at [225, 157] on div "[DATE]" at bounding box center [249, 155] width 120 height 10
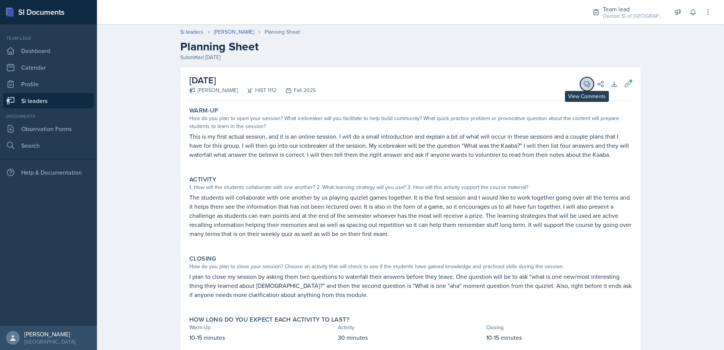
click at [583, 83] on icon at bounding box center [587, 84] width 8 height 8
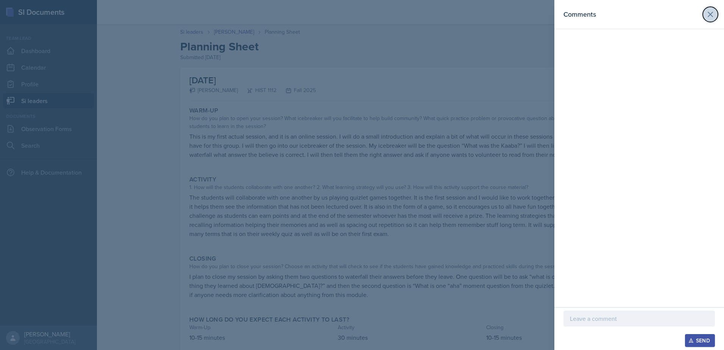
click at [707, 14] on icon at bounding box center [710, 14] width 9 height 9
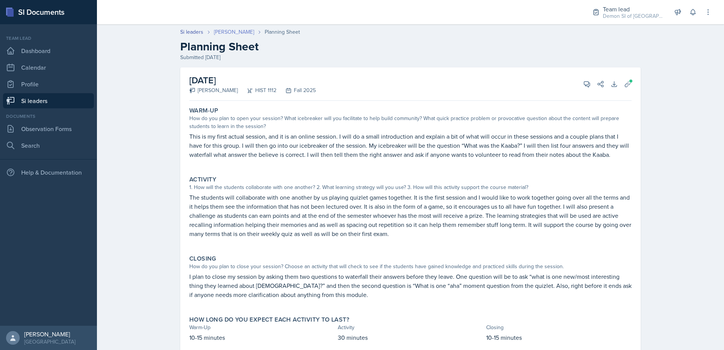
click at [216, 35] on link "[PERSON_NAME]" at bounding box center [234, 32] width 40 height 8
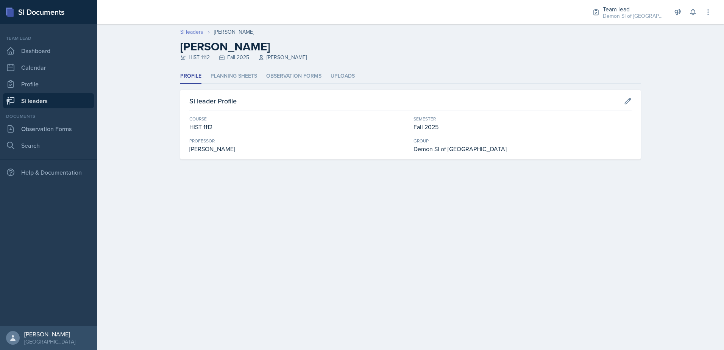
click at [192, 33] on link "Si leaders" at bounding box center [191, 32] width 23 height 8
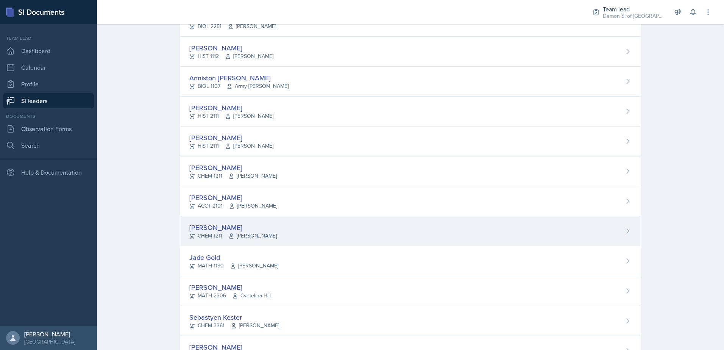
scroll to position [227, 0]
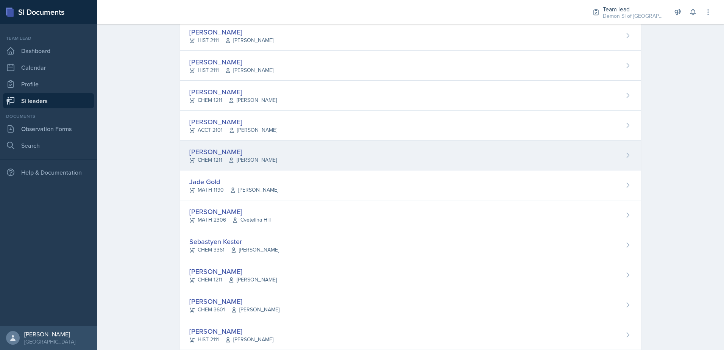
click at [231, 159] on icon at bounding box center [231, 160] width 6 height 6
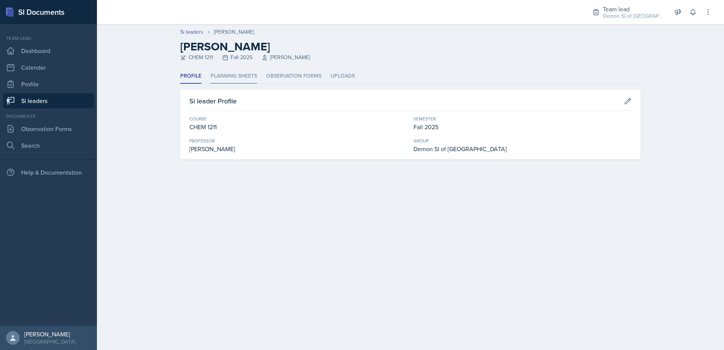
click at [225, 75] on li "Planning Sheets" at bounding box center [234, 76] width 47 height 15
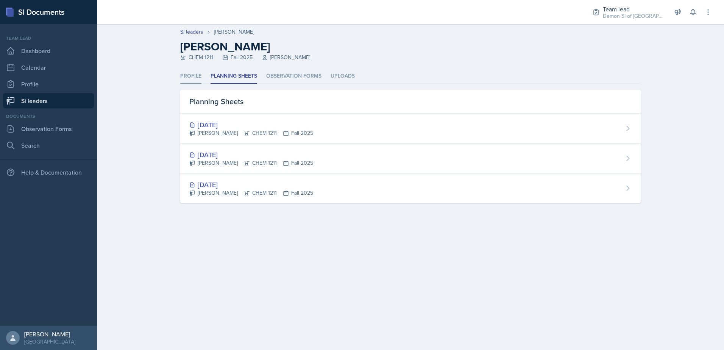
click at [194, 73] on li "Profile" at bounding box center [190, 76] width 21 height 15
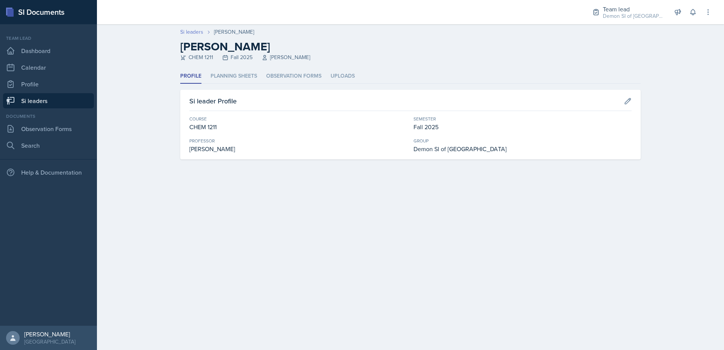
click at [191, 35] on link "Si leaders" at bounding box center [191, 32] width 23 height 8
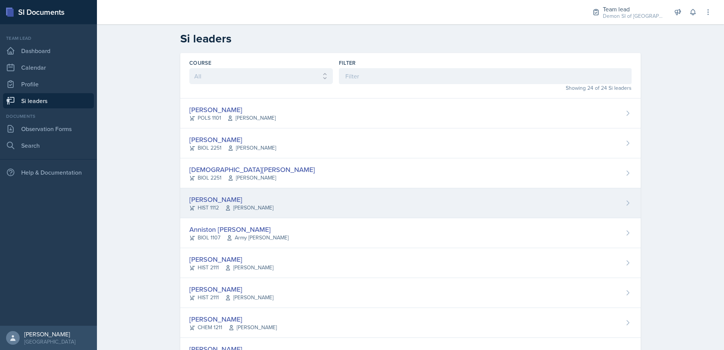
click at [231, 206] on span "[PERSON_NAME]" at bounding box center [249, 208] width 48 height 8
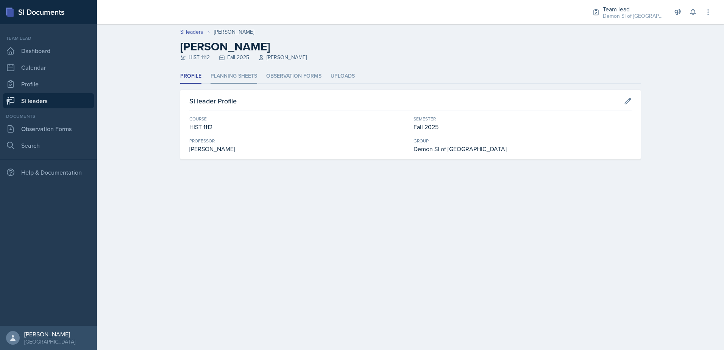
click at [233, 81] on li "Planning Sheets" at bounding box center [234, 76] width 47 height 15
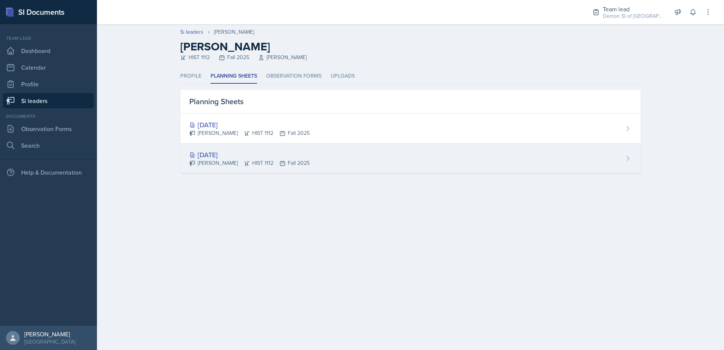
click at [230, 152] on div "[DATE]" at bounding box center [249, 155] width 120 height 10
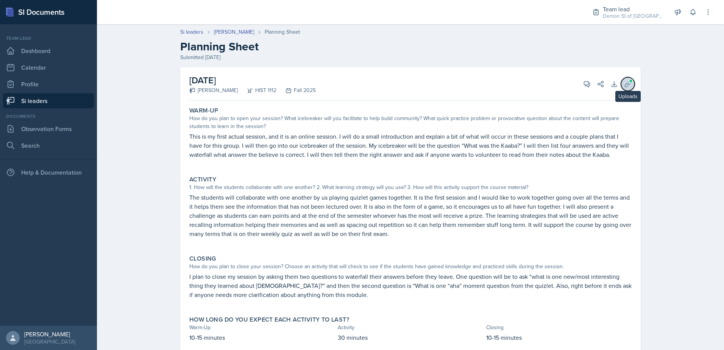
click at [624, 85] on icon at bounding box center [628, 84] width 8 height 8
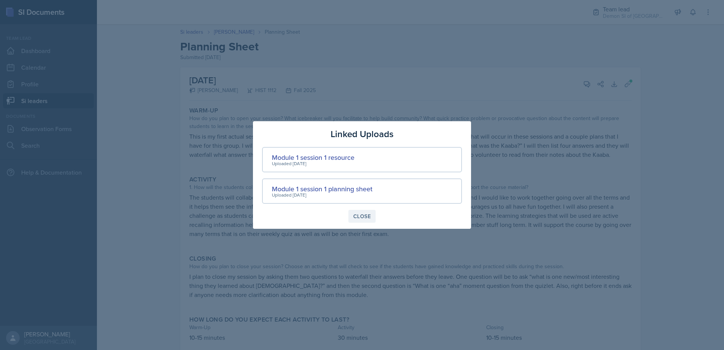
click at [369, 214] on div "Close" at bounding box center [361, 216] width 17 height 6
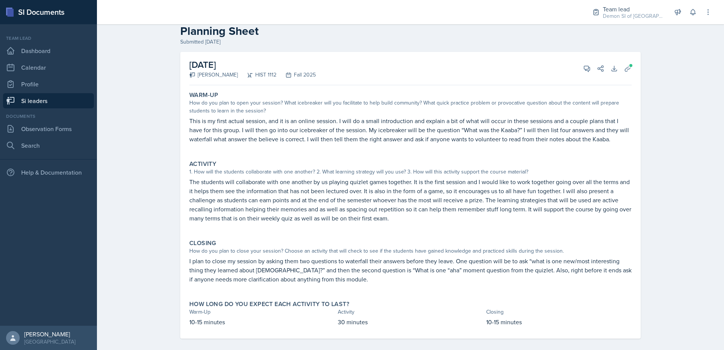
scroll to position [22, 0]
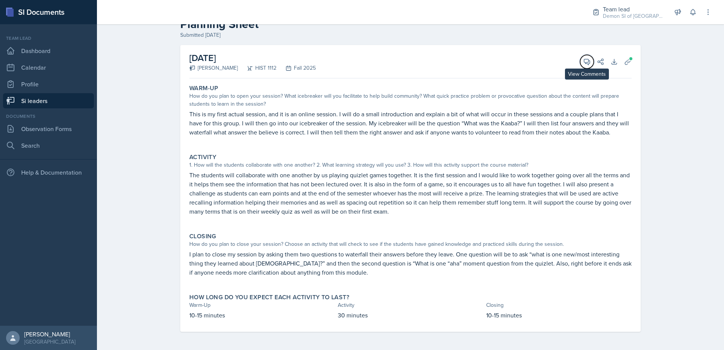
click at [587, 65] on button "View Comments" at bounding box center [587, 62] width 14 height 14
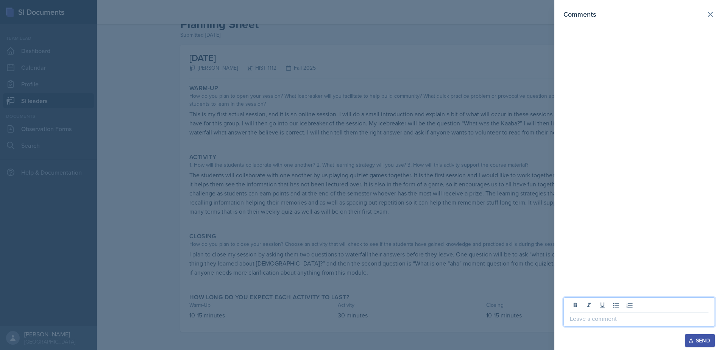
click at [612, 323] on p at bounding box center [639, 318] width 139 height 9
click at [420, 134] on div at bounding box center [362, 175] width 724 height 350
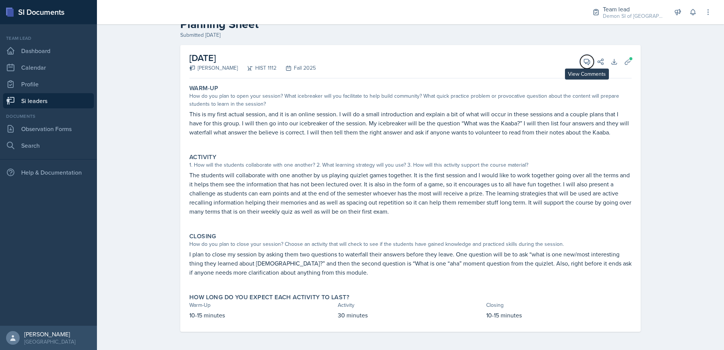
click at [588, 60] on span at bounding box center [590, 59] width 4 height 4
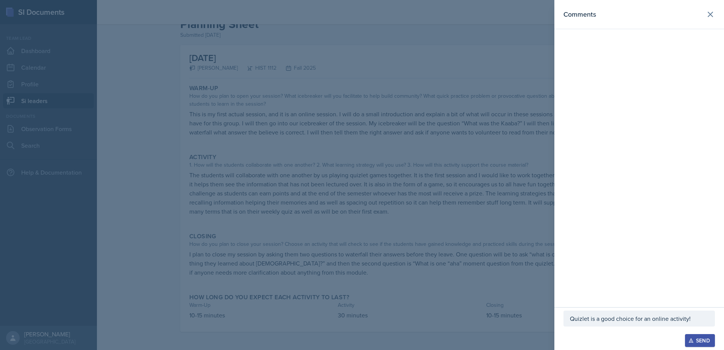
click at [698, 316] on p "Quizlet is a good choice for an online activity!" at bounding box center [639, 318] width 139 height 9
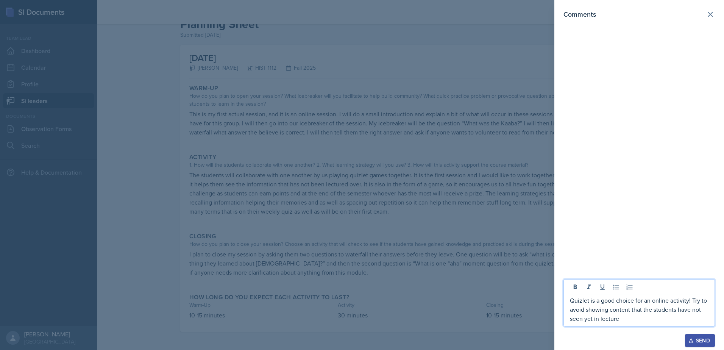
click at [638, 320] on p "Quizlet is a good choice for an online activity! Try to avoid showing content t…" at bounding box center [639, 309] width 139 height 27
click at [517, 180] on div at bounding box center [362, 175] width 724 height 350
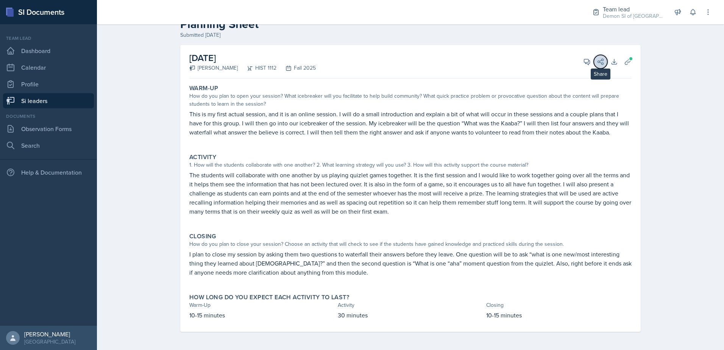
click at [594, 65] on button "Share" at bounding box center [601, 62] width 14 height 14
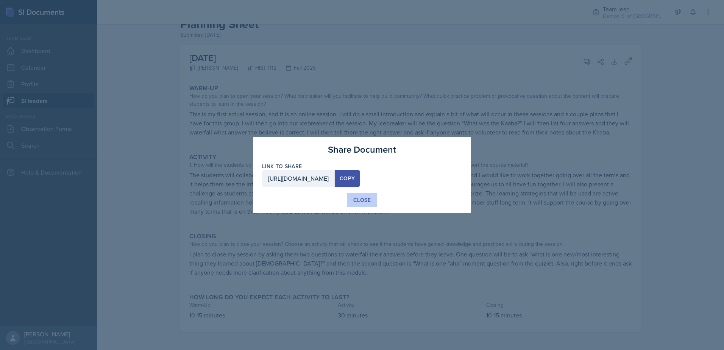
click at [359, 204] on button "Close" at bounding box center [362, 200] width 30 height 14
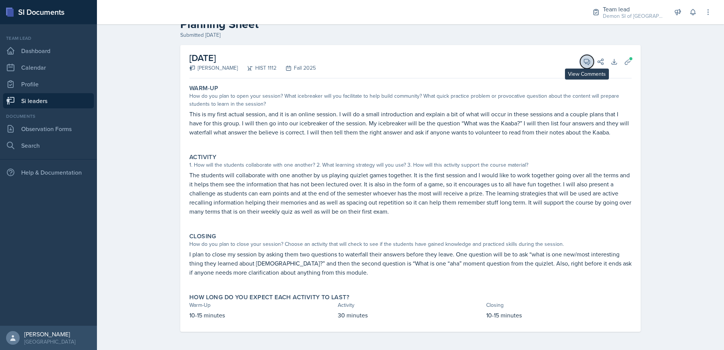
click at [580, 61] on button "View Comments" at bounding box center [587, 62] width 14 height 14
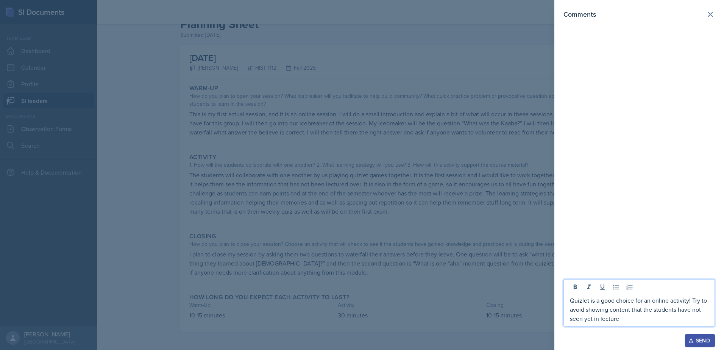
click at [629, 320] on p "Quizlet is a good choice for an online activity! Try to avoid showing content t…" at bounding box center [639, 309] width 139 height 27
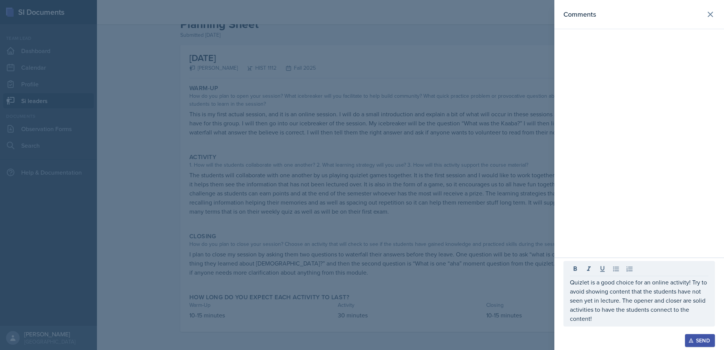
drag, startPoint x: 626, startPoint y: 325, endPoint x: 560, endPoint y: 287, distance: 76.2
click at [560, 287] on div "Quizlet is a good choice for an online activity! Try to avoid showing content t…" at bounding box center [640, 304] width 170 height 92
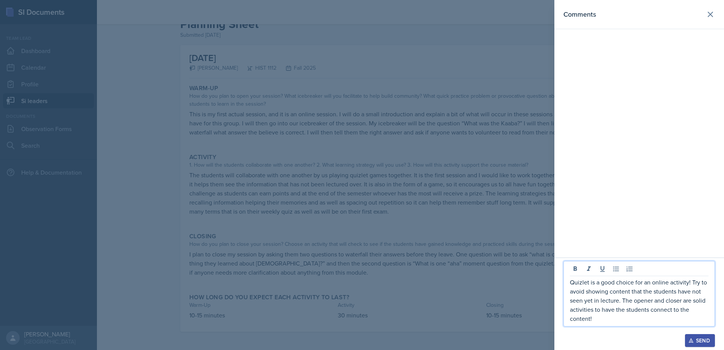
drag, startPoint x: 570, startPoint y: 283, endPoint x: 608, endPoint y: 328, distance: 58.4
click at [608, 328] on div "Quizlet is a good choice for an online activity! Try to avoid showing content t…" at bounding box center [640, 297] width 152 height 73
copy p "Quizlet is a good choice for an online activity! Try to avoid showing content t…"
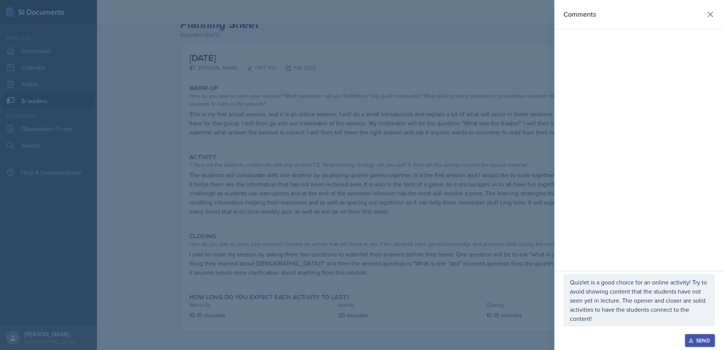
click at [698, 337] on div "Send" at bounding box center [700, 340] width 20 height 6
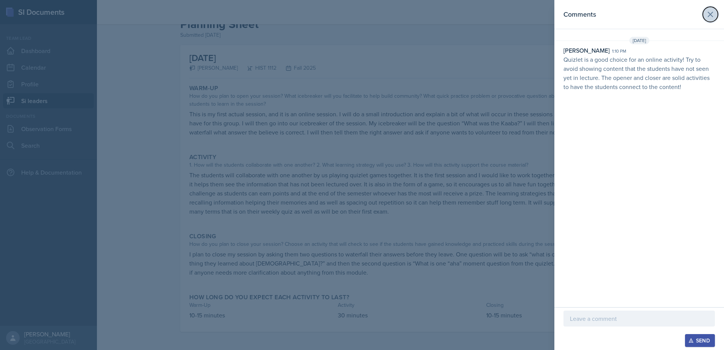
click at [705, 14] on button at bounding box center [710, 14] width 15 height 15
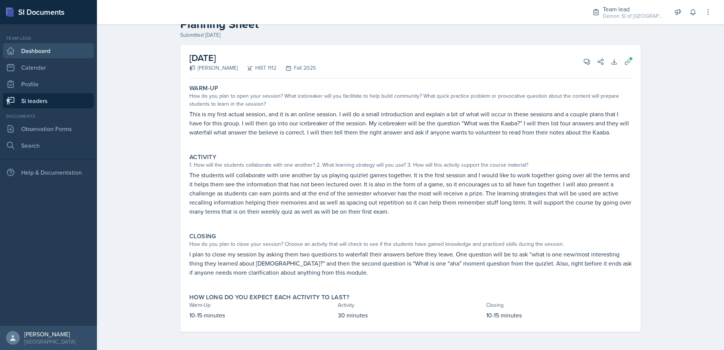
click at [41, 53] on link "Dashboard" at bounding box center [48, 50] width 91 height 15
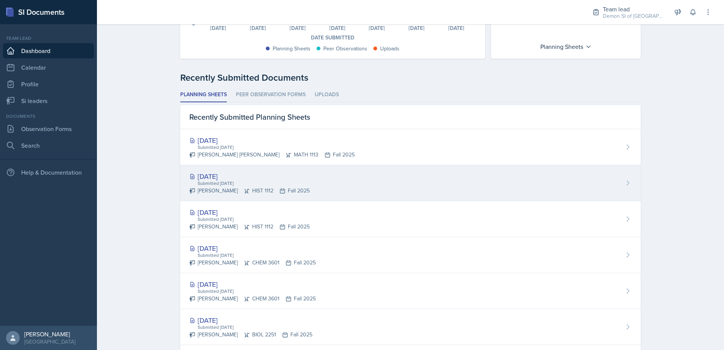
scroll to position [189, 0]
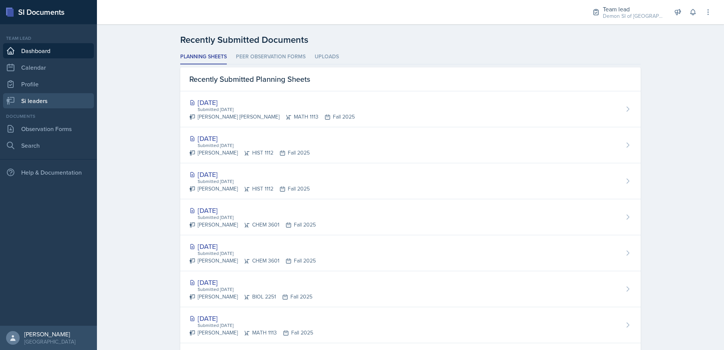
click at [34, 102] on link "Si leaders" at bounding box center [48, 100] width 91 height 15
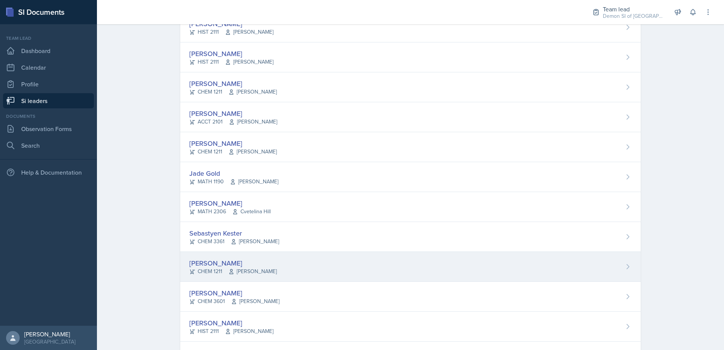
scroll to position [219, 0]
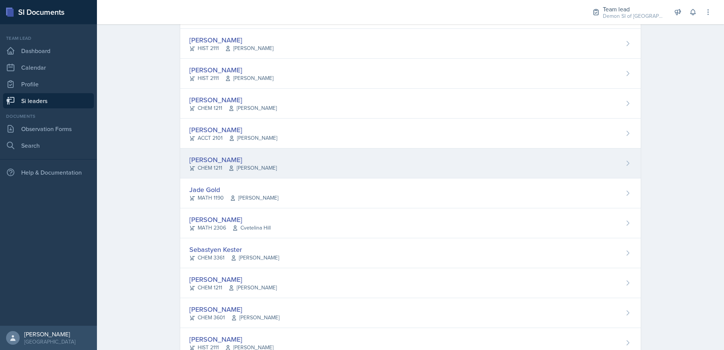
click at [203, 167] on div "CHEM 1211 Mario Monge" at bounding box center [232, 168] width 87 height 8
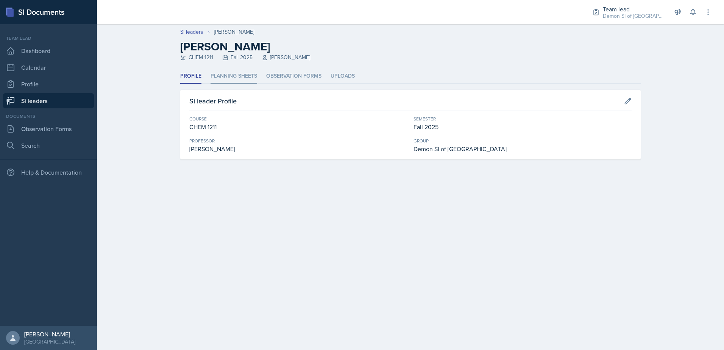
click at [246, 83] on li "Planning Sheets" at bounding box center [234, 76] width 47 height 15
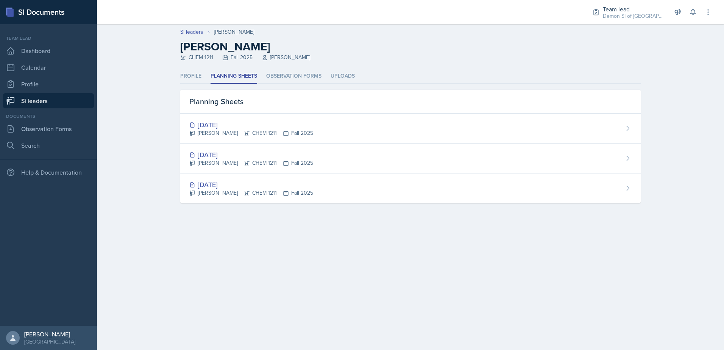
click at [242, 158] on div "[DATE]" at bounding box center [251, 155] width 124 height 10
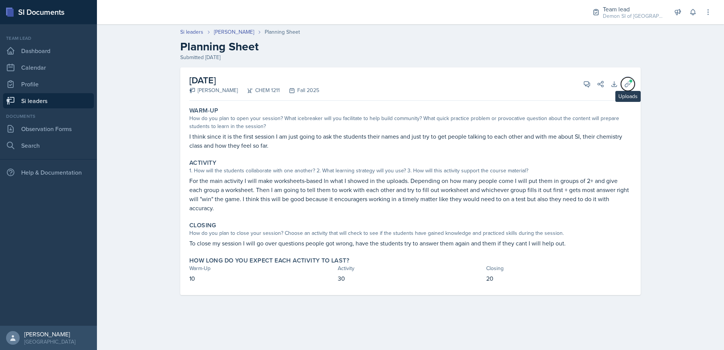
click at [632, 84] on button "Uploads" at bounding box center [628, 84] width 14 height 14
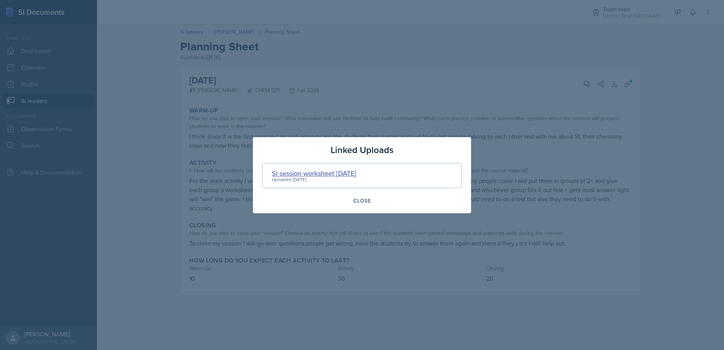
click at [295, 172] on div "SI session worksheet 8-25-2025" at bounding box center [314, 173] width 84 height 10
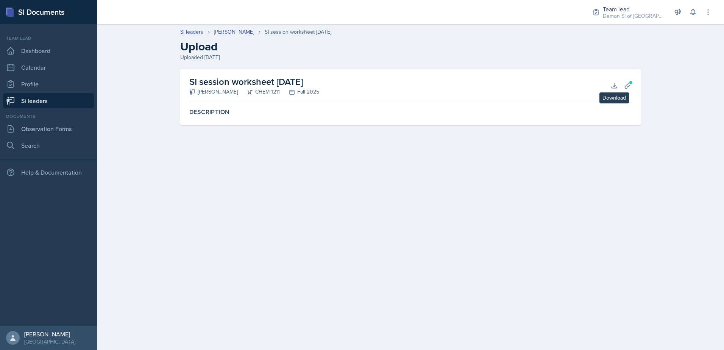
click at [601, 89] on div "SI session worksheet 8-25-2025 Anais Gjergji CHEM 1211 Fall 2025 Download Plann…" at bounding box center [410, 85] width 442 height 33
click at [611, 89] on icon at bounding box center [615, 86] width 8 height 8
click at [270, 30] on div "SI session worksheet 8-25-2025" at bounding box center [298, 32] width 67 height 8
click at [235, 30] on link "[PERSON_NAME]" at bounding box center [234, 32] width 40 height 8
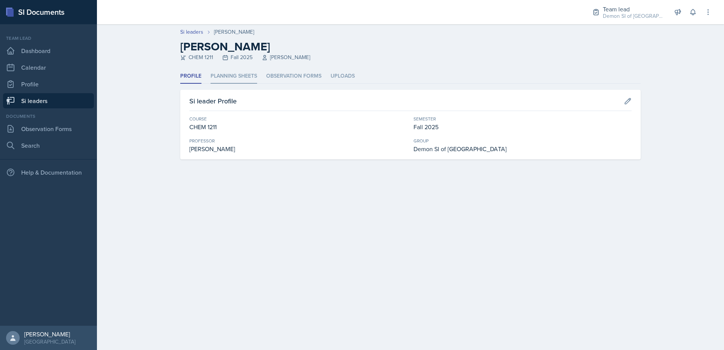
click at [236, 77] on li "Planning Sheets" at bounding box center [234, 76] width 47 height 15
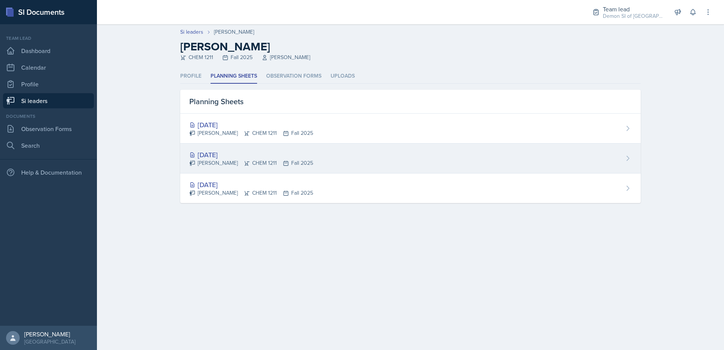
click at [231, 150] on div "[DATE]" at bounding box center [251, 155] width 124 height 10
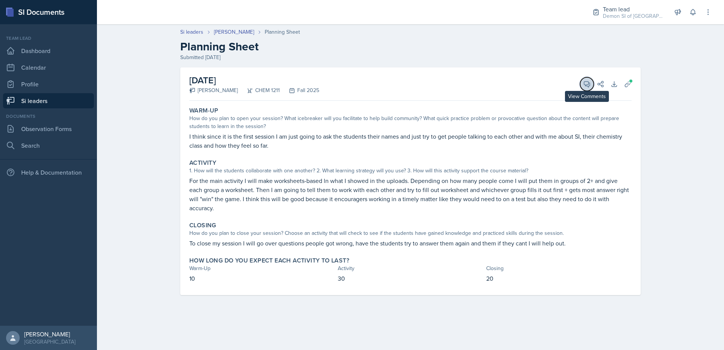
click at [590, 85] on icon at bounding box center [587, 84] width 6 height 6
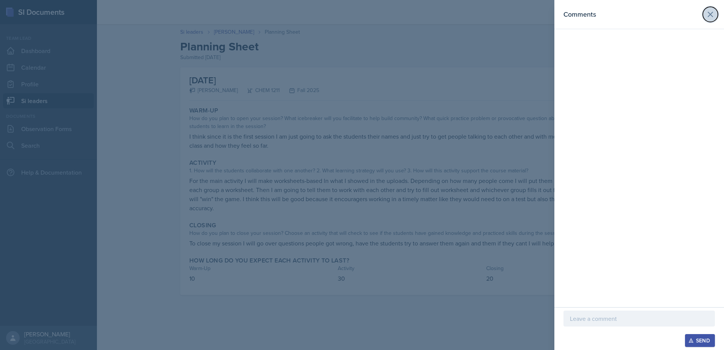
click at [707, 17] on icon at bounding box center [710, 14] width 9 height 9
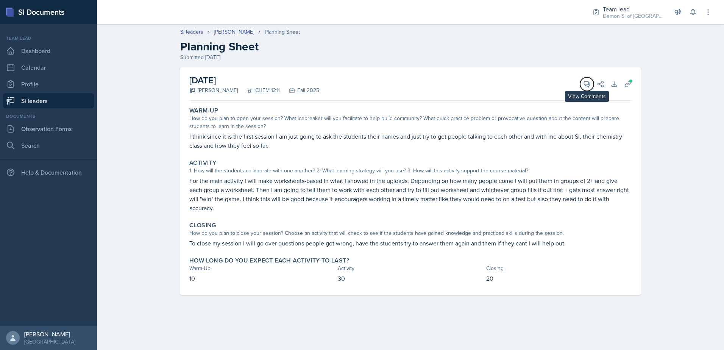
click at [588, 80] on span at bounding box center [590, 82] width 4 height 4
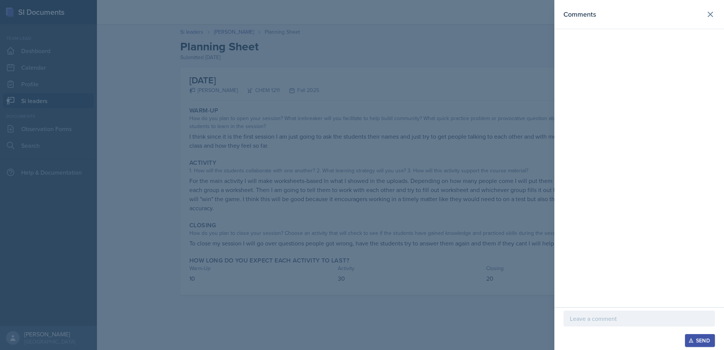
click at [600, 314] on div at bounding box center [640, 319] width 152 height 16
click at [198, 69] on div at bounding box center [362, 175] width 724 height 350
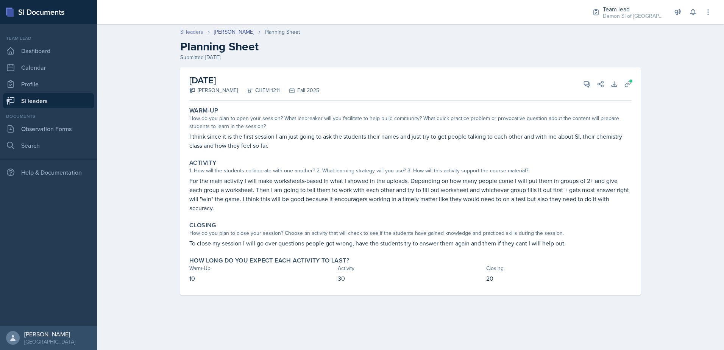
click at [186, 32] on link "Si leaders" at bounding box center [191, 32] width 23 height 8
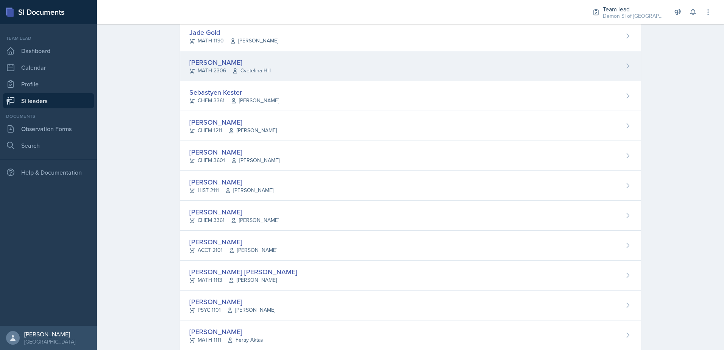
scroll to position [257, 0]
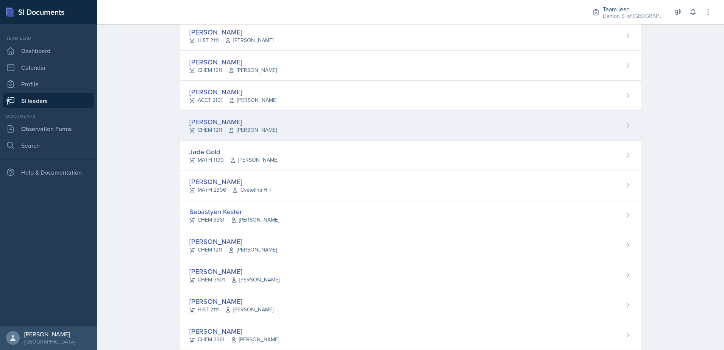
click at [216, 122] on div "[PERSON_NAME]" at bounding box center [232, 122] width 87 height 10
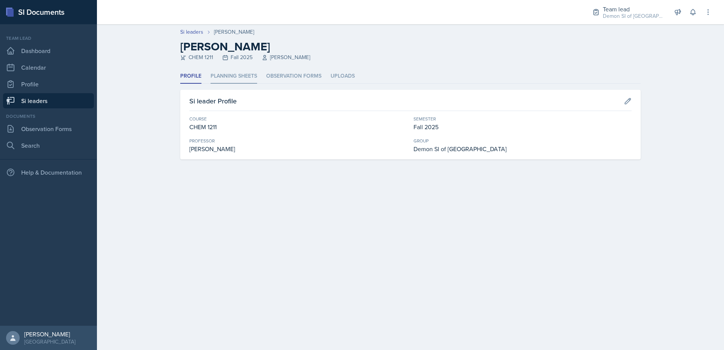
click at [221, 76] on li "Planning Sheets" at bounding box center [234, 76] width 47 height 15
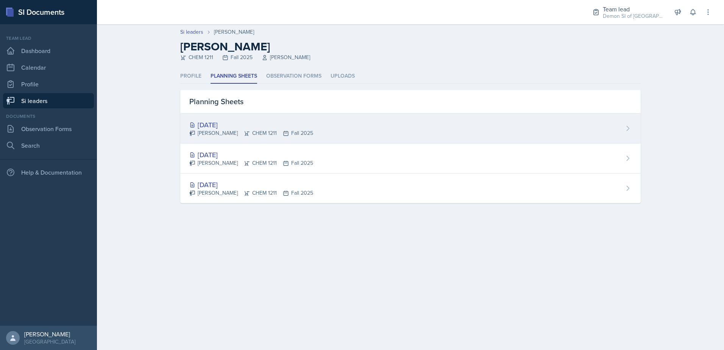
click at [233, 127] on div "Aug 28th, 2025" at bounding box center [251, 125] width 124 height 10
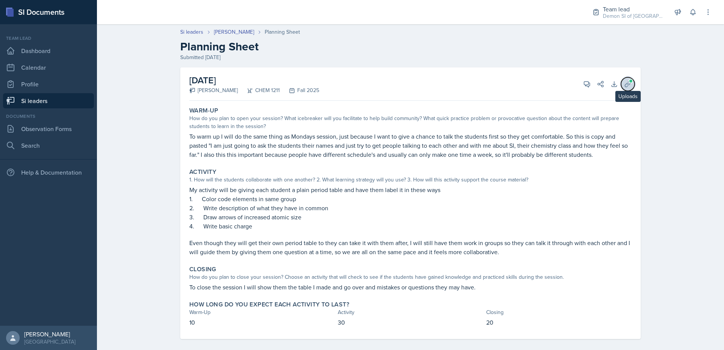
click at [621, 86] on button "Uploads" at bounding box center [628, 84] width 14 height 14
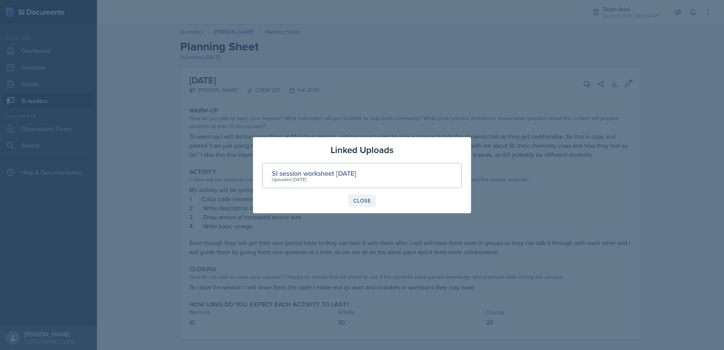
click at [358, 200] on div "Close" at bounding box center [361, 201] width 17 height 6
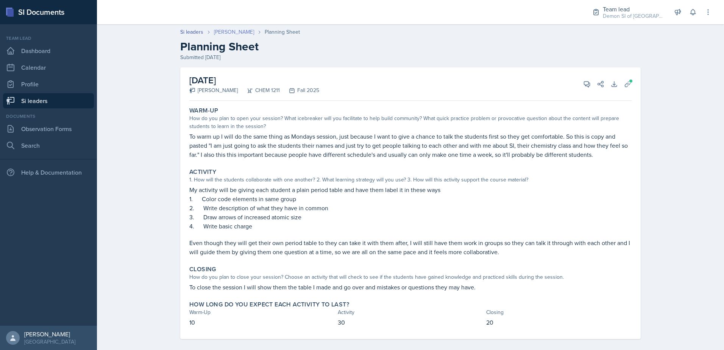
click at [222, 30] on link "[PERSON_NAME]" at bounding box center [234, 32] width 40 height 8
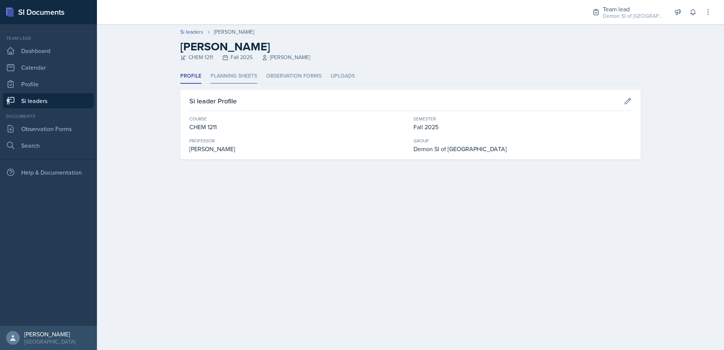
click at [227, 75] on li "Planning Sheets" at bounding box center [234, 76] width 47 height 15
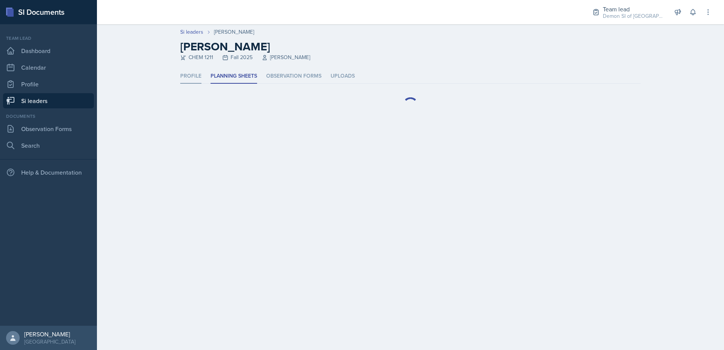
click at [188, 72] on li "Profile" at bounding box center [190, 76] width 21 height 15
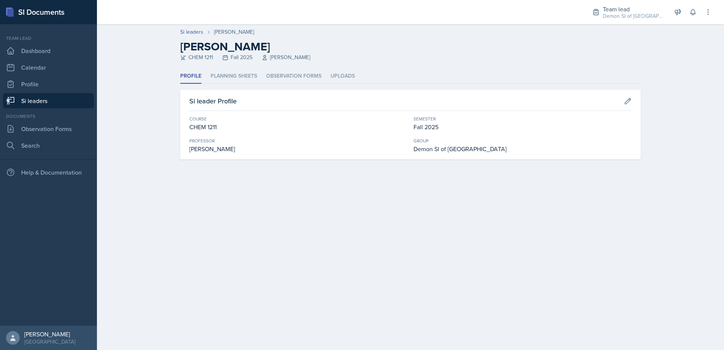
click at [206, 78] on ul "Profile Planning Sheets Observation Forms Uploads" at bounding box center [410, 76] width 461 height 15
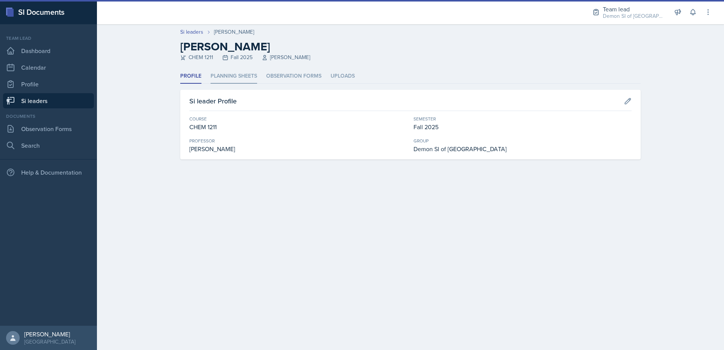
click at [214, 77] on li "Planning Sheets" at bounding box center [234, 76] width 47 height 15
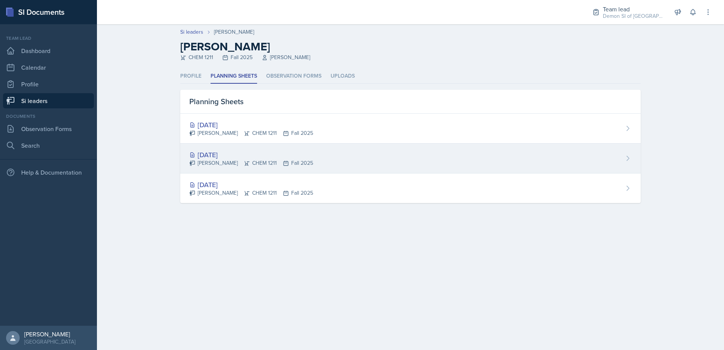
click at [223, 155] on div "[DATE]" at bounding box center [251, 155] width 124 height 10
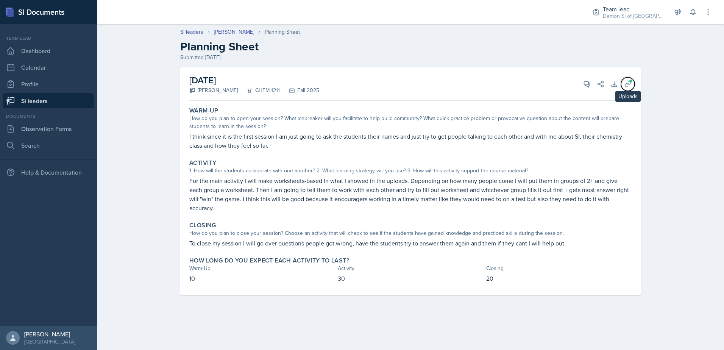
click at [626, 89] on button "Uploads" at bounding box center [628, 84] width 14 height 14
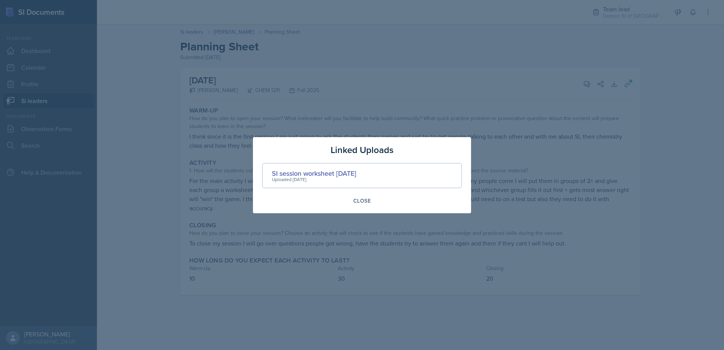
drag, startPoint x: 359, startPoint y: 200, endPoint x: 404, endPoint y: 167, distance: 56.0
click at [360, 200] on div "Close" at bounding box center [361, 201] width 17 height 6
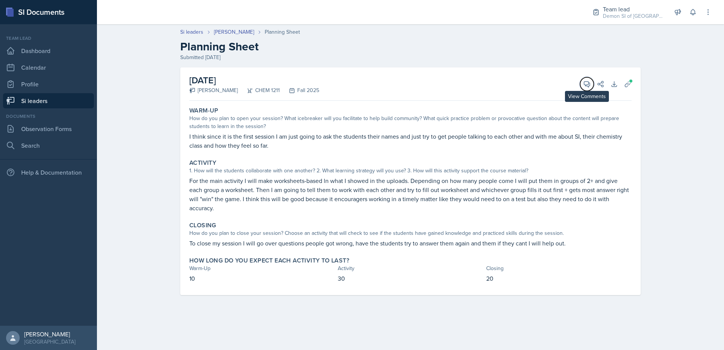
click at [582, 80] on button "View Comments" at bounding box center [587, 84] width 14 height 14
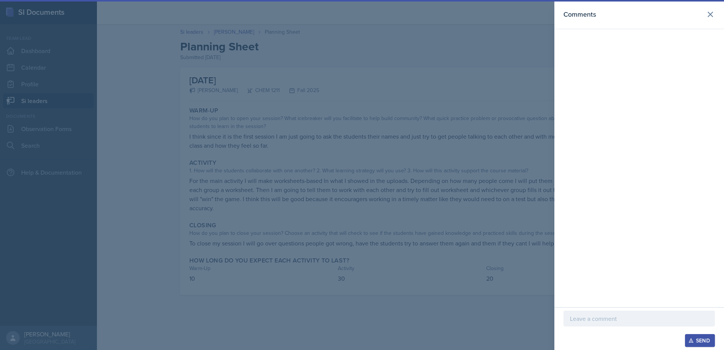
click at [605, 315] on p at bounding box center [639, 318] width 139 height 9
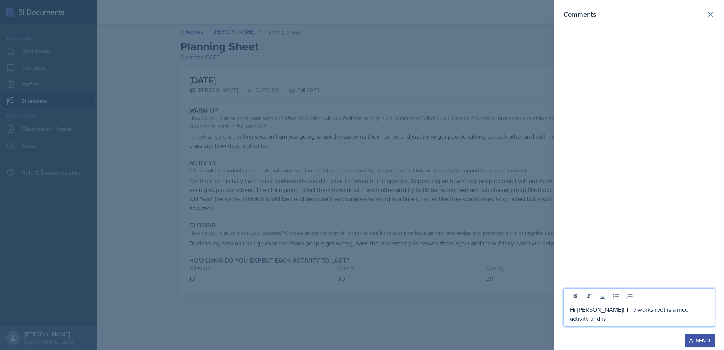
click at [660, 319] on p "Hi Anais! The worksheet is a nice activity and is" at bounding box center [639, 314] width 139 height 18
drag, startPoint x: 684, startPoint y: 305, endPoint x: 679, endPoint y: 311, distance: 8.1
click at [684, 308] on p "Hi Anais! The worksheet is a nice easygoing activity and is" at bounding box center [639, 314] width 139 height 18
click at [672, 309] on p "Hi Anais! The worksheet is a nice easygoing activity and is" at bounding box center [639, 314] width 139 height 18
click at [611, 319] on p "Hi Anais! The worksheet is a nice easygoing activity and is" at bounding box center [639, 314] width 139 height 18
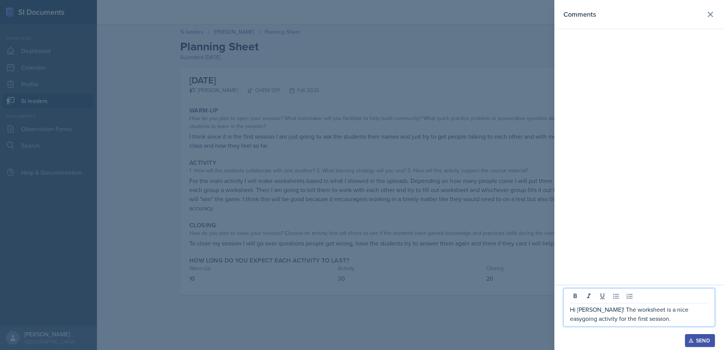
click at [318, 182] on div at bounding box center [362, 175] width 724 height 350
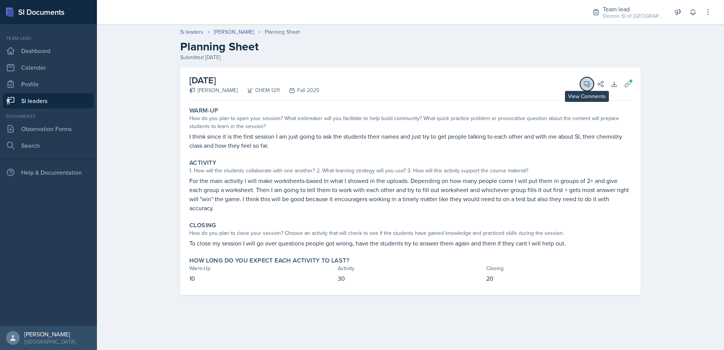
click at [584, 85] on icon at bounding box center [587, 84] width 8 height 8
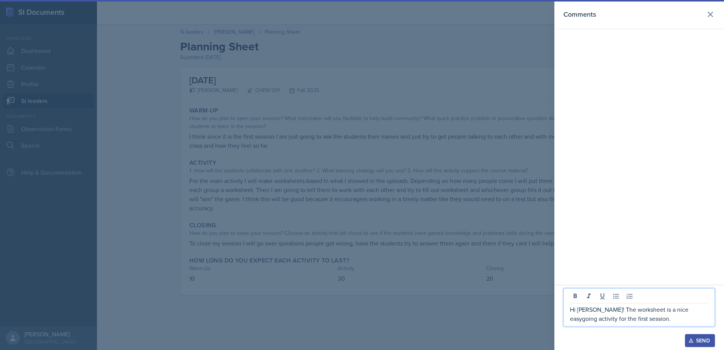
drag, startPoint x: 636, startPoint y: 314, endPoint x: 640, endPoint y: 317, distance: 4.9
click at [636, 316] on p "Hi Anais! The worksheet is a nice easygoing activity for the first session." at bounding box center [639, 314] width 139 height 18
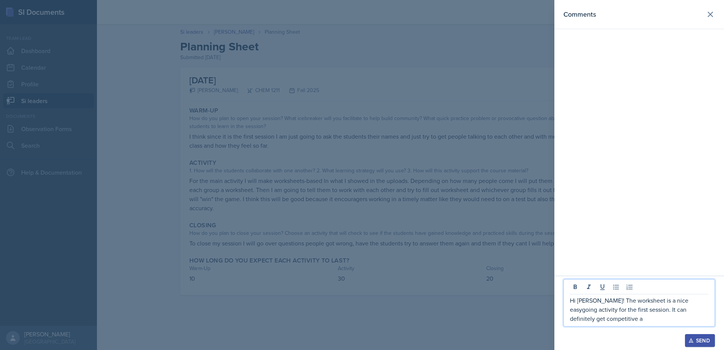
click at [595, 316] on p "Hi Anais! The worksheet is a nice easygoing activity for the first session. It …" at bounding box center [639, 309] width 139 height 27
click at [428, 213] on div at bounding box center [362, 175] width 724 height 350
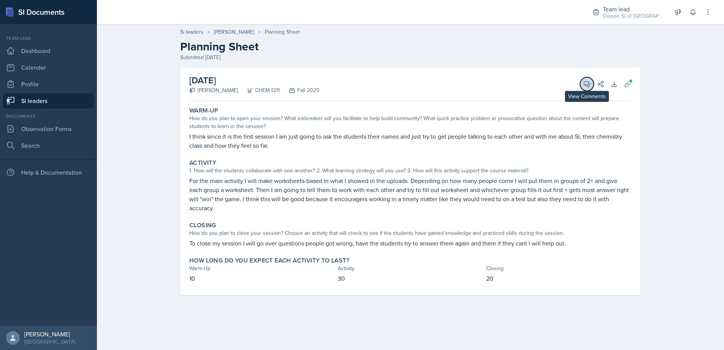
click at [586, 83] on icon at bounding box center [587, 84] width 8 height 8
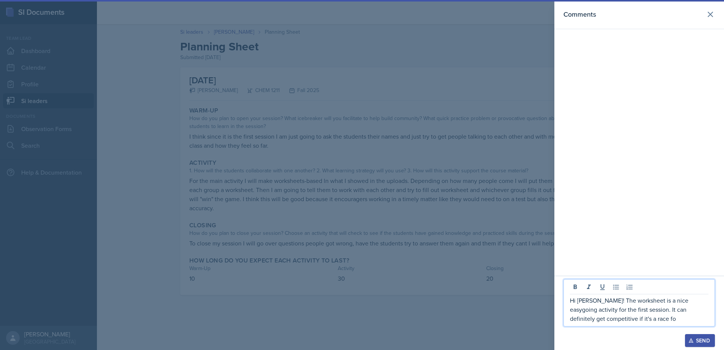
click at [617, 323] on div "Hi Anais! The worksheet is a nice easygoing activity for the first session. It …" at bounding box center [640, 302] width 152 height 47
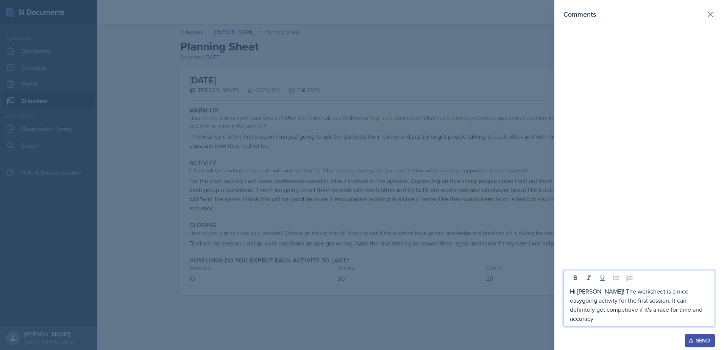
click at [573, 321] on p "Hi Anais! The worksheet is a nice easygoing activity for the first session. It …" at bounding box center [639, 305] width 139 height 36
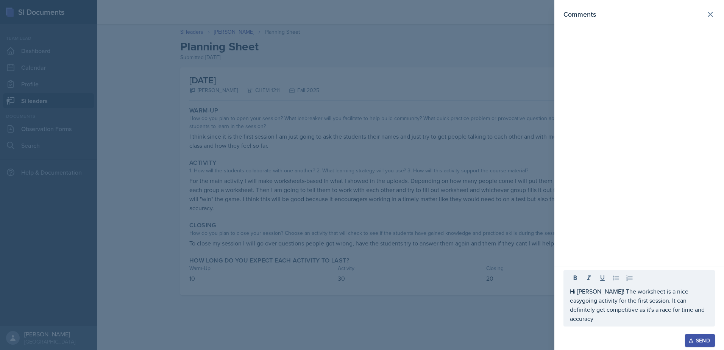
click at [669, 324] on div "Hi Anais! The worksheet is a nice easygoing activity for the first session. It …" at bounding box center [640, 298] width 152 height 56
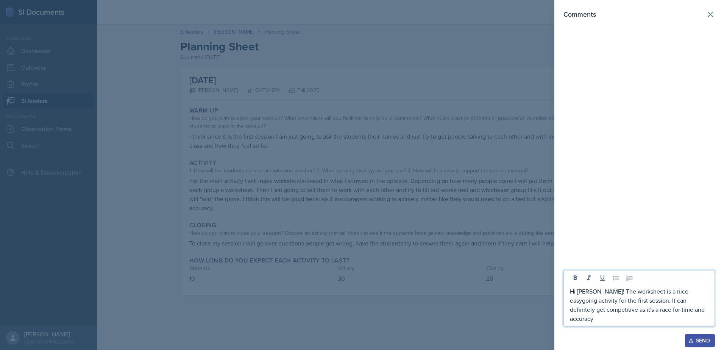
click at [669, 318] on p "Hi Anais! The worksheet is a nice easygoing activity for the first session. It …" at bounding box center [639, 305] width 139 height 36
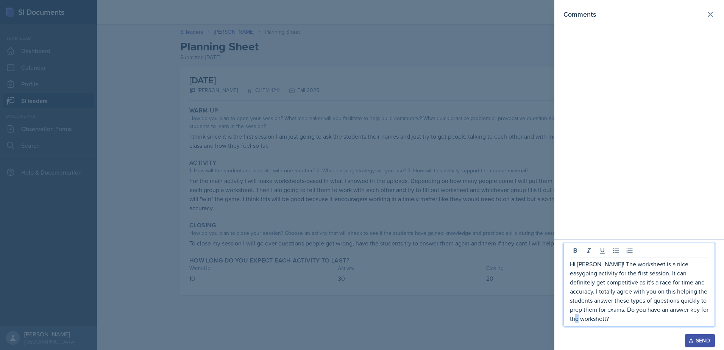
click at [683, 316] on p "Hi Anais! The worksheet is a nice easygoing activity for the first session. It …" at bounding box center [639, 291] width 139 height 64
click at [676, 323] on div "Hi Anais! The worksheet is a nice easygoing activity for the first session. It …" at bounding box center [640, 285] width 152 height 84
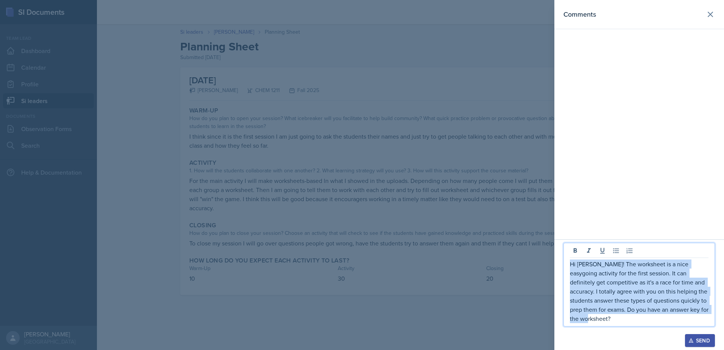
drag, startPoint x: 694, startPoint y: 321, endPoint x: 559, endPoint y: 269, distance: 144.1
click at [559, 269] on div "Hi Anais! The worksheet is a nice easygoing activity for the first session. It …" at bounding box center [640, 294] width 170 height 111
copy p "Hi Anais! The worksheet is a nice easygoing activity for the first session. It …"
click at [705, 342] on div "Send" at bounding box center [700, 340] width 20 height 6
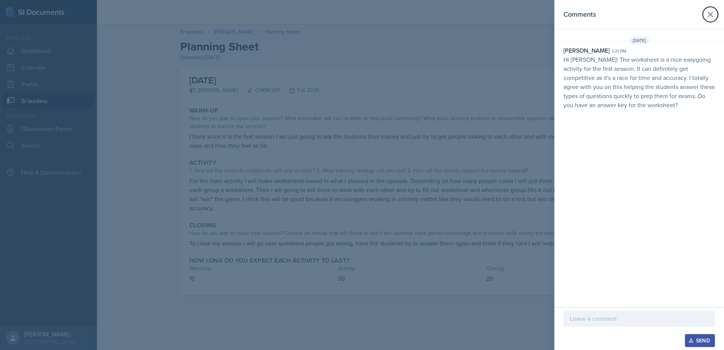
drag, startPoint x: 709, startPoint y: 20, endPoint x: 699, endPoint y: 21, distance: 10.3
click at [705, 20] on header "Comments" at bounding box center [640, 14] width 170 height 29
click at [703, 14] on div "Comments" at bounding box center [640, 14] width 152 height 11
click at [708, 14] on icon at bounding box center [710, 14] width 9 height 9
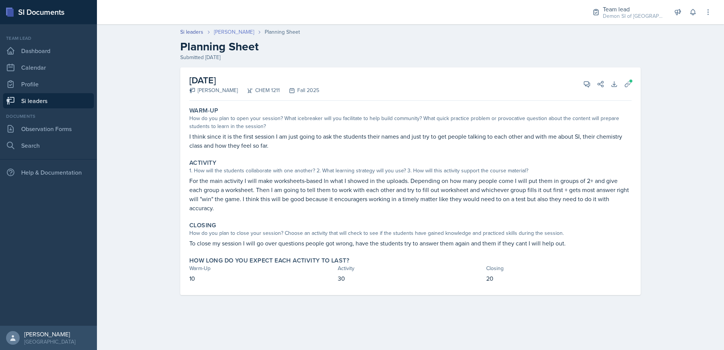
click at [217, 36] on link "[PERSON_NAME]" at bounding box center [234, 32] width 40 height 8
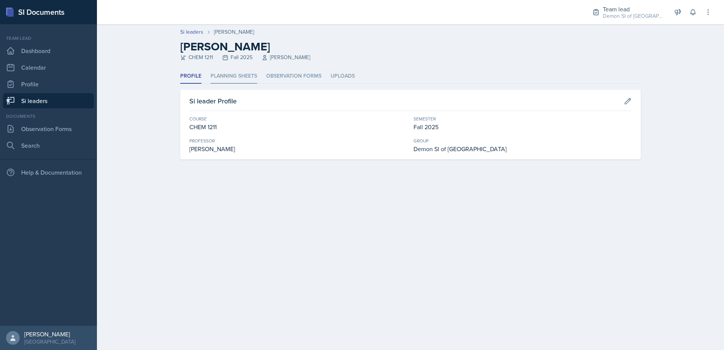
click at [225, 77] on li "Planning Sheets" at bounding box center [234, 76] width 47 height 15
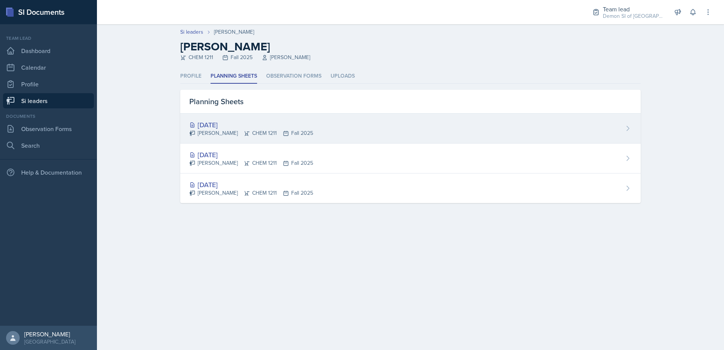
click at [226, 131] on div "Anais Gjergji CHEM 1211 Fall 2025" at bounding box center [251, 133] width 124 height 8
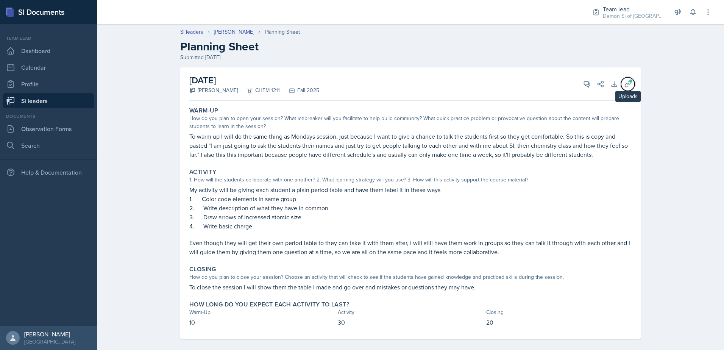
click at [624, 86] on icon at bounding box center [628, 84] width 8 height 8
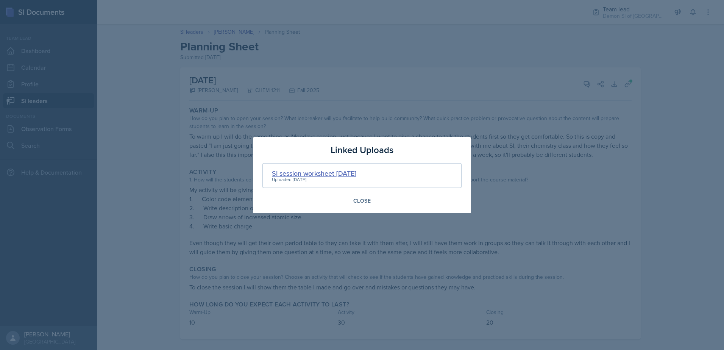
click at [344, 174] on div "SI session worksheet 8-28-2025" at bounding box center [314, 173] width 84 height 10
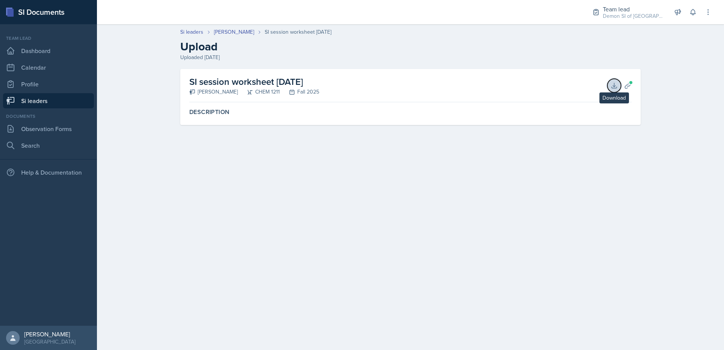
click at [612, 85] on icon at bounding box center [615, 86] width 8 height 8
click at [611, 83] on icon at bounding box center [615, 86] width 8 height 8
click at [228, 31] on link "[PERSON_NAME]" at bounding box center [234, 32] width 40 height 8
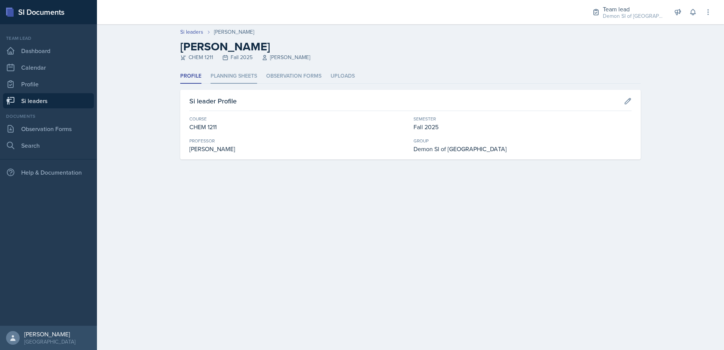
click at [224, 79] on li "Planning Sheets" at bounding box center [234, 76] width 47 height 15
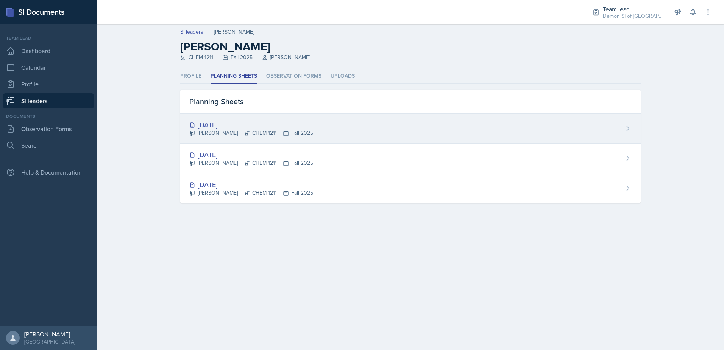
click at [231, 135] on div "Anais Gjergji CHEM 1211 Fall 2025" at bounding box center [251, 133] width 124 height 8
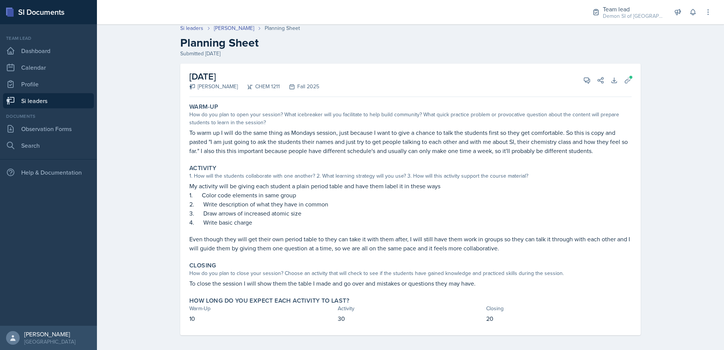
scroll to position [7, 0]
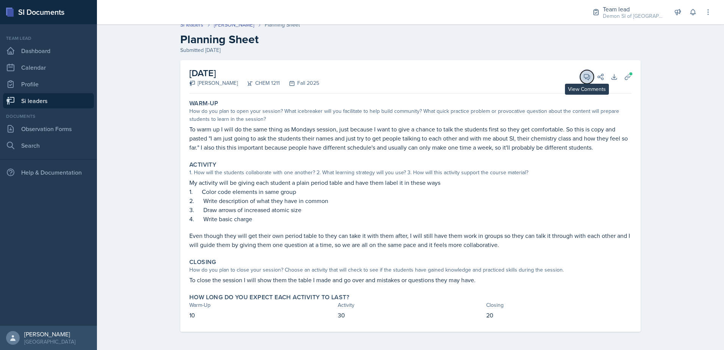
click at [587, 79] on icon at bounding box center [587, 77] width 8 height 8
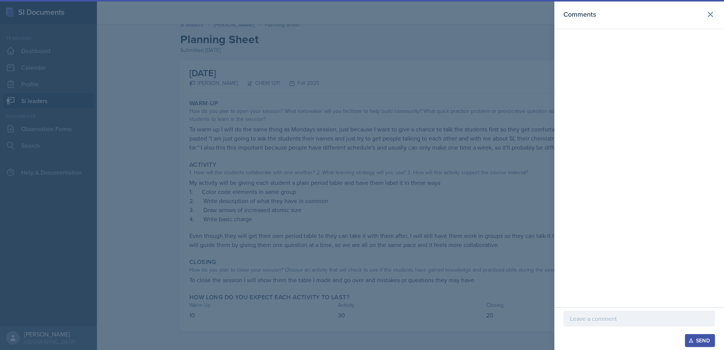
click at [597, 322] on p at bounding box center [639, 318] width 139 height 9
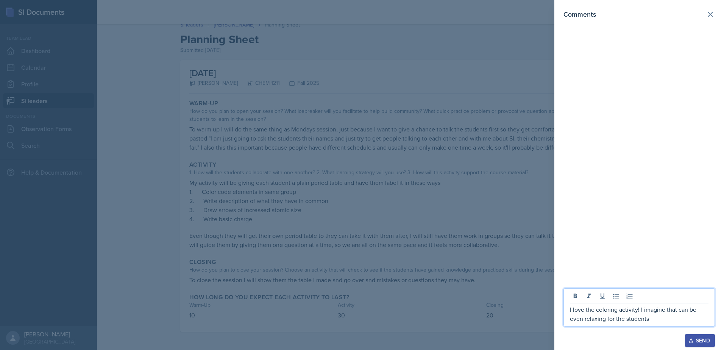
click at [575, 320] on p "I love the coloring activity! I imagine that can be even relaxing for the stude…" at bounding box center [639, 314] width 139 height 18
click at [642, 319] on p "I love the coloring activity! I imagine that can be relaxing for the students" at bounding box center [639, 314] width 139 height 18
click at [668, 319] on p "I love the coloring activity! I imagine that can be relaxing for the students. …" at bounding box center [639, 314] width 139 height 18
click at [669, 319] on p "I love the coloring activity! I imagine that can be relaxing for the students. …" at bounding box center [639, 314] width 139 height 18
click at [665, 320] on p "I love the coloring activity! I imagine that can be relaxing for the students. …" at bounding box center [639, 314] width 139 height 18
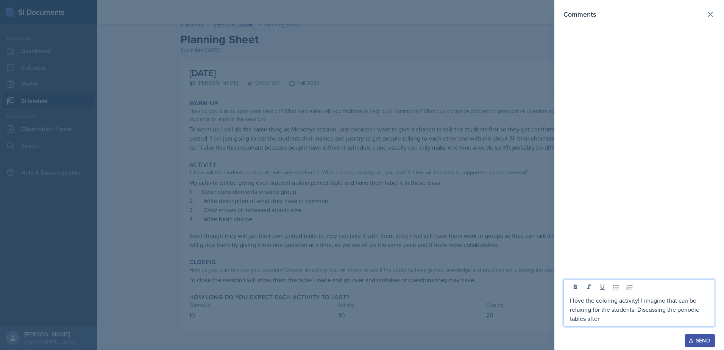
click at [604, 320] on p "I love the coloring activity! I imagine that can be relaxing for the students. …" at bounding box center [639, 309] width 139 height 27
click at [408, 245] on div at bounding box center [362, 175] width 724 height 350
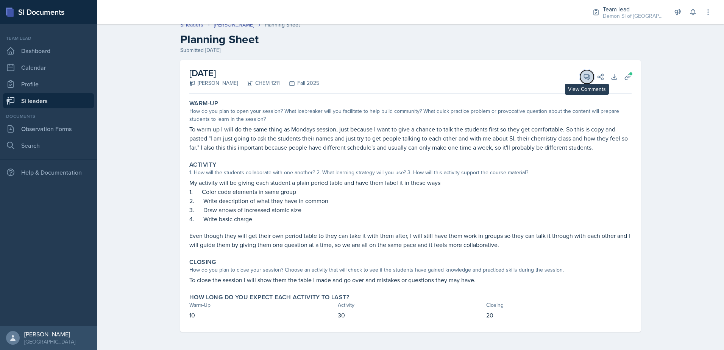
click at [584, 78] on icon at bounding box center [587, 77] width 6 height 6
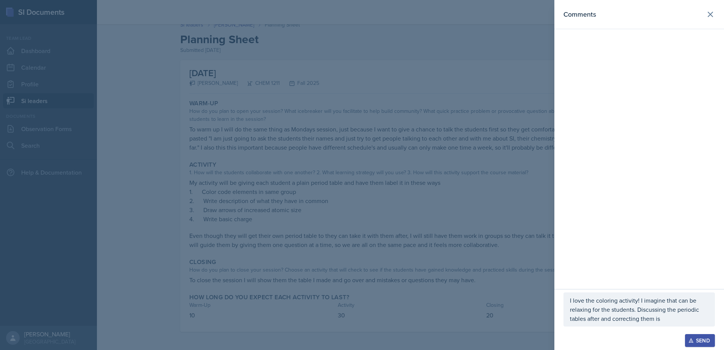
click at [660, 319] on p "I love the coloring activity! I imagine that can be relaxing for the students. …" at bounding box center [639, 309] width 139 height 27
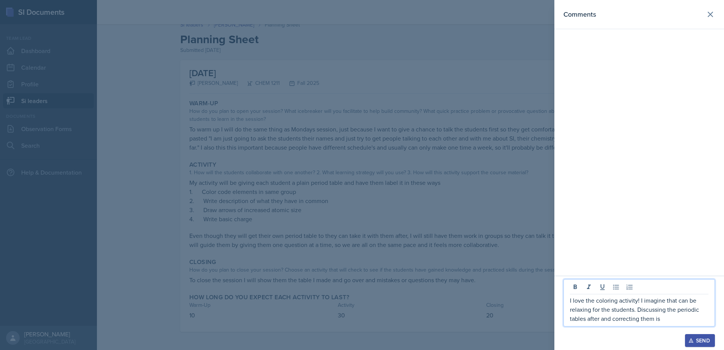
click at [674, 314] on p "I love the coloring activity! I imagine that can be relaxing for the students. …" at bounding box center [639, 309] width 139 height 27
click at [676, 319] on p "I love the coloring activity! I imagine that can be relaxing for the students. …" at bounding box center [639, 309] width 139 height 27
click at [678, 320] on p "I love the coloring activity! I imagine that can be relaxing for the students. …" at bounding box center [639, 309] width 139 height 27
click at [672, 318] on p "I love the coloring activity! I imagine that can be relaxing for the students. …" at bounding box center [639, 309] width 139 height 27
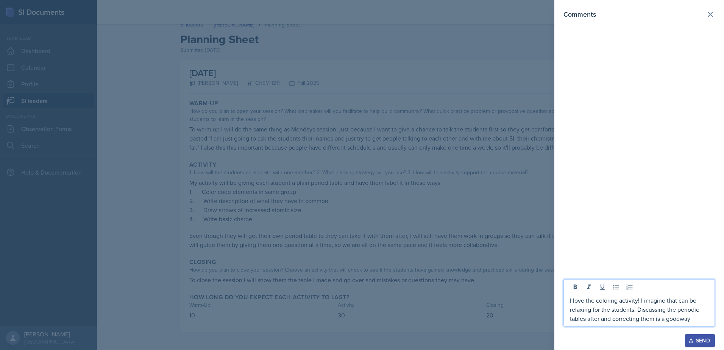
click at [682, 321] on p "I love the coloring activity! I imagine that can be relaxing for the students. …" at bounding box center [639, 309] width 139 height 27
click at [701, 321] on p "I love the coloring activity! I imagine that can be relaxing for the students. …" at bounding box center [639, 309] width 139 height 27
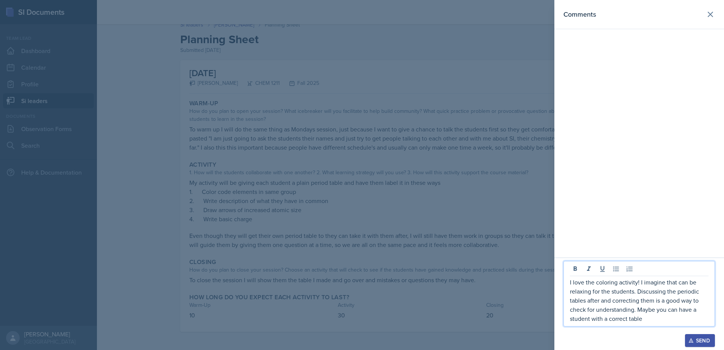
click at [640, 319] on p "I love the coloring activity! I imagine that can be relaxing for the students. …" at bounding box center [639, 300] width 139 height 45
click at [652, 319] on p "I love the coloring activity! I imagine that can be relaxing for the students. …" at bounding box center [639, 300] width 139 height 45
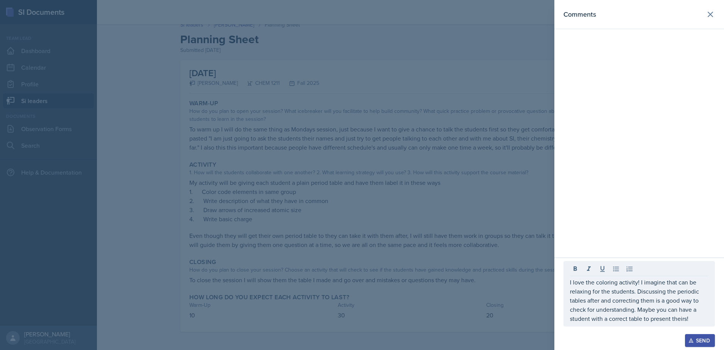
click at [447, 231] on div at bounding box center [362, 175] width 724 height 350
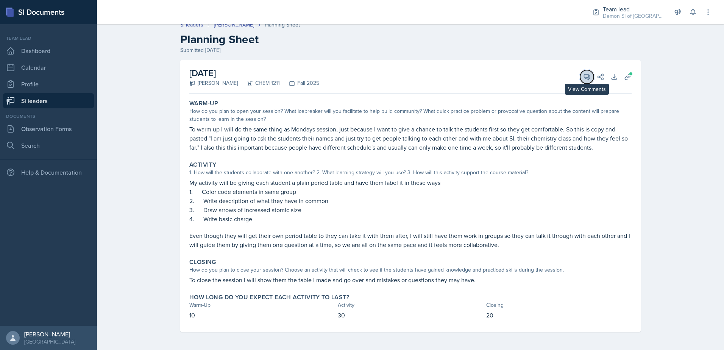
click at [580, 77] on button "View Comments" at bounding box center [587, 77] width 14 height 14
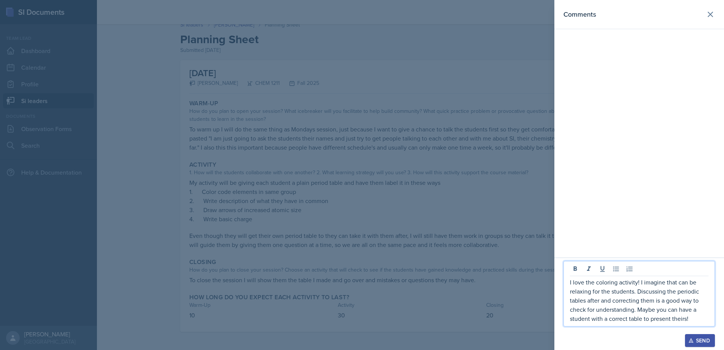
click at [695, 322] on p "I love the coloring activity! I imagine that can be relaxing for the students. …" at bounding box center [639, 300] width 139 height 45
click at [609, 311] on p "I love the coloring activity! I imagine that can be relaxing for the students. …" at bounding box center [639, 296] width 139 height 55
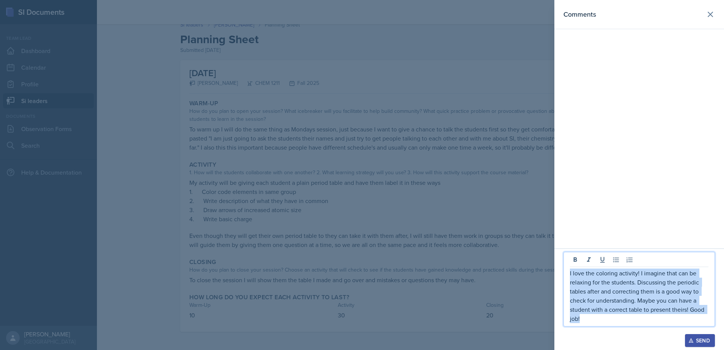
drag, startPoint x: 583, startPoint y: 319, endPoint x: 566, endPoint y: 274, distance: 48.3
click at [566, 274] on div "I love the coloring activity! I imagine that can be relaxing for the students. …" at bounding box center [640, 289] width 152 height 75
copy p "I love the coloring activity! I imagine that can be relaxing for the students. …"
drag, startPoint x: 691, startPoint y: 339, endPoint x: 684, endPoint y: 323, distance: 17.2
click at [690, 339] on icon "button" at bounding box center [691, 340] width 5 height 5
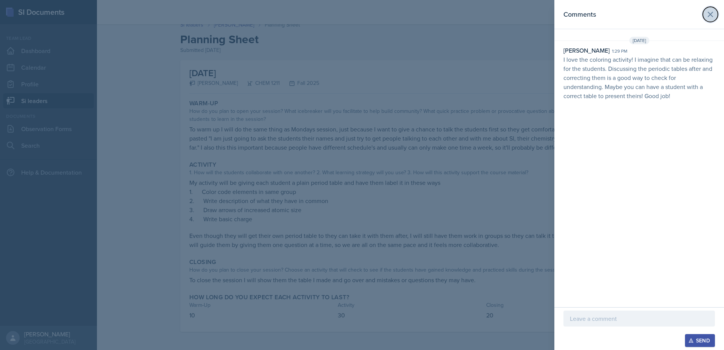
click at [710, 18] on button at bounding box center [710, 14] width 15 height 15
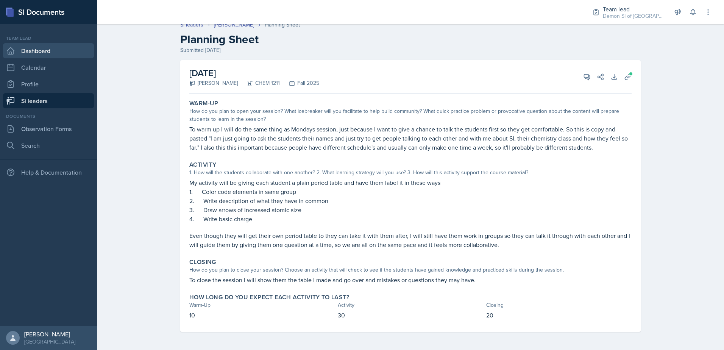
click at [30, 49] on link "Dashboard" at bounding box center [48, 50] width 91 height 15
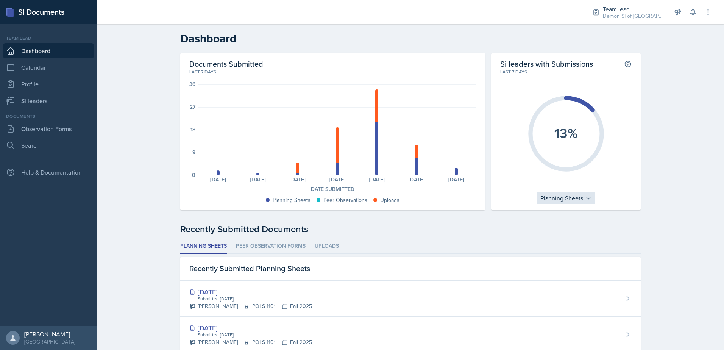
click at [560, 198] on div "Planning Sheets" at bounding box center [566, 198] width 59 height 12
click at [551, 199] on div "Planning Sheets" at bounding box center [566, 198] width 59 height 12
click at [28, 100] on link "Si leaders" at bounding box center [48, 100] width 91 height 15
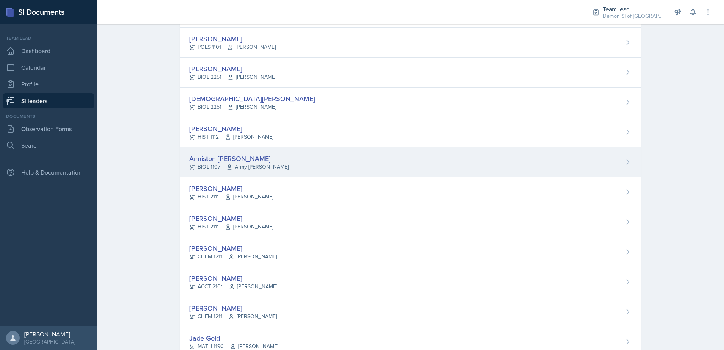
scroll to position [76, 0]
